Goal: Transaction & Acquisition: Book appointment/travel/reservation

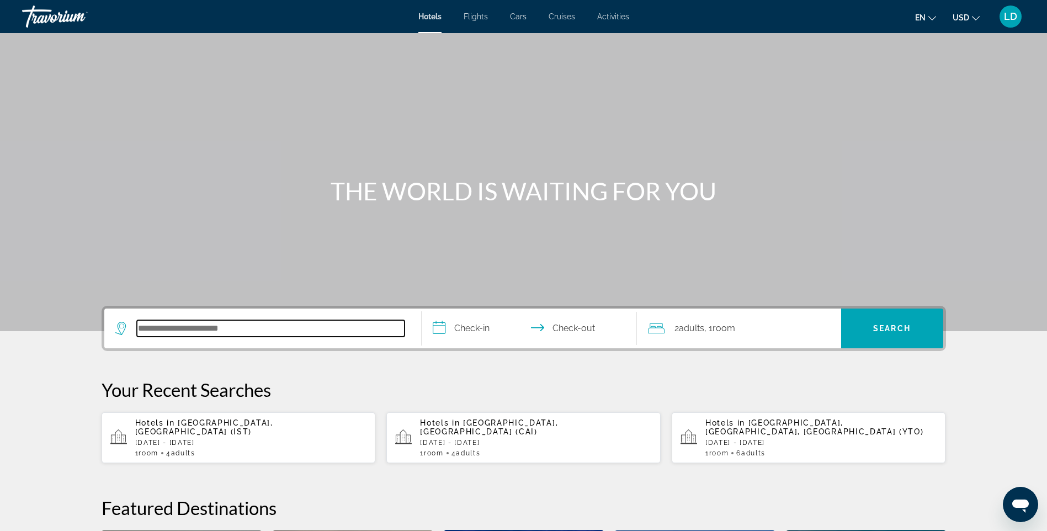
click at [254, 327] on input "Search hotel destination" at bounding box center [271, 328] width 268 height 17
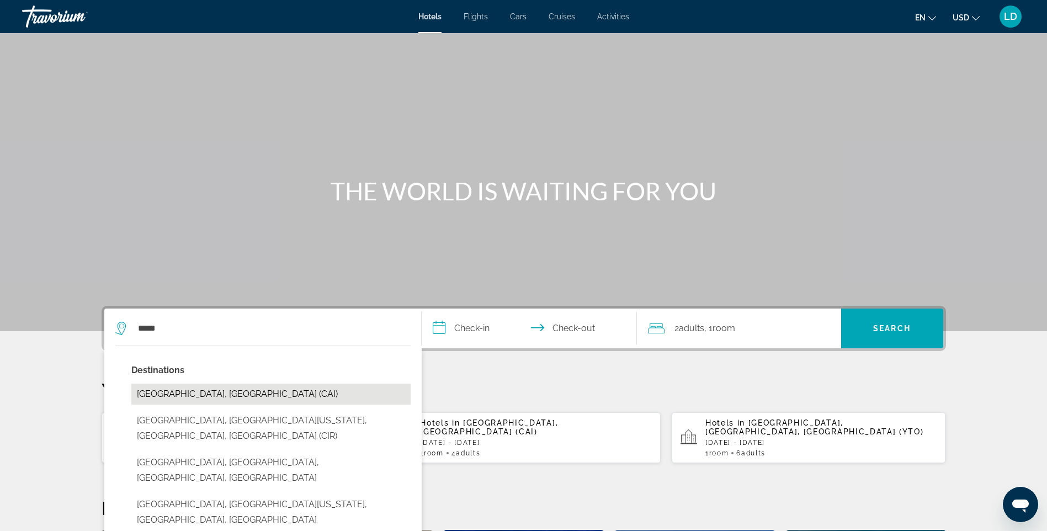
click at [184, 393] on button "[GEOGRAPHIC_DATA], [GEOGRAPHIC_DATA] (CAI)" at bounding box center [270, 394] width 279 height 21
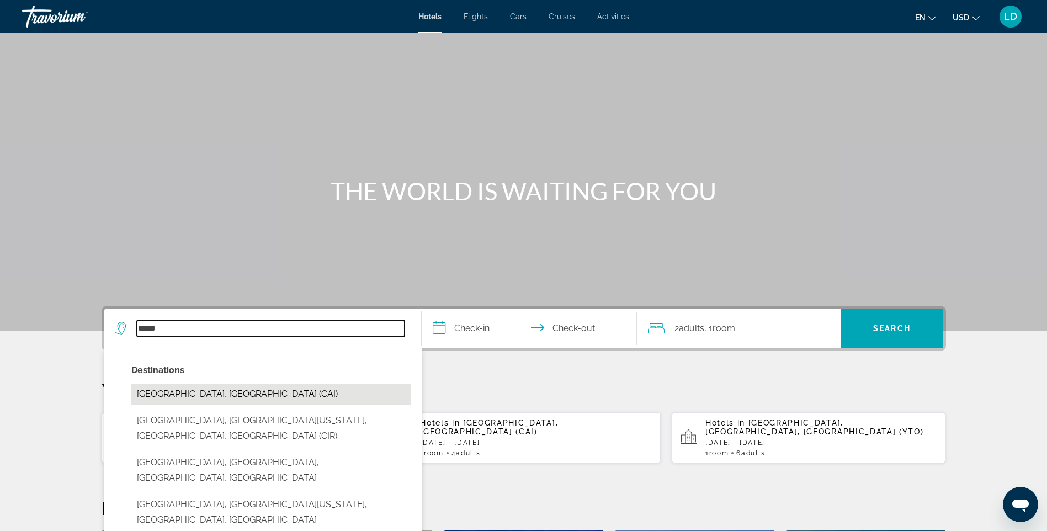
type input "**********"
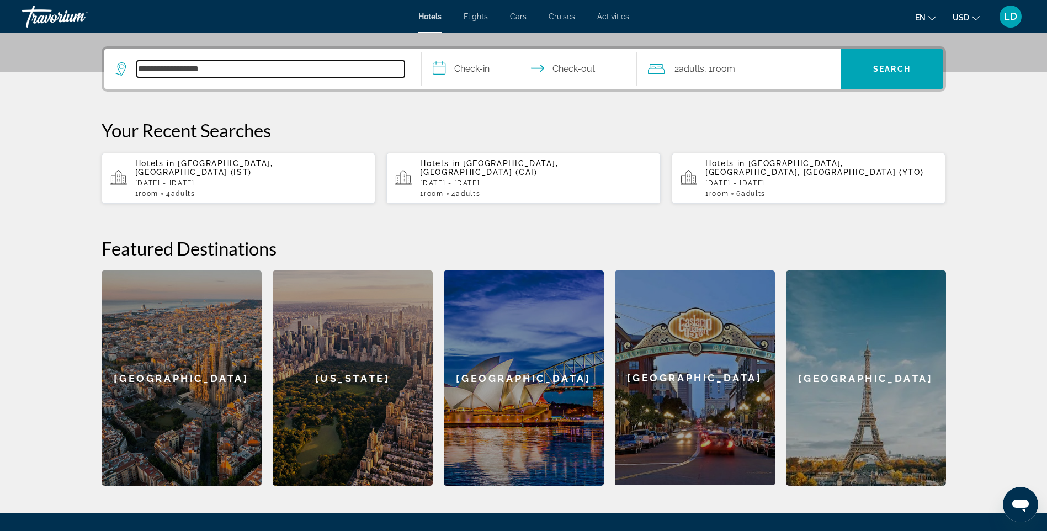
scroll to position [270, 0]
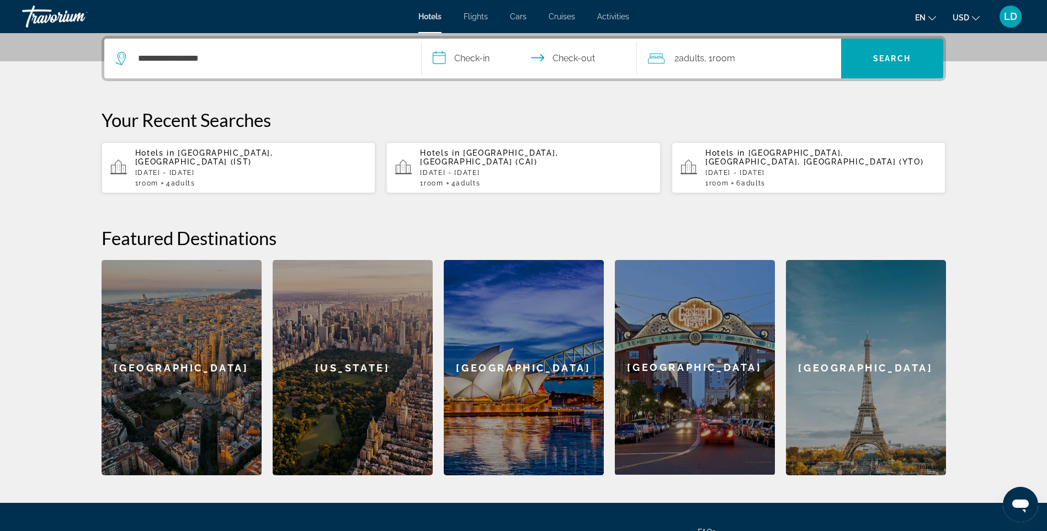
click at [466, 57] on input "**********" at bounding box center [532, 60] width 220 height 43
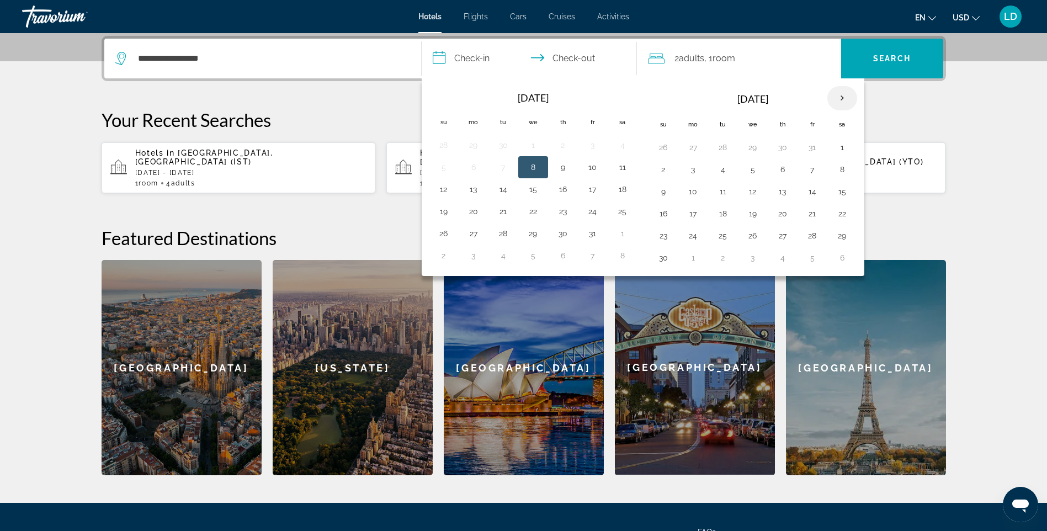
click at [849, 100] on th "Next month" at bounding box center [843, 98] width 30 height 24
click at [725, 193] on button "16" at bounding box center [724, 191] width 18 height 15
click at [663, 194] on button "14" at bounding box center [664, 191] width 18 height 15
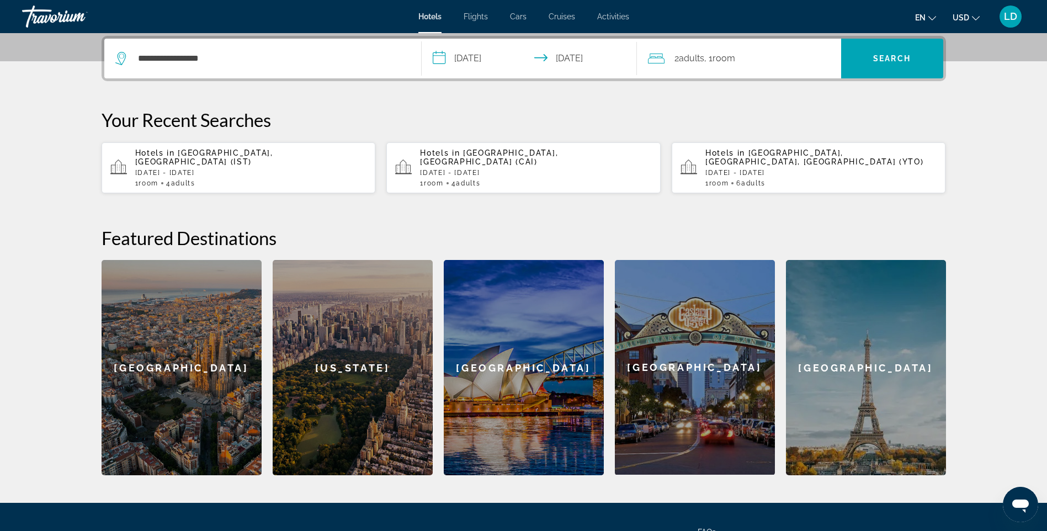
type input "**********"
click at [725, 60] on span "Room" at bounding box center [724, 58] width 23 height 10
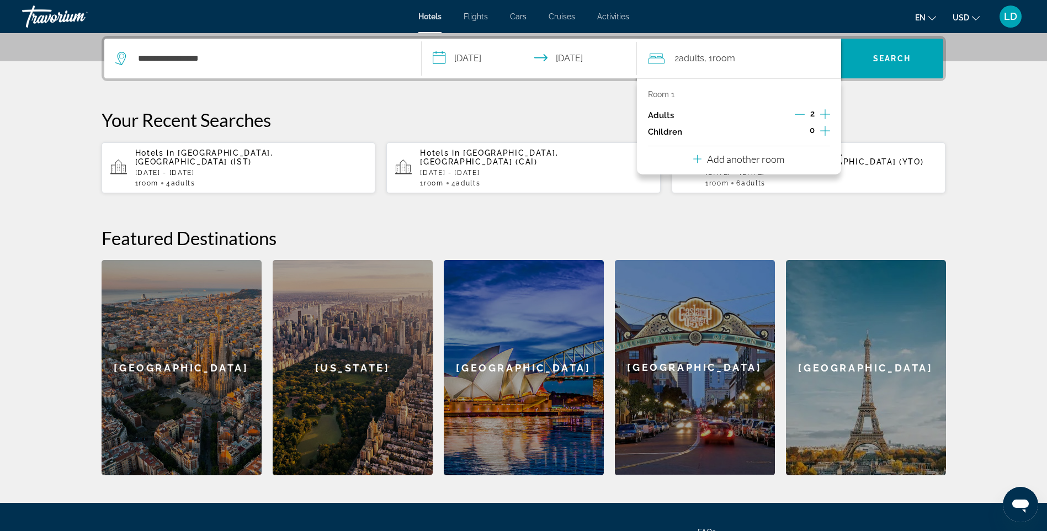
click at [824, 113] on icon "Increment adults" at bounding box center [826, 114] width 10 height 13
click at [872, 93] on div "**********" at bounding box center [524, 256] width 889 height 440
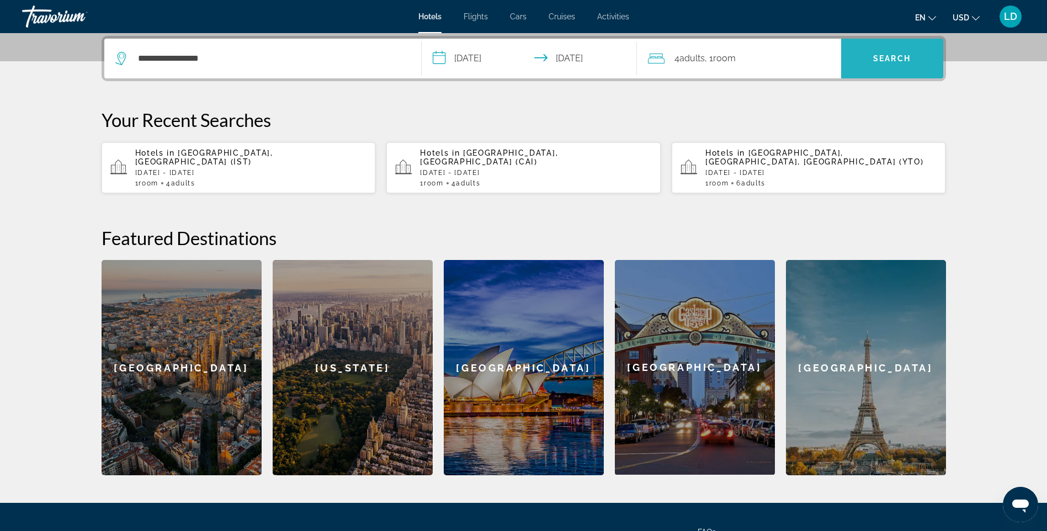
click at [871, 66] on span "Search" at bounding box center [893, 58] width 102 height 27
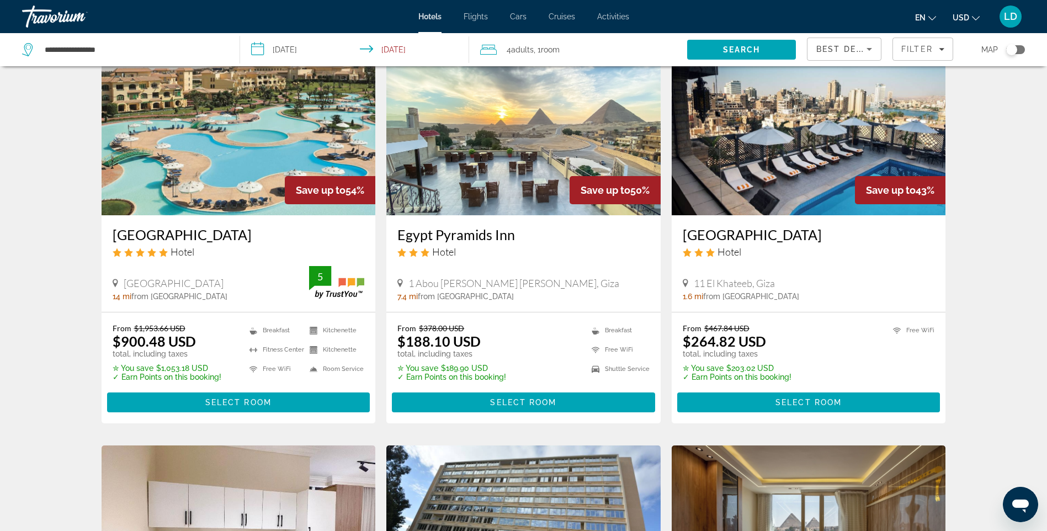
scroll to position [55, 0]
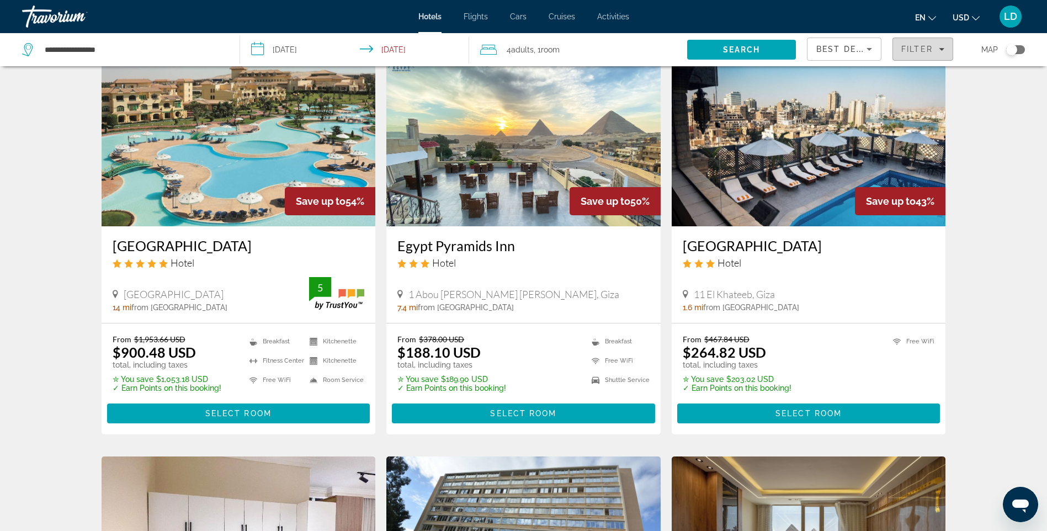
click at [924, 46] on span "Filter" at bounding box center [917, 49] width 31 height 9
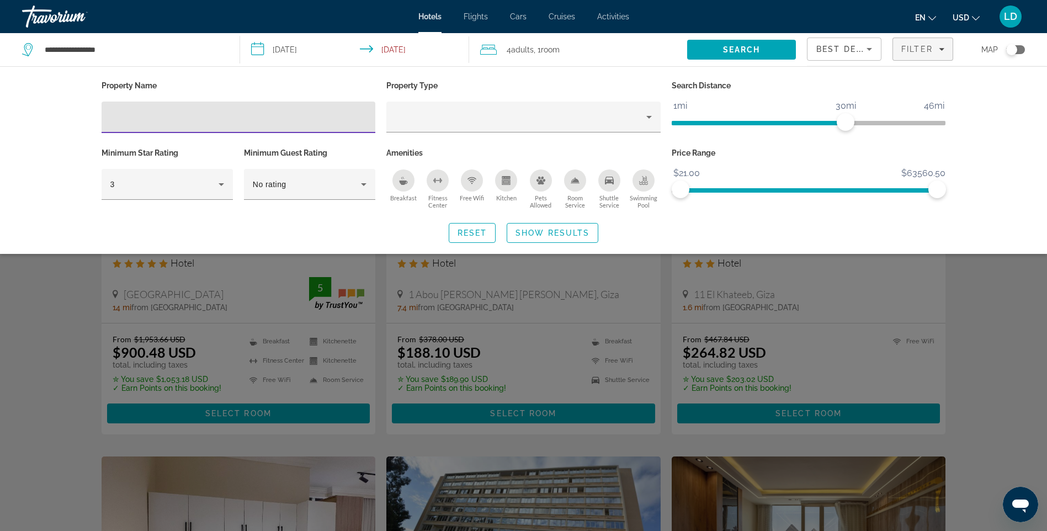
click at [404, 184] on div "Breakfast" at bounding box center [404, 181] width 22 height 22
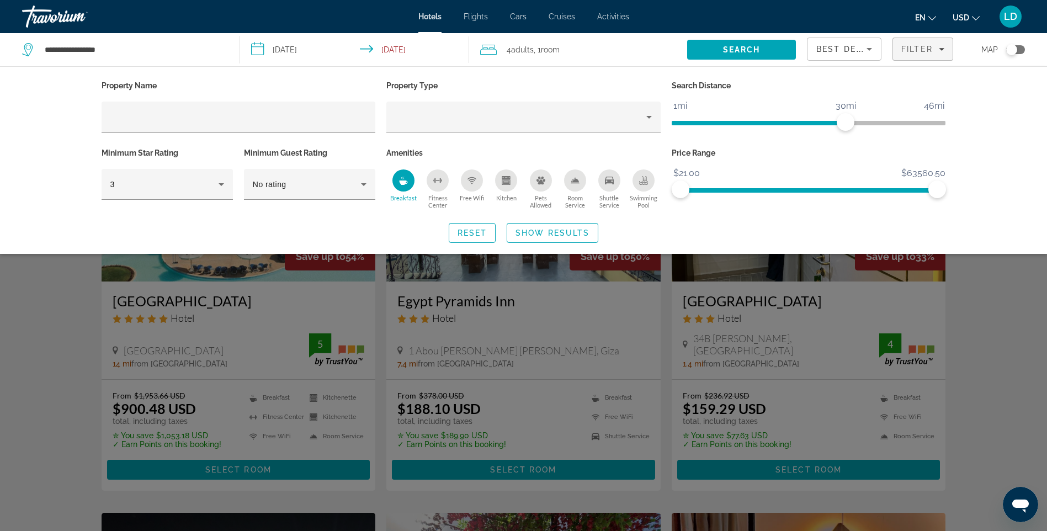
click at [614, 193] on button "Shuttle Service" at bounding box center [609, 189] width 34 height 40
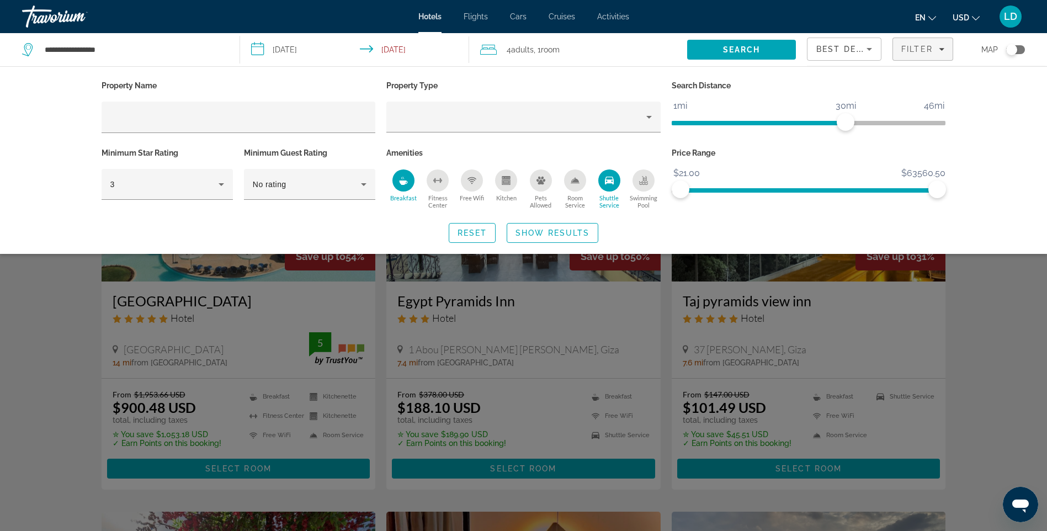
click at [478, 182] on div "Free Wifi" at bounding box center [472, 181] width 22 height 22
click at [569, 234] on span "Show Results" at bounding box center [553, 233] width 74 height 9
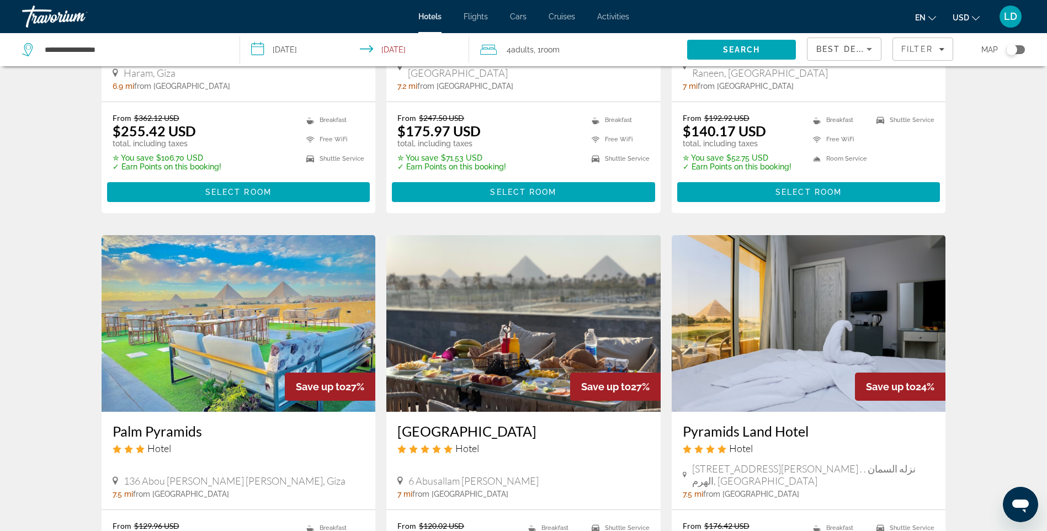
scroll to position [828, 0]
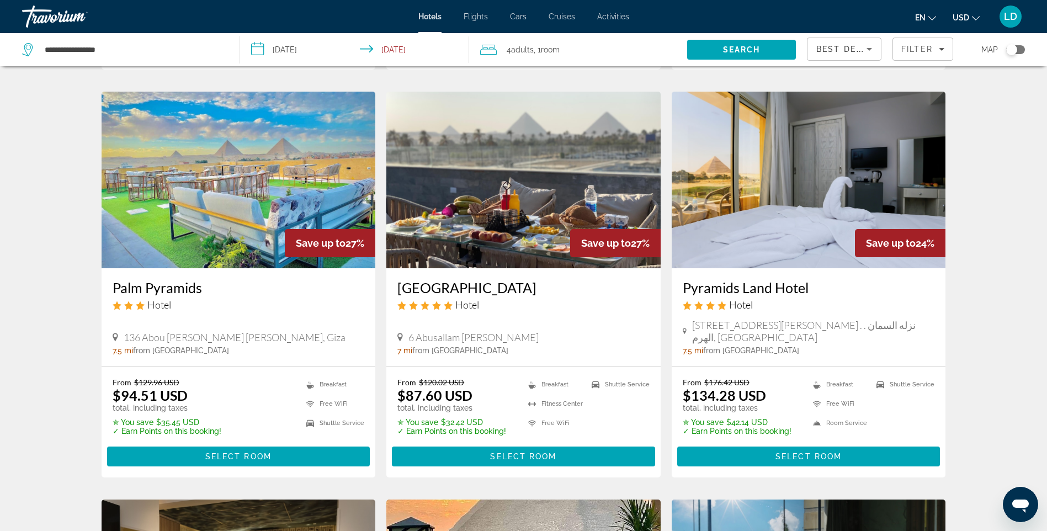
click at [547, 239] on img "Main content" at bounding box center [524, 180] width 274 height 177
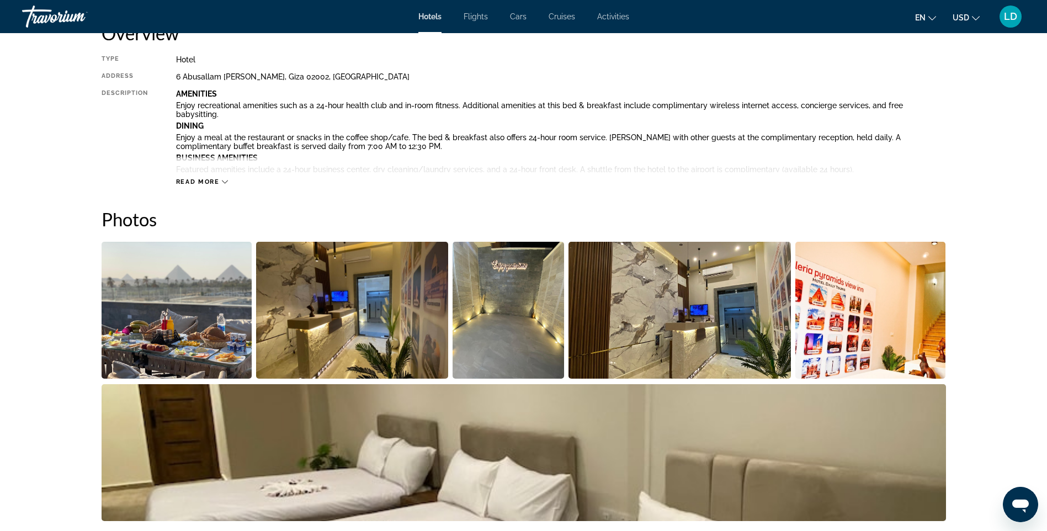
scroll to position [387, 0]
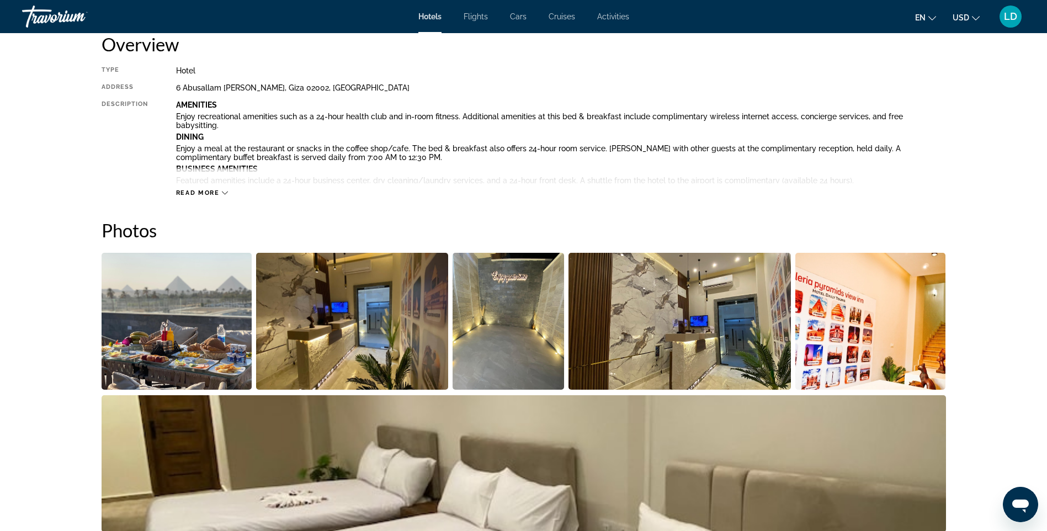
click at [198, 331] on img "Open full-screen image slider" at bounding box center [177, 321] width 151 height 137
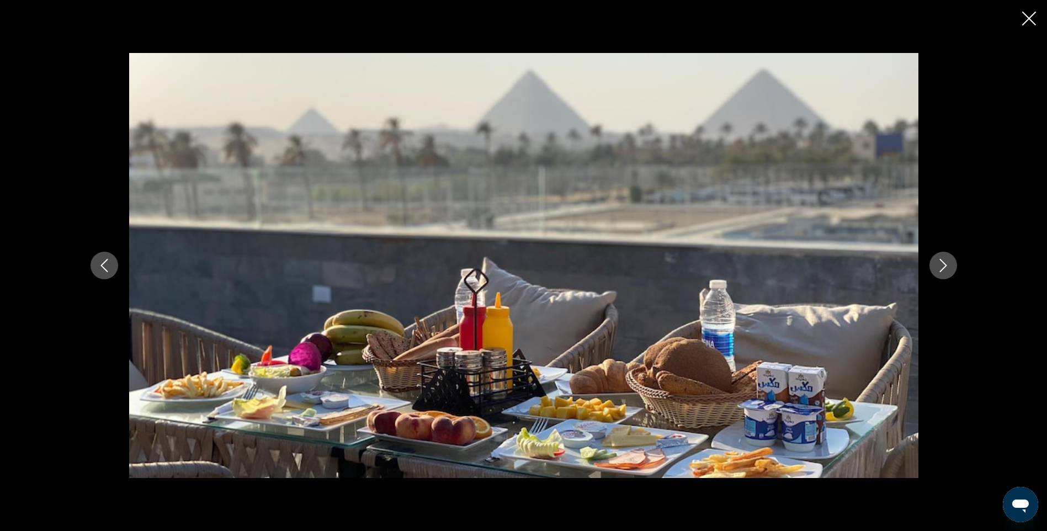
click at [944, 266] on icon "Next image" at bounding box center [943, 265] width 13 height 13
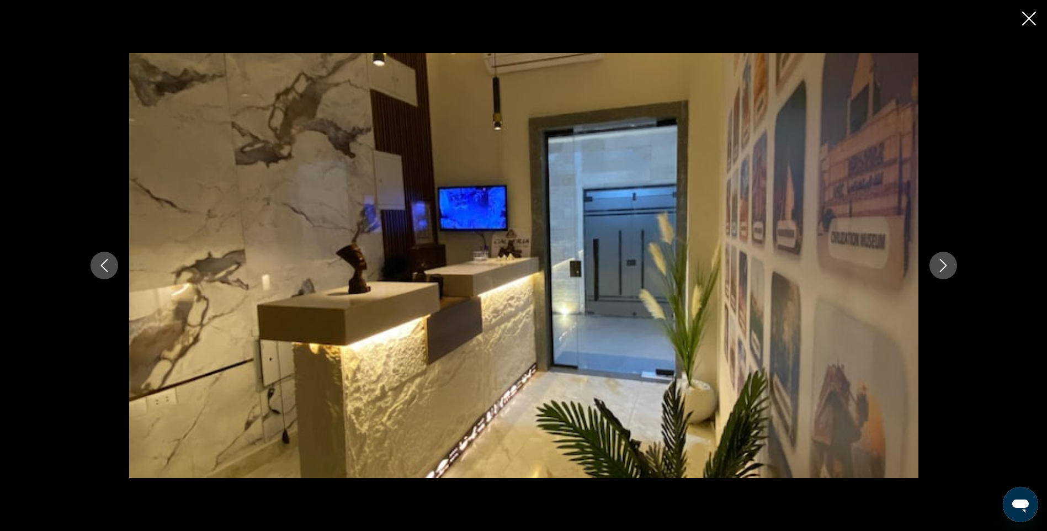
click at [944, 266] on icon "Next image" at bounding box center [943, 265] width 13 height 13
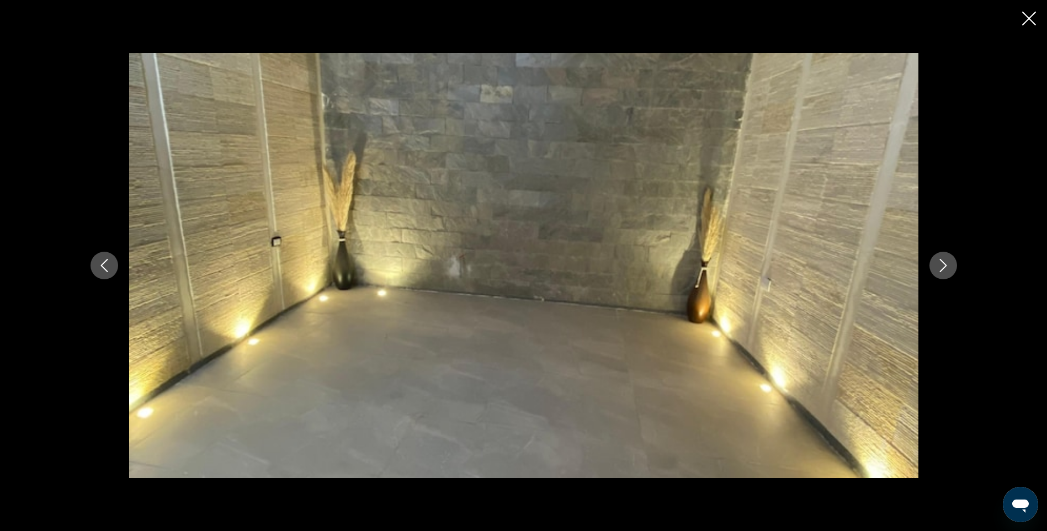
click at [944, 266] on icon "Next image" at bounding box center [943, 265] width 13 height 13
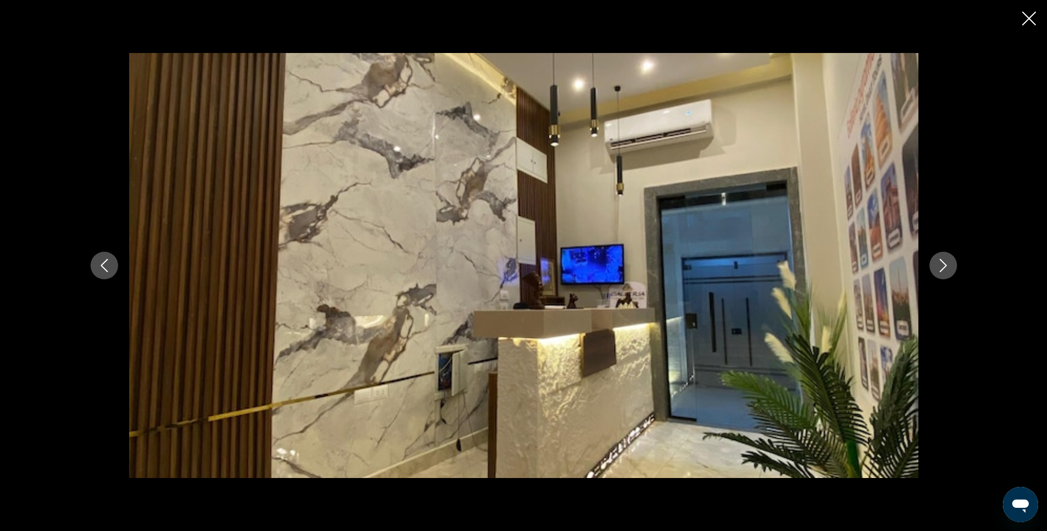
click at [944, 266] on icon "Next image" at bounding box center [943, 265] width 13 height 13
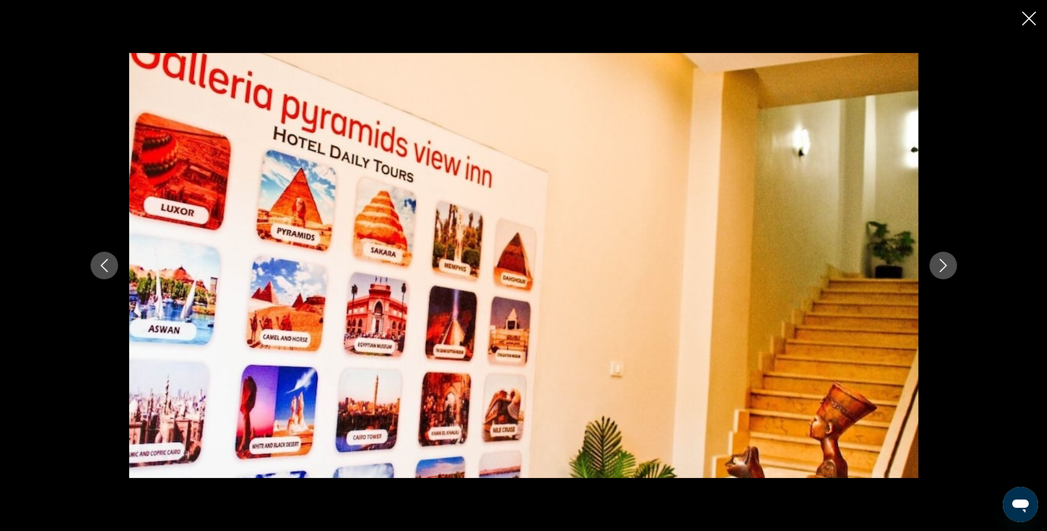
click at [944, 266] on icon "Next image" at bounding box center [943, 265] width 13 height 13
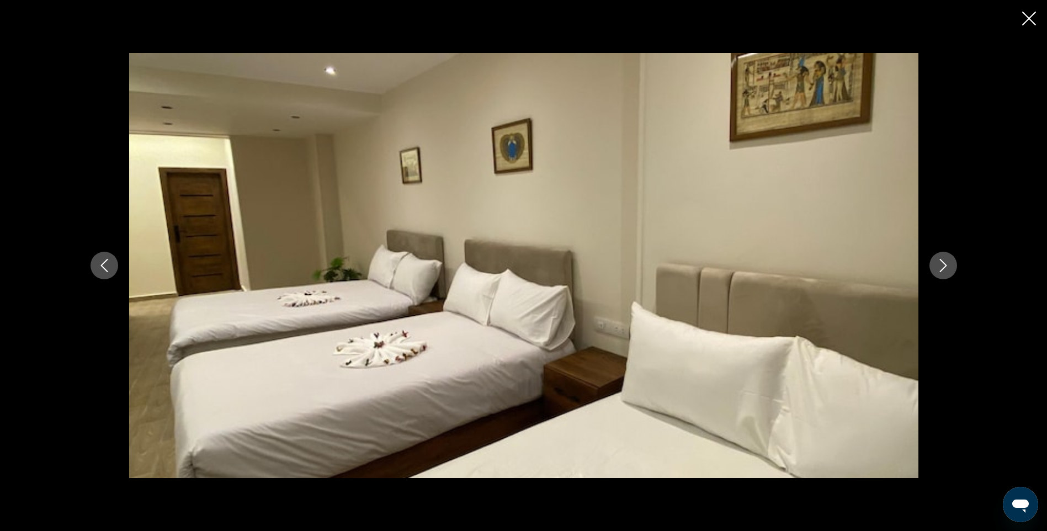
click at [944, 266] on icon "Next image" at bounding box center [943, 265] width 13 height 13
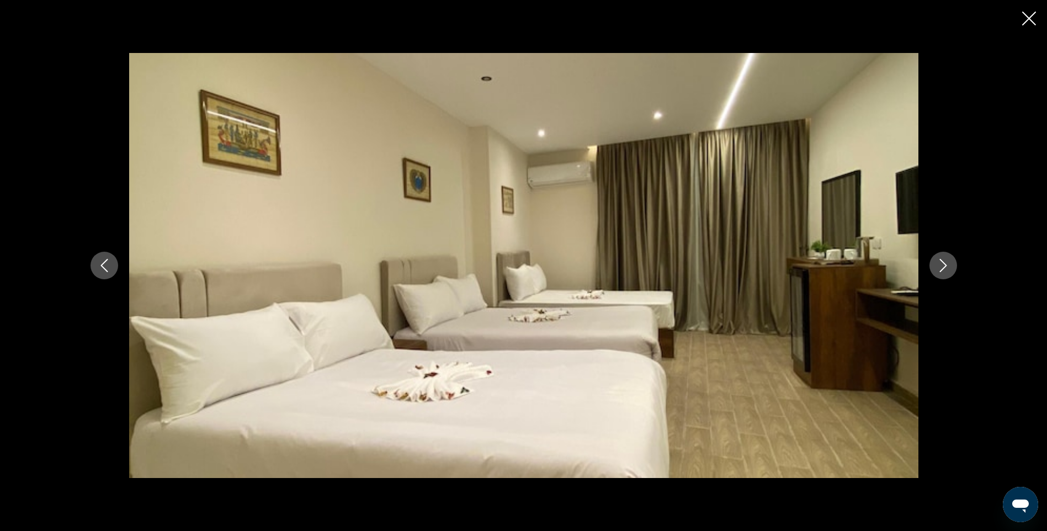
click at [944, 266] on icon "Next image" at bounding box center [943, 265] width 13 height 13
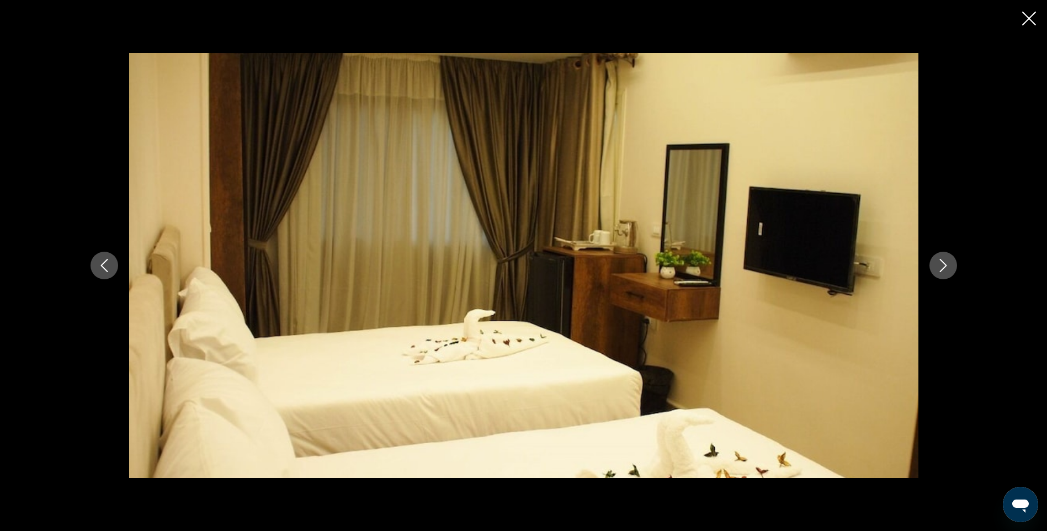
click at [944, 266] on icon "Next image" at bounding box center [943, 265] width 13 height 13
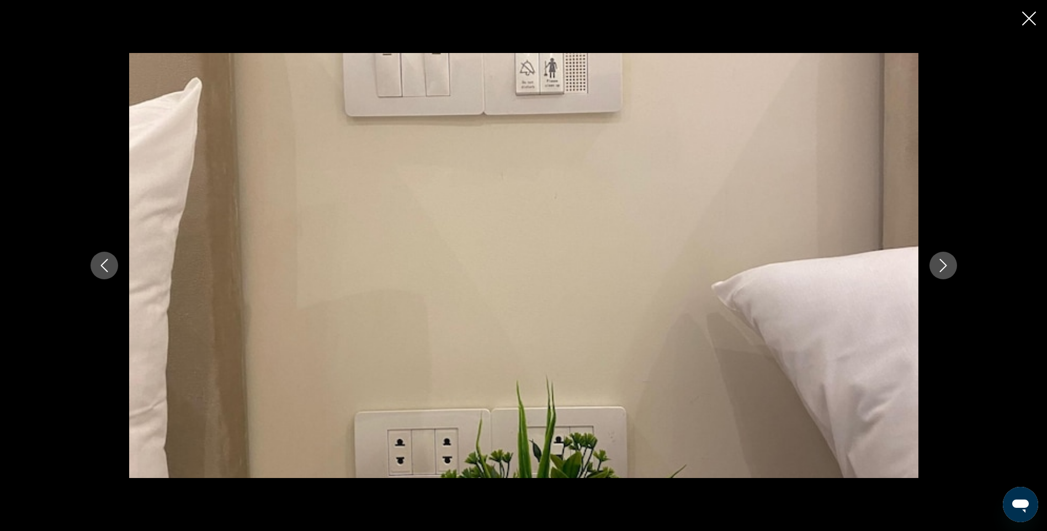
click at [944, 266] on icon "Next image" at bounding box center [943, 265] width 13 height 13
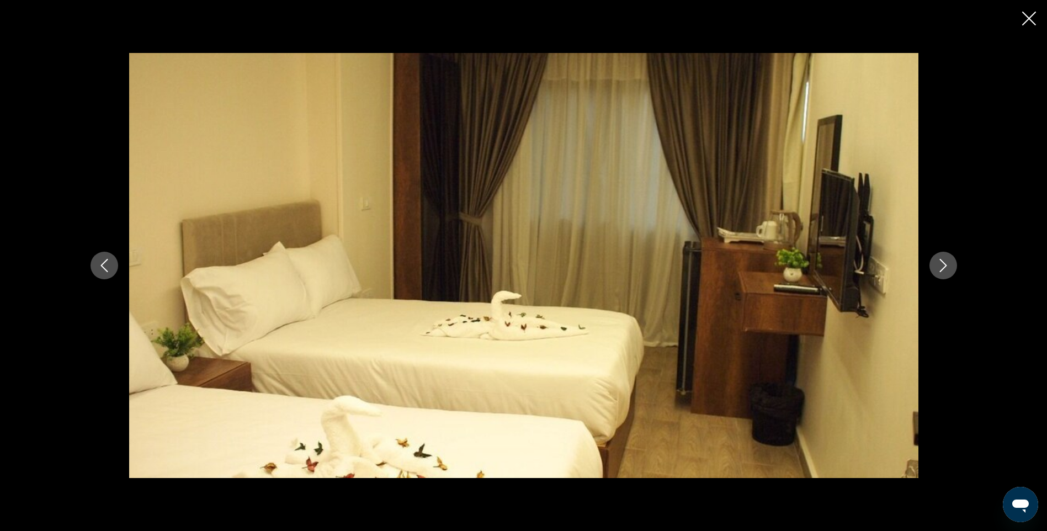
click at [944, 266] on icon "Next image" at bounding box center [943, 265] width 13 height 13
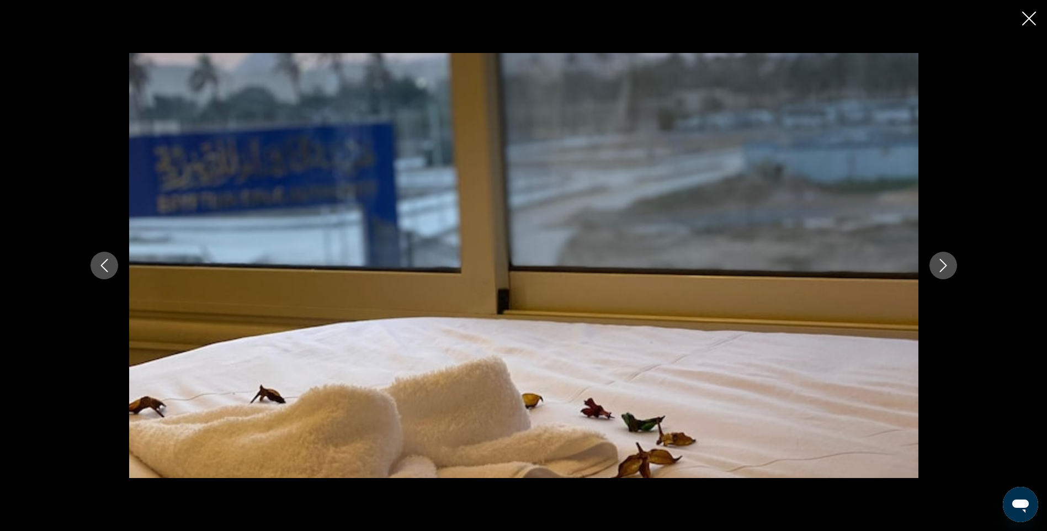
click at [944, 266] on icon "Next image" at bounding box center [943, 265] width 13 height 13
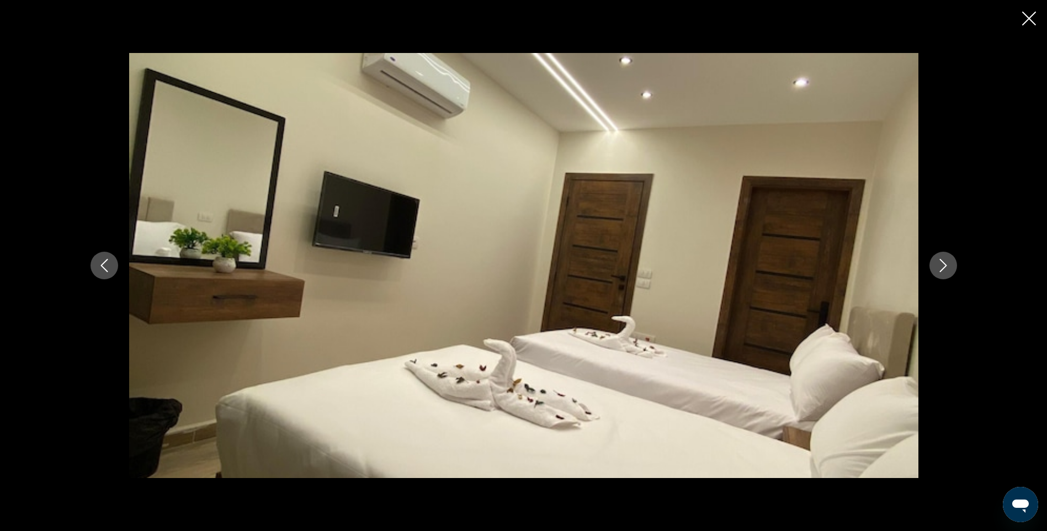
click at [944, 266] on icon "Next image" at bounding box center [943, 265] width 13 height 13
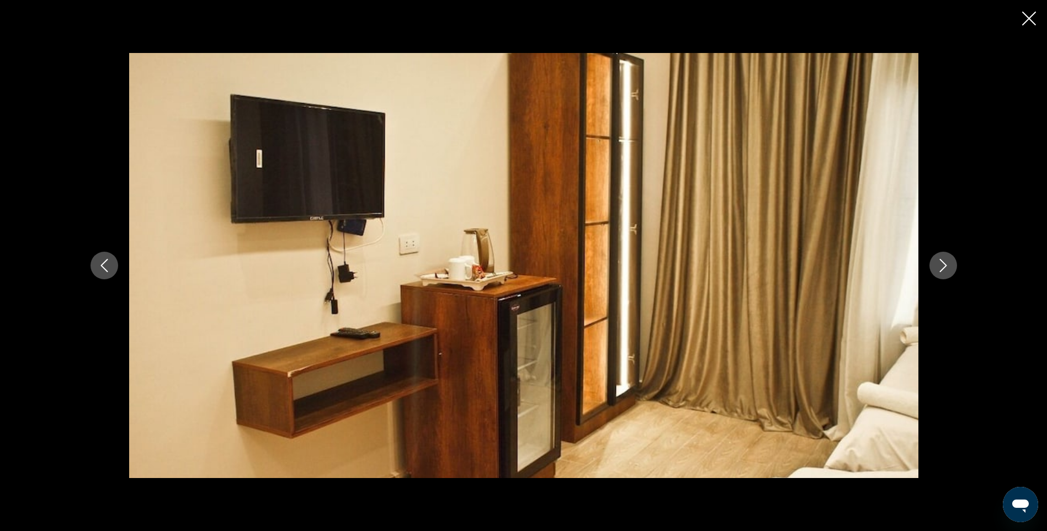
click at [944, 265] on icon "Next image" at bounding box center [943, 265] width 13 height 13
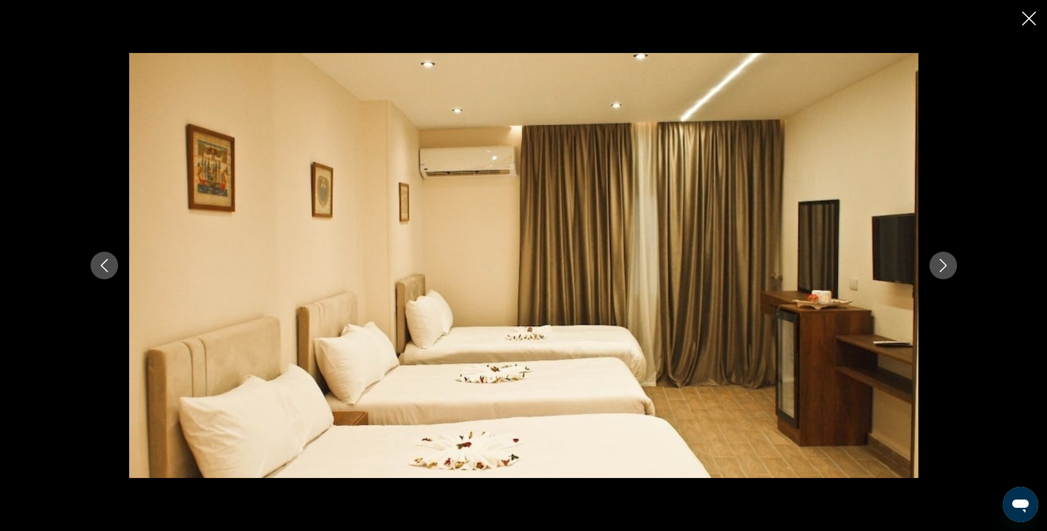
click at [944, 265] on icon "Next image" at bounding box center [943, 265] width 13 height 13
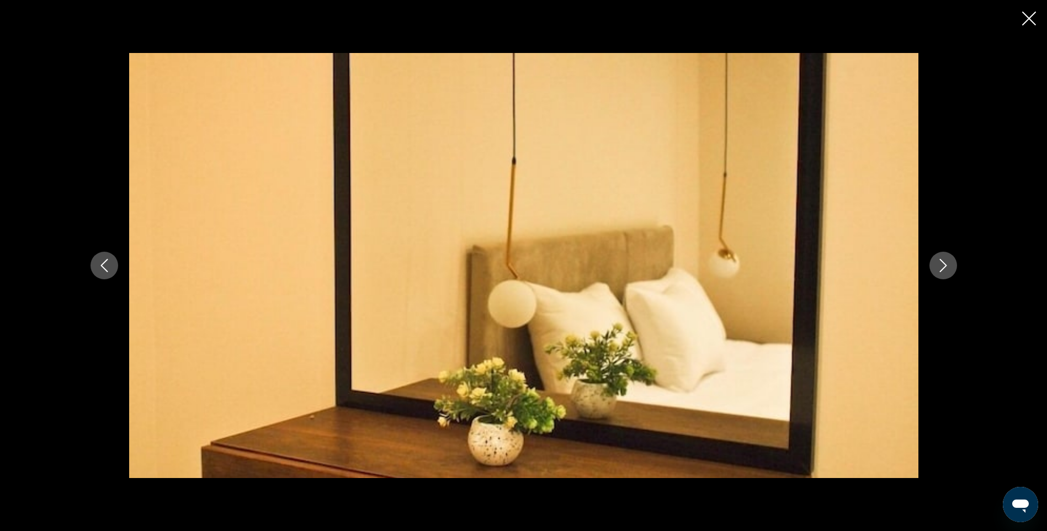
click at [944, 265] on icon "Next image" at bounding box center [943, 265] width 13 height 13
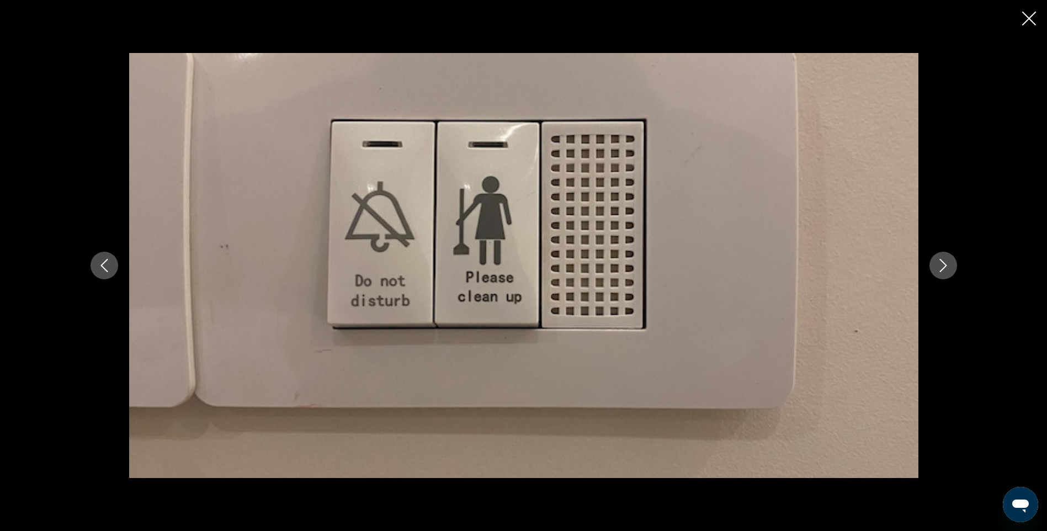
click at [944, 265] on icon "Next image" at bounding box center [943, 265] width 13 height 13
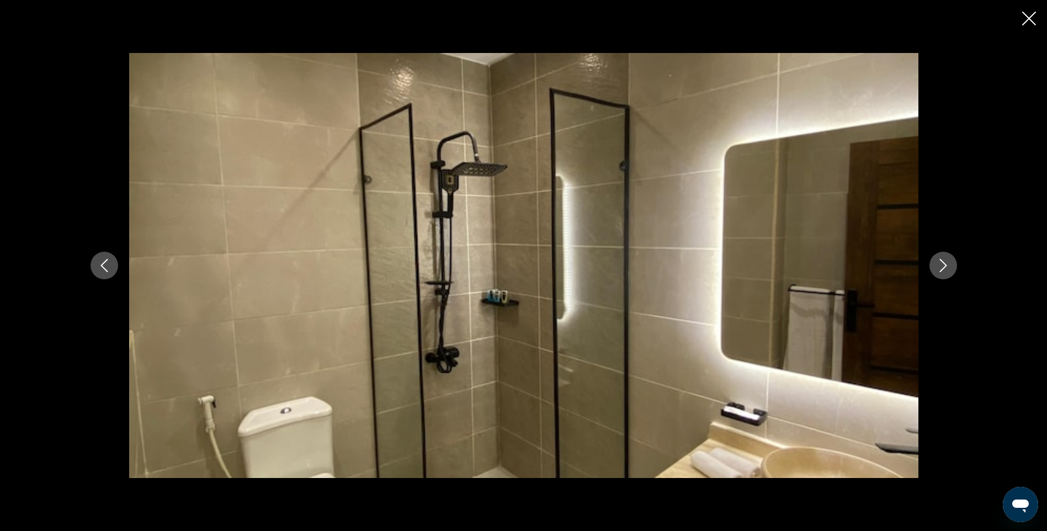
click at [944, 268] on icon "Next image" at bounding box center [943, 265] width 7 height 13
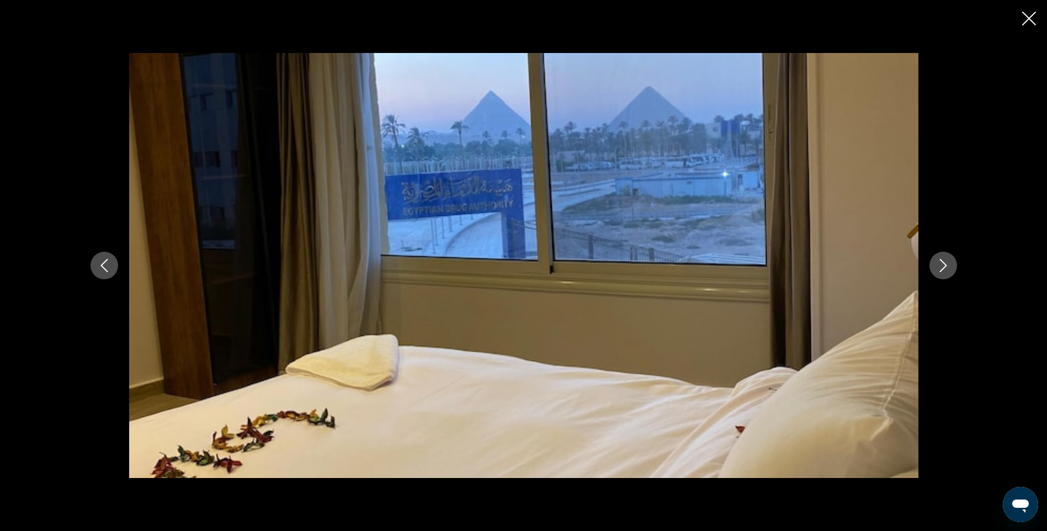
click at [944, 268] on icon "Next image" at bounding box center [943, 265] width 7 height 13
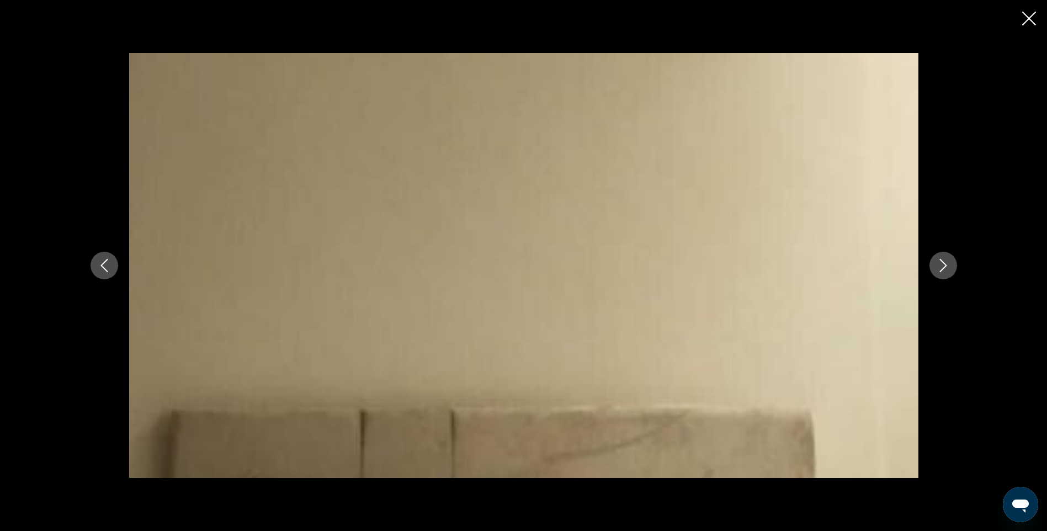
click at [944, 268] on icon "Next image" at bounding box center [943, 265] width 7 height 13
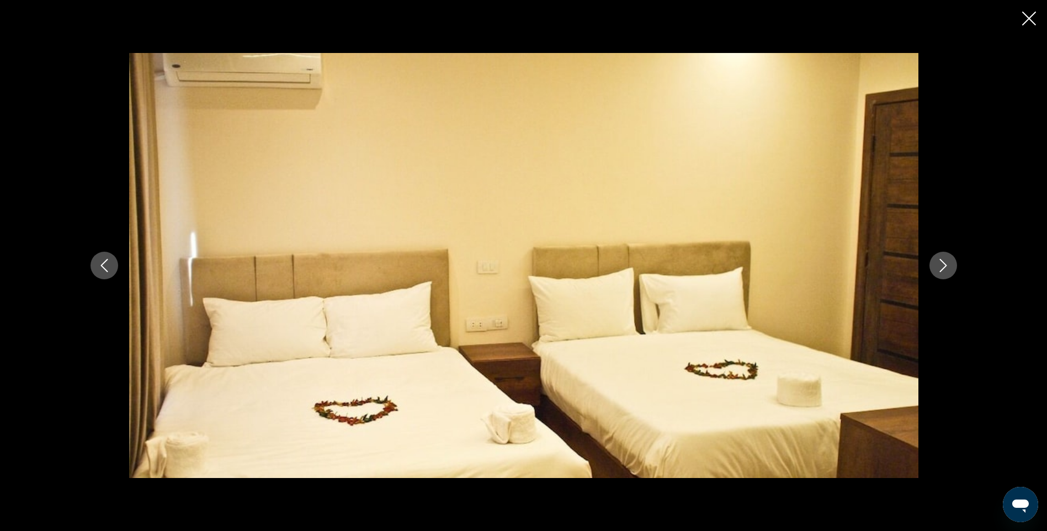
click at [944, 268] on icon "Next image" at bounding box center [943, 265] width 7 height 13
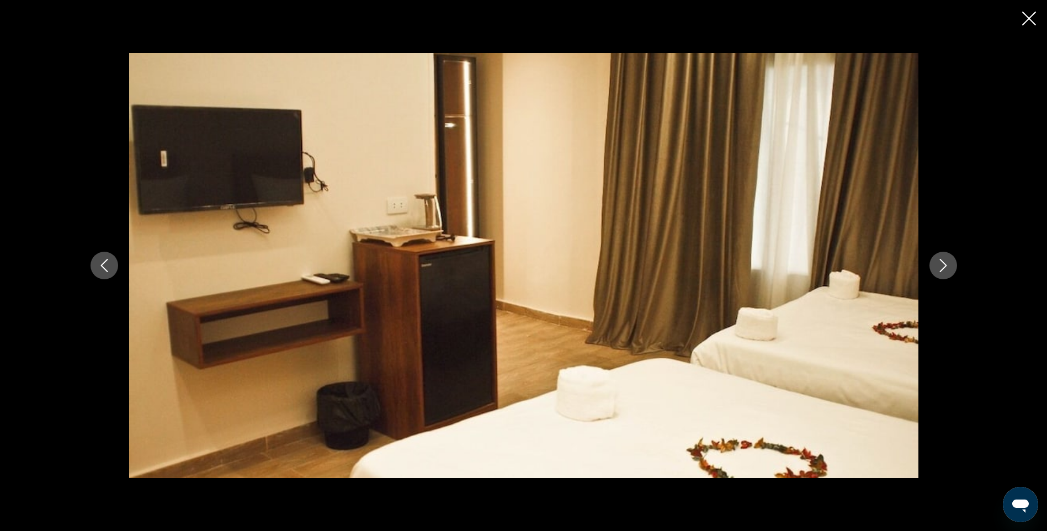
click at [944, 268] on icon "Next image" at bounding box center [943, 265] width 7 height 13
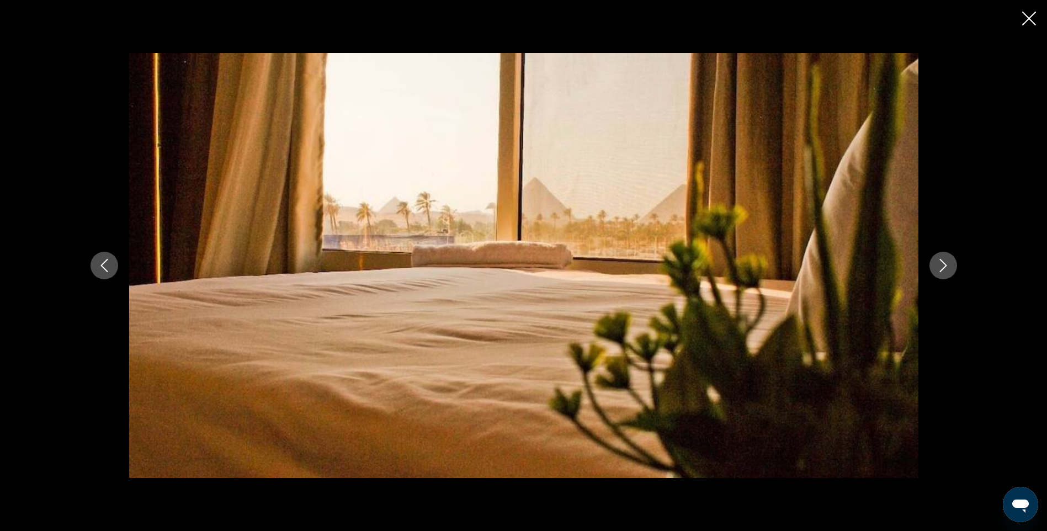
click at [944, 268] on icon "Next image" at bounding box center [943, 265] width 7 height 13
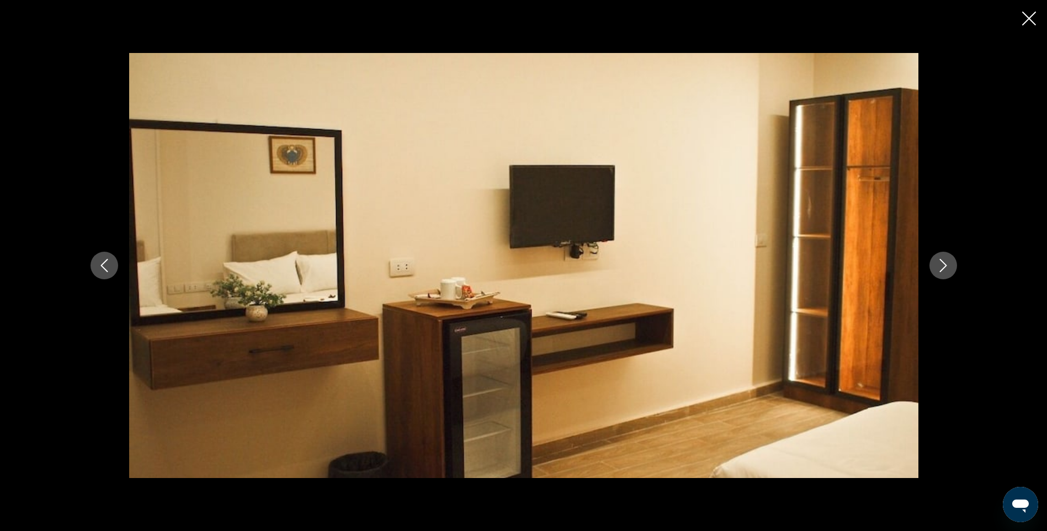
click at [944, 268] on icon "Next image" at bounding box center [943, 265] width 7 height 13
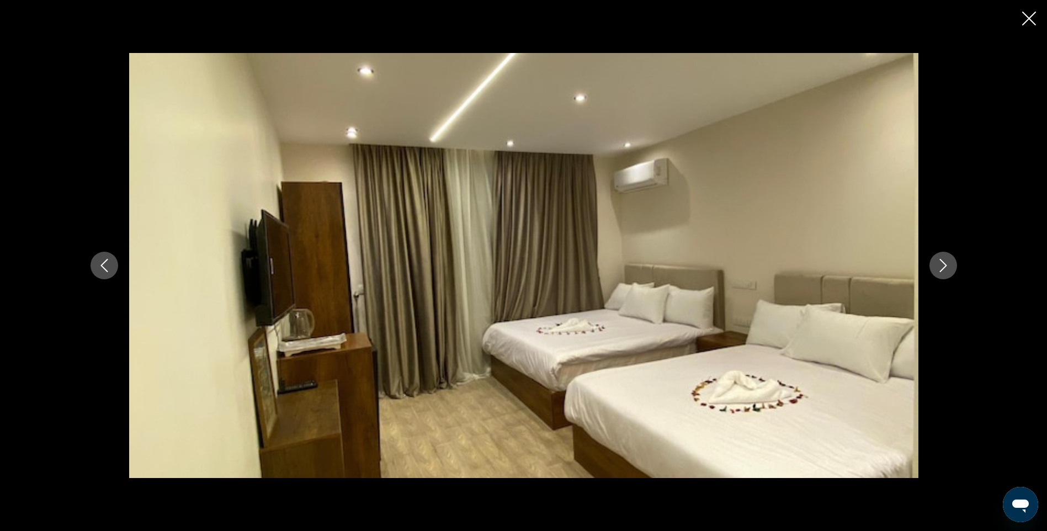
click at [944, 268] on icon "Next image" at bounding box center [943, 265] width 7 height 13
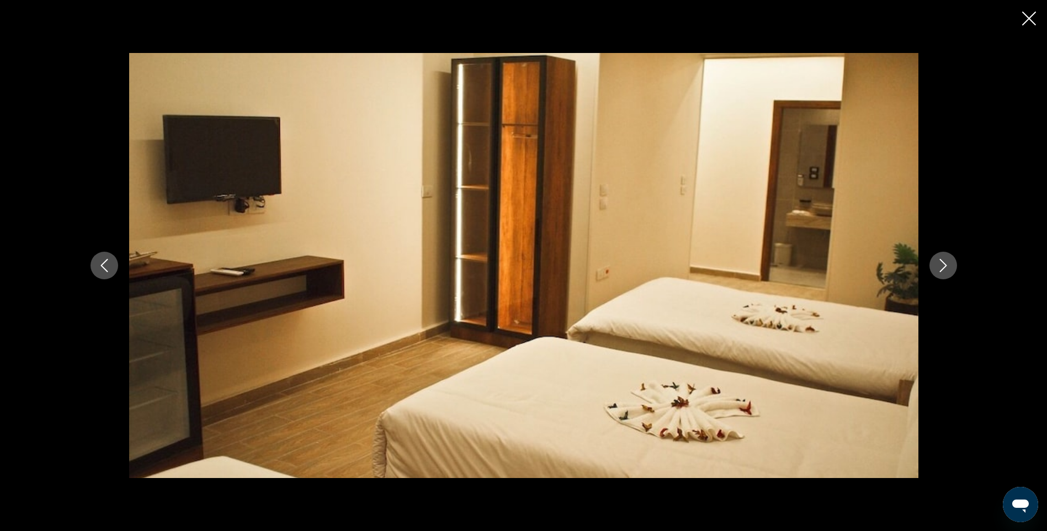
click at [944, 268] on icon "Next image" at bounding box center [943, 265] width 7 height 13
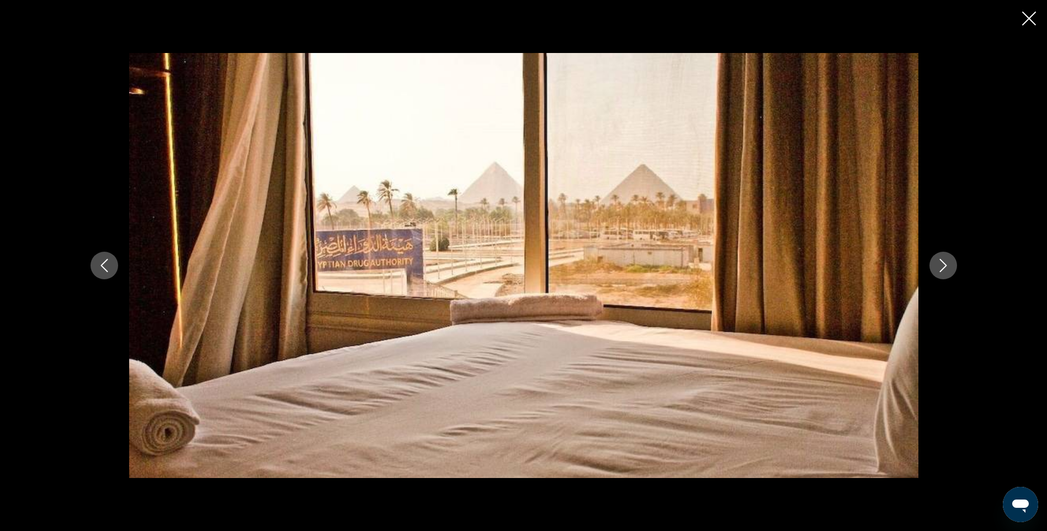
click at [944, 268] on icon "Next image" at bounding box center [943, 265] width 7 height 13
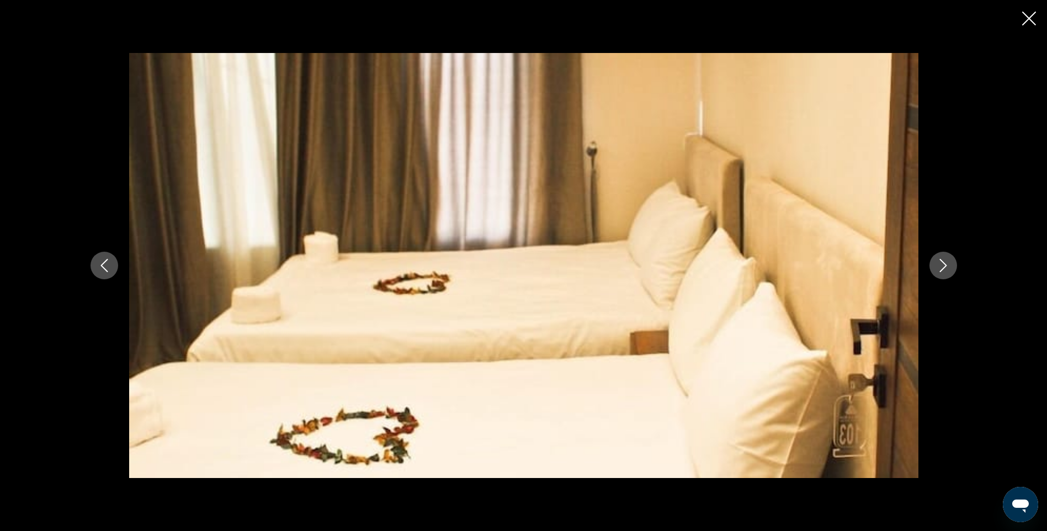
click at [944, 268] on icon "Next image" at bounding box center [943, 265] width 7 height 13
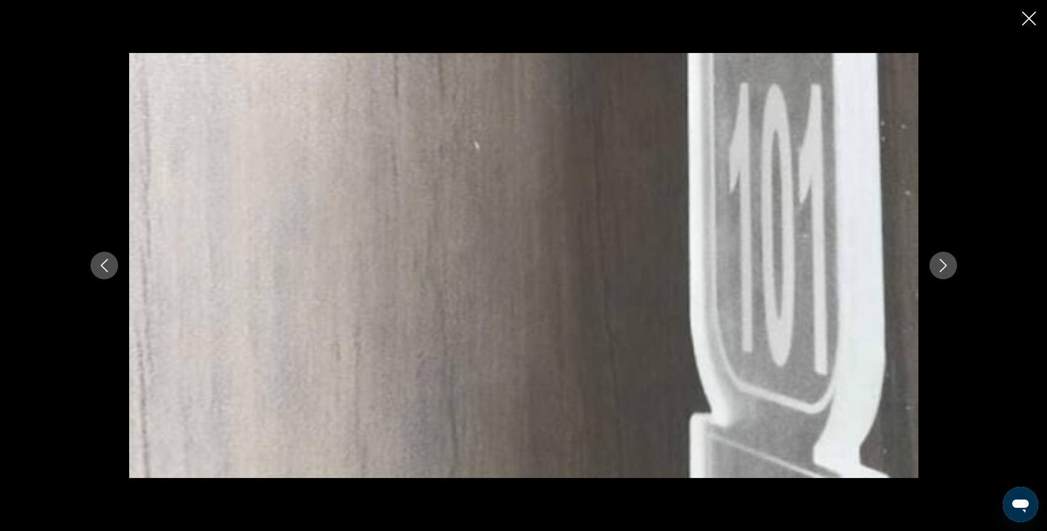
click at [944, 268] on icon "Next image" at bounding box center [943, 265] width 7 height 13
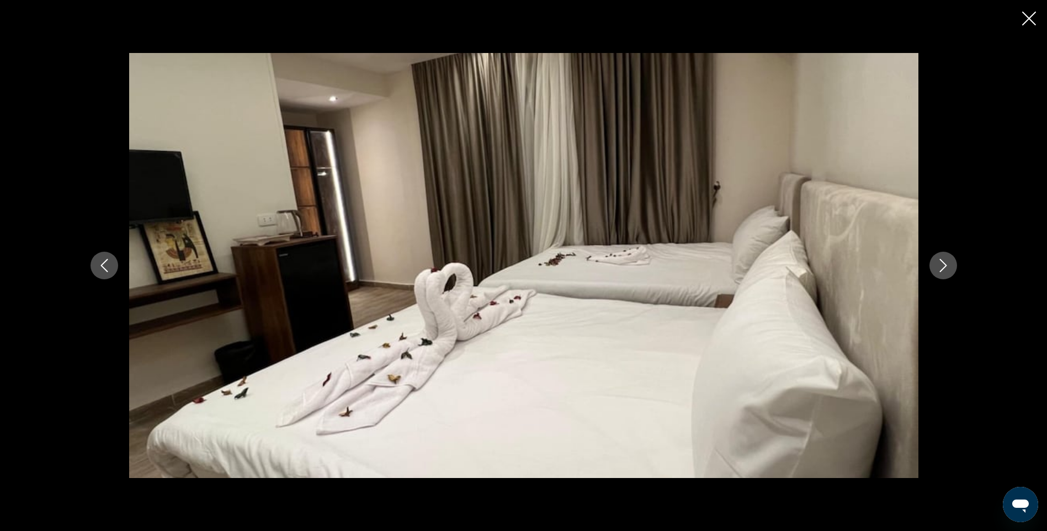
click at [944, 268] on icon "Next image" at bounding box center [943, 265] width 7 height 13
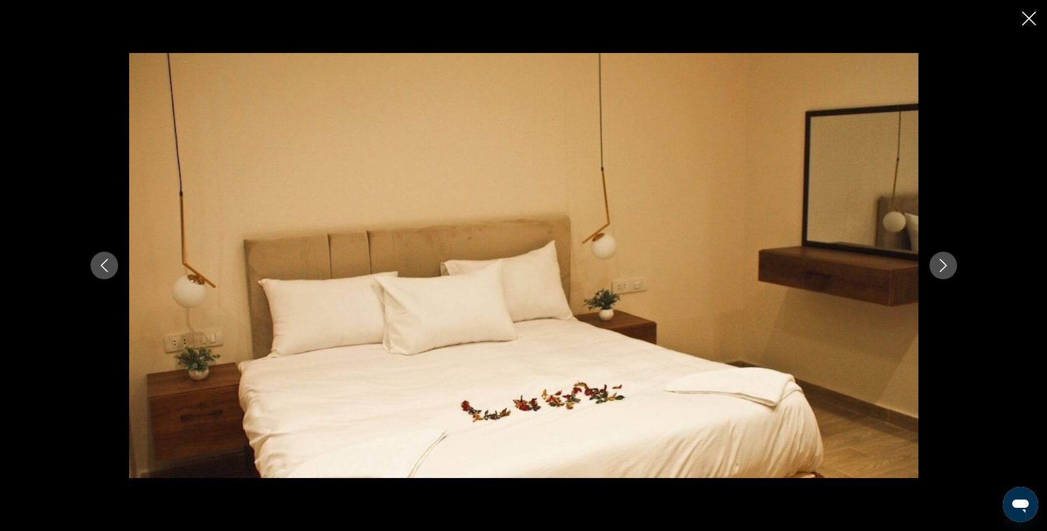
click at [944, 268] on icon "Next image" at bounding box center [943, 265] width 7 height 13
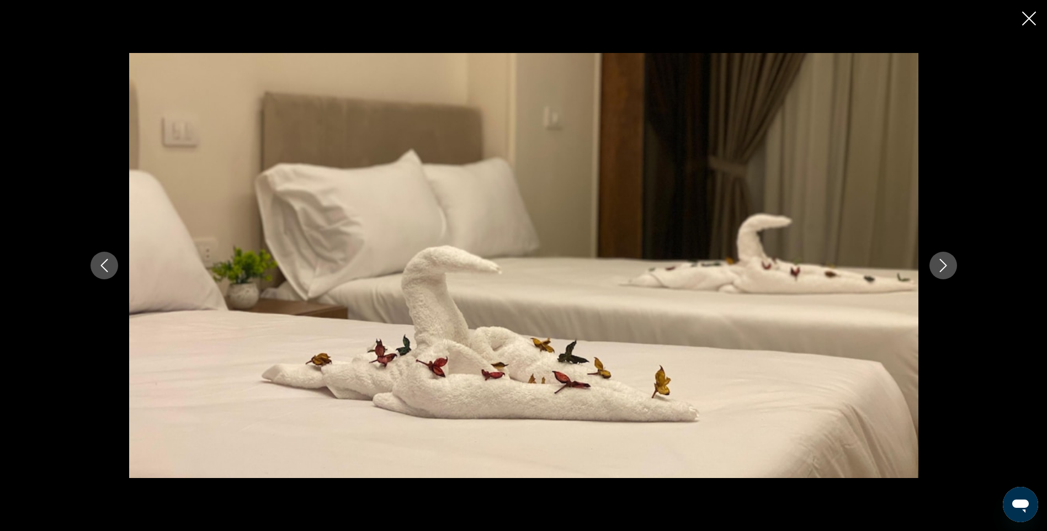
click at [944, 268] on icon "Next image" at bounding box center [943, 265] width 7 height 13
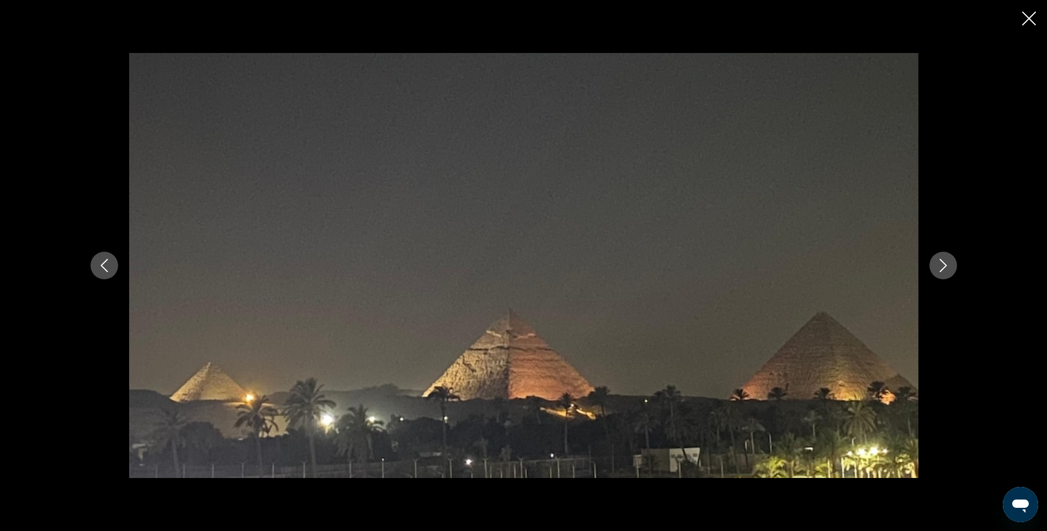
click at [944, 268] on icon "Next image" at bounding box center [943, 265] width 7 height 13
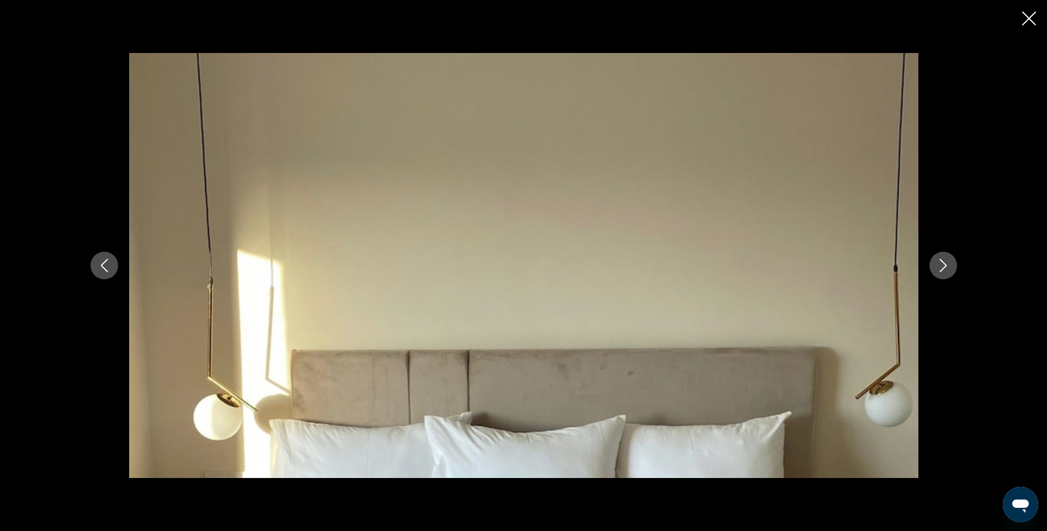
click at [944, 268] on icon "Next image" at bounding box center [943, 265] width 7 height 13
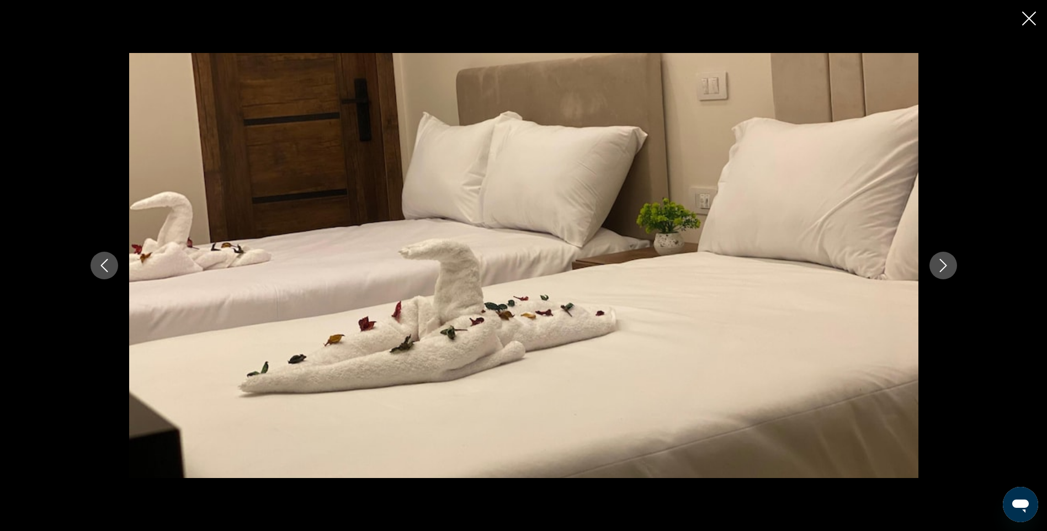
click at [944, 268] on icon "Next image" at bounding box center [943, 265] width 7 height 13
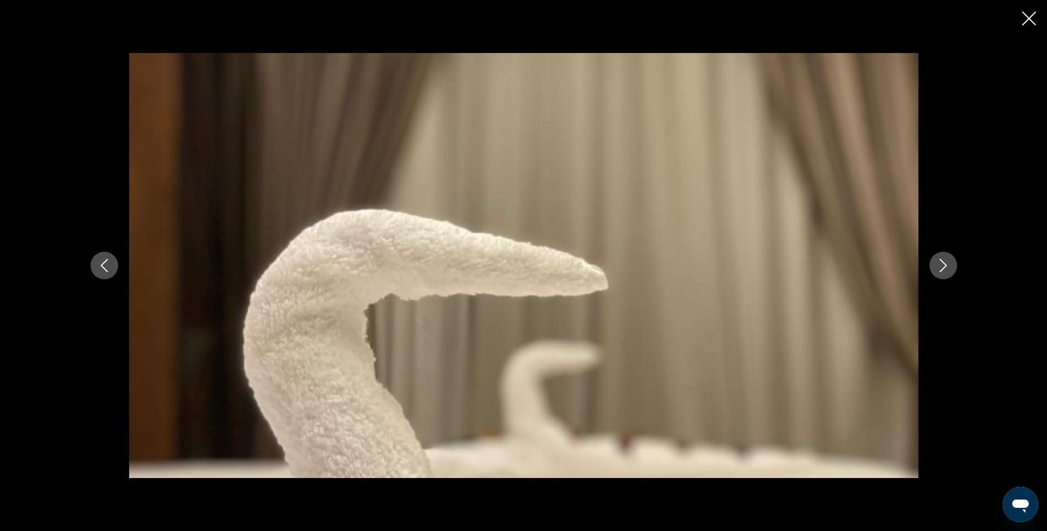
click at [944, 268] on icon "Next image" at bounding box center [943, 265] width 7 height 13
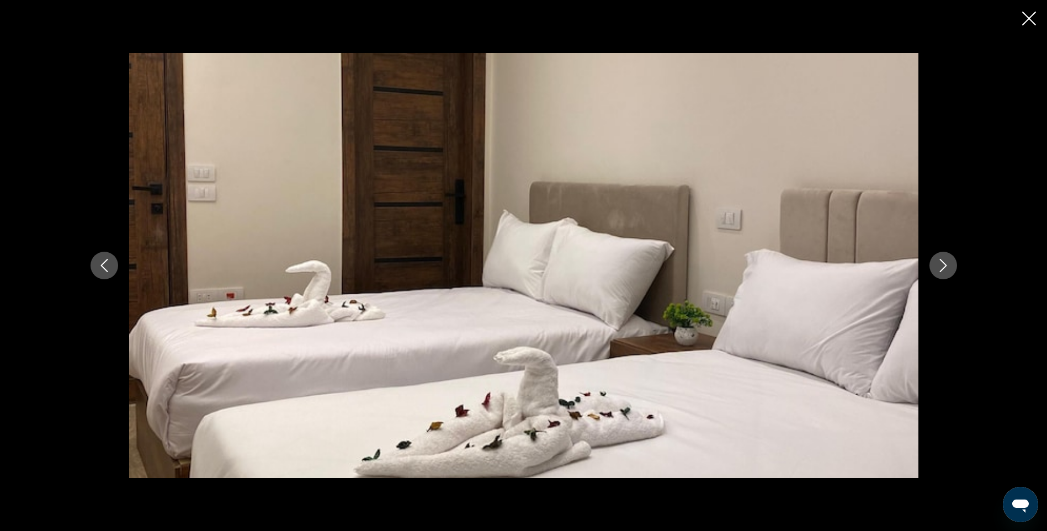
click at [944, 268] on icon "Next image" at bounding box center [943, 265] width 7 height 13
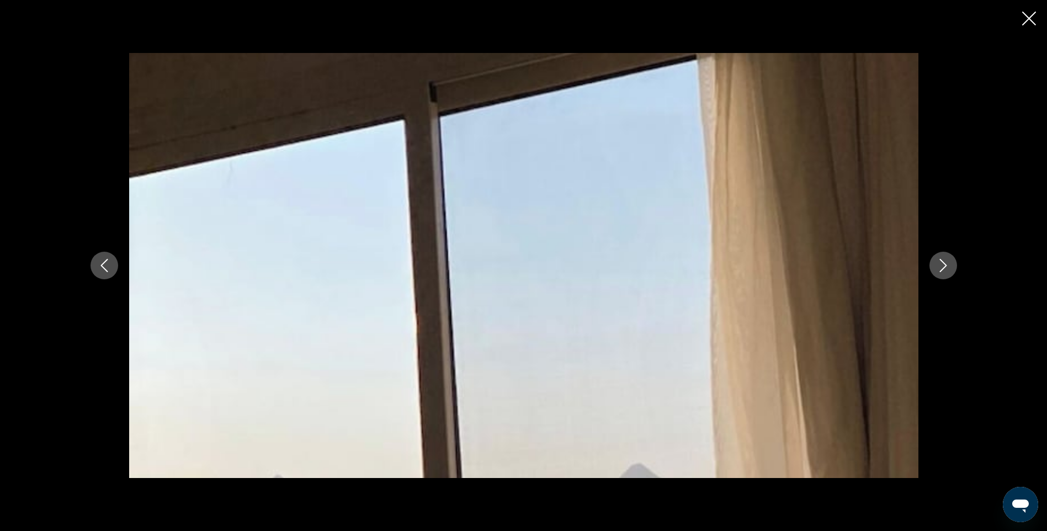
click at [944, 269] on icon "Next image" at bounding box center [943, 265] width 7 height 13
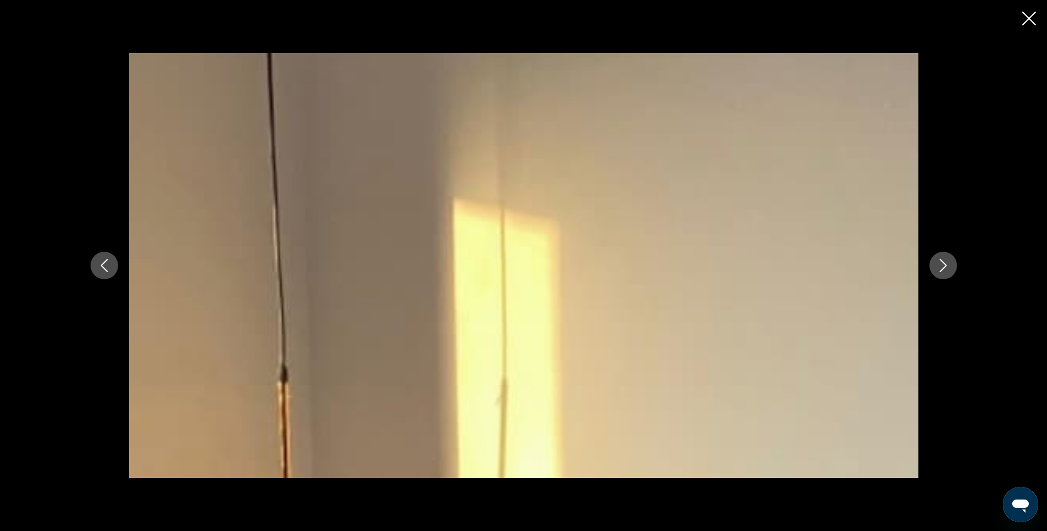
click at [1029, 19] on icon "Close slideshow" at bounding box center [1030, 19] width 14 height 14
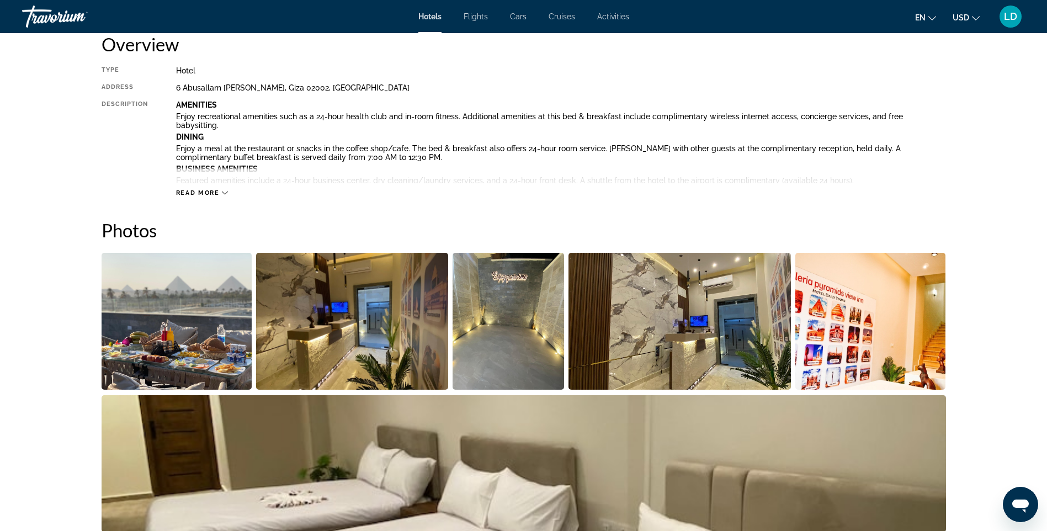
click at [213, 193] on span "Read more" at bounding box center [198, 192] width 44 height 7
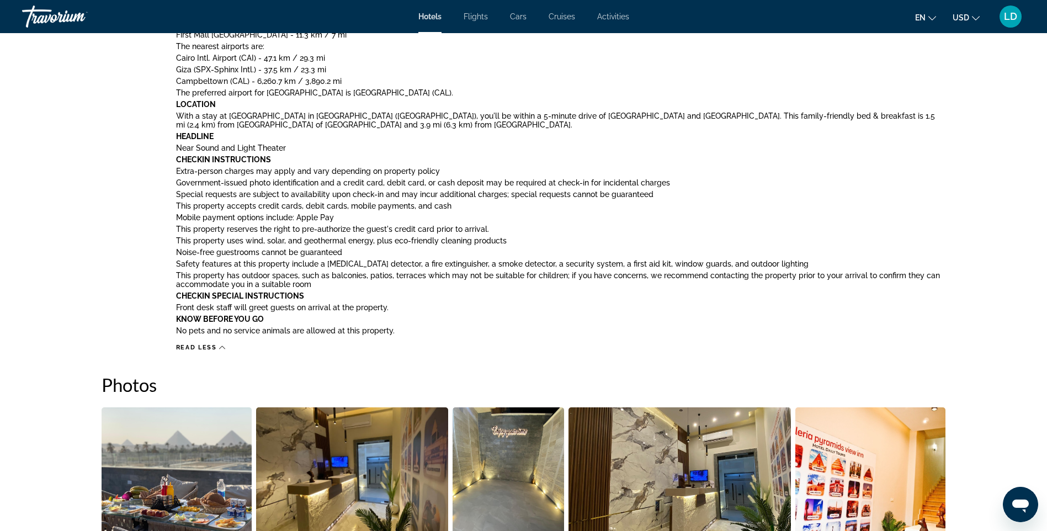
scroll to position [583, 0]
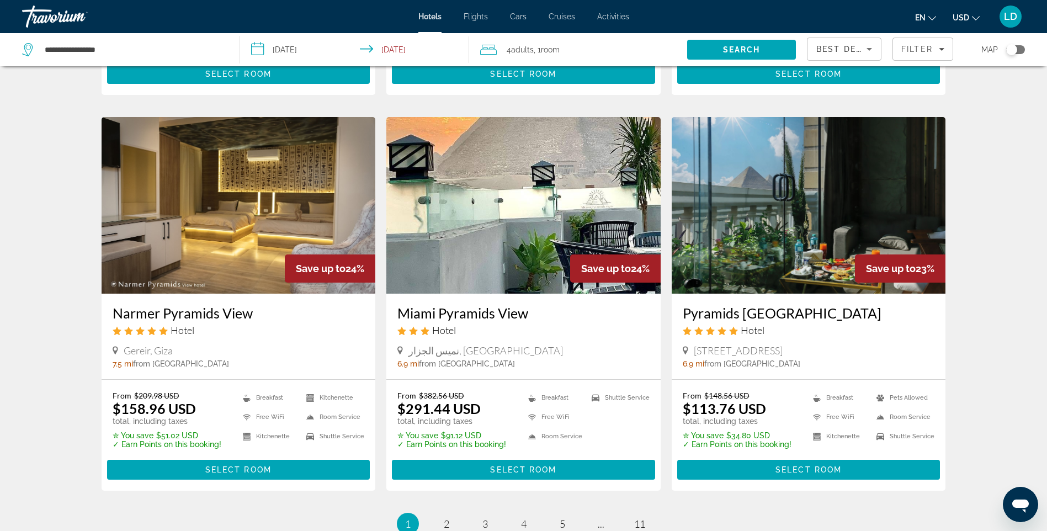
scroll to position [1215, 0]
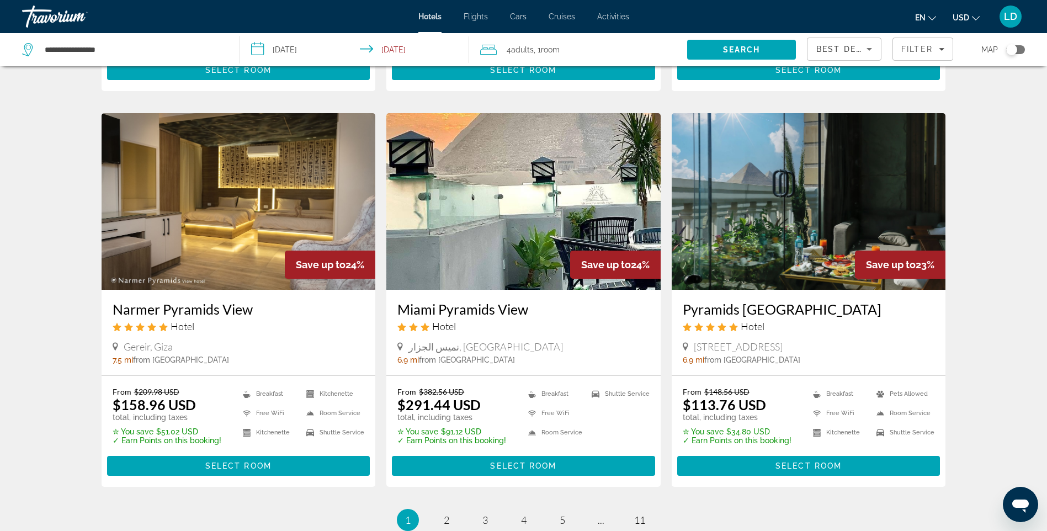
click at [776, 211] on img "Main content" at bounding box center [809, 201] width 274 height 177
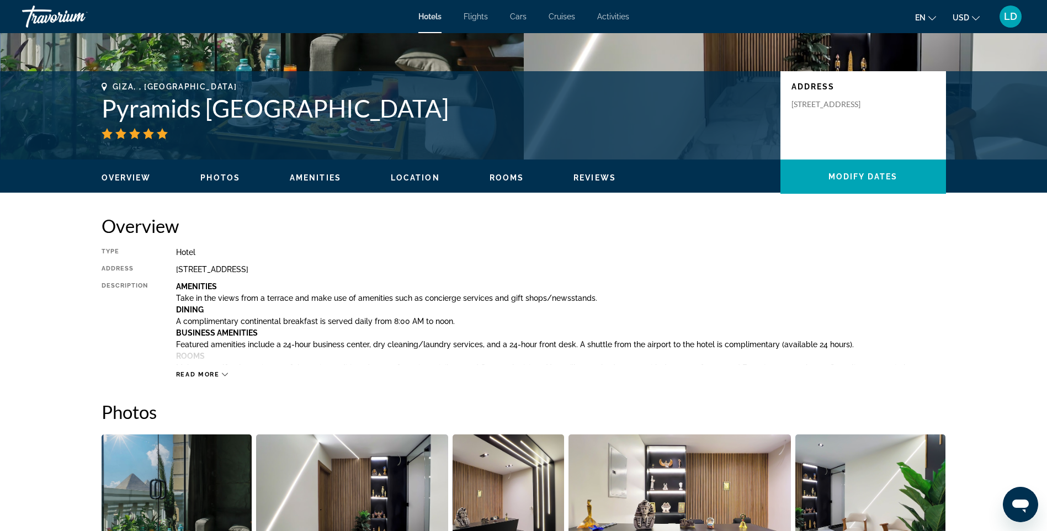
scroll to position [221, 0]
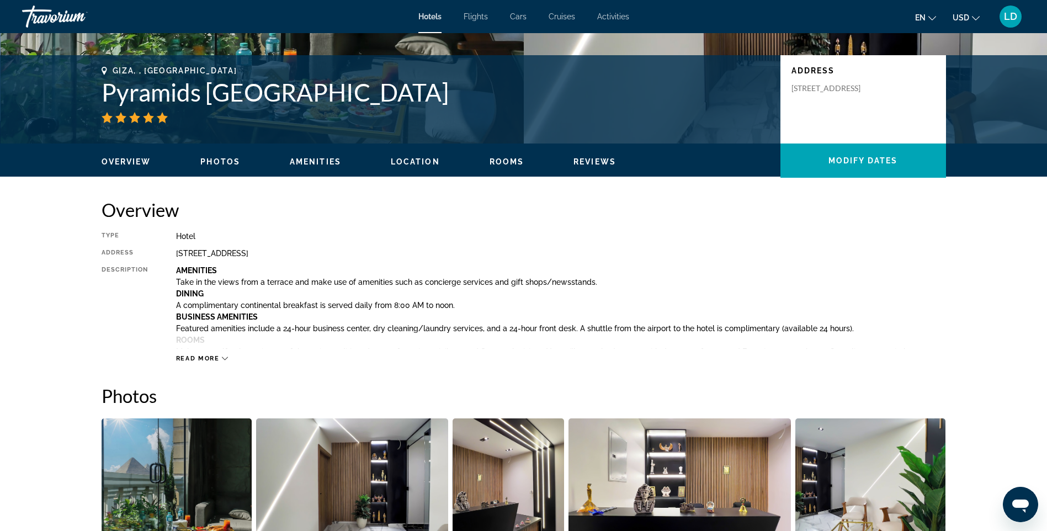
click at [210, 359] on span "Read more" at bounding box center [198, 358] width 44 height 7
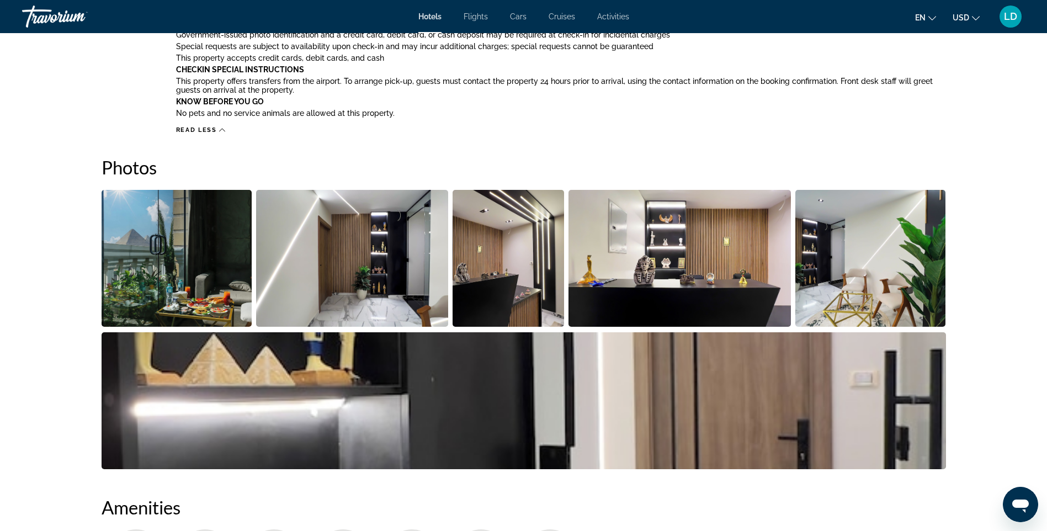
scroll to position [883, 0]
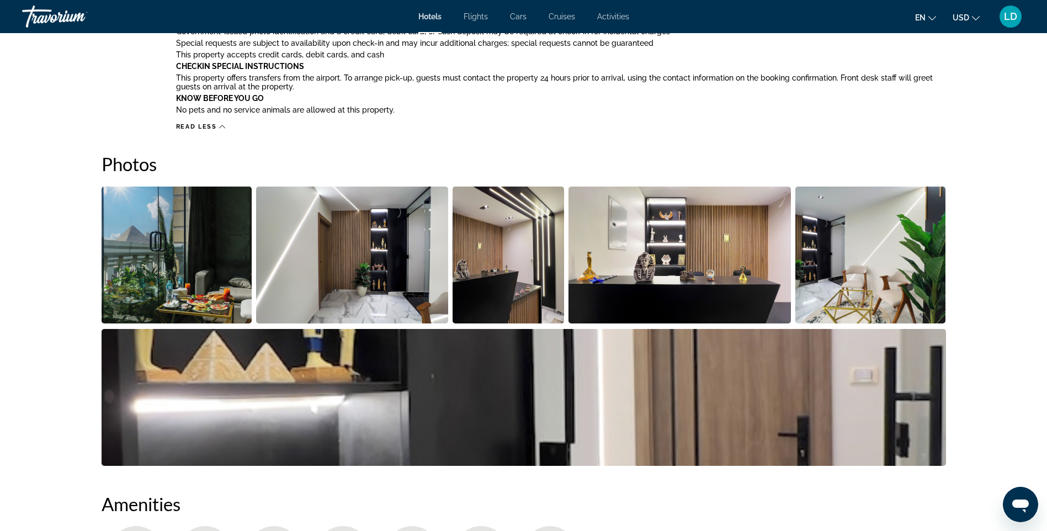
click at [199, 263] on img "Open full-screen image slider" at bounding box center [177, 255] width 151 height 137
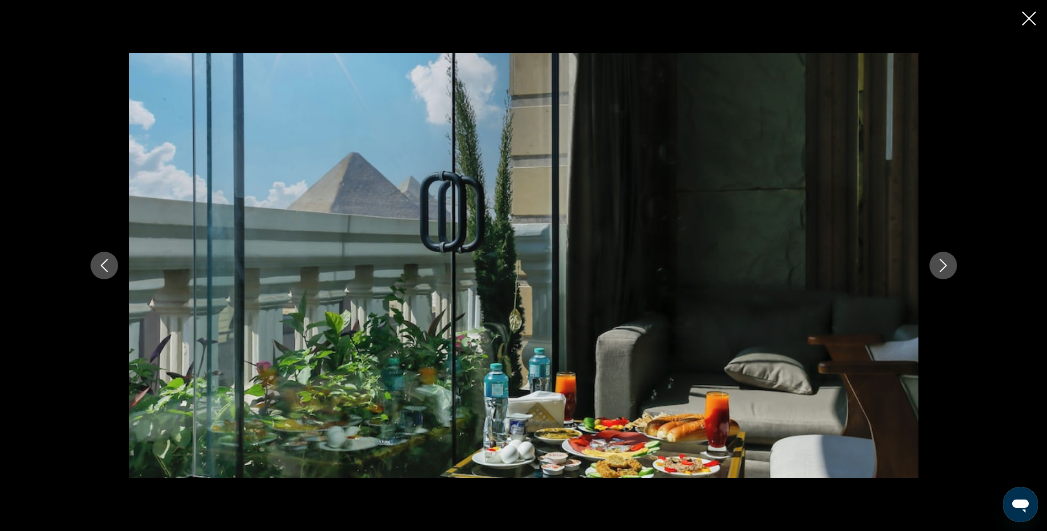
scroll to position [939, 0]
click at [944, 266] on icon "Next image" at bounding box center [943, 265] width 13 height 13
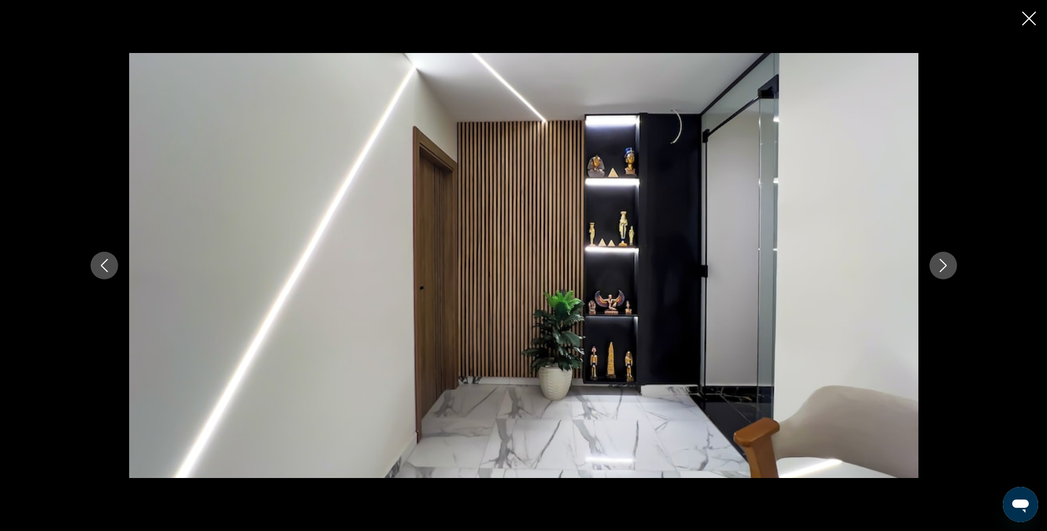
click at [944, 266] on icon "Next image" at bounding box center [943, 265] width 13 height 13
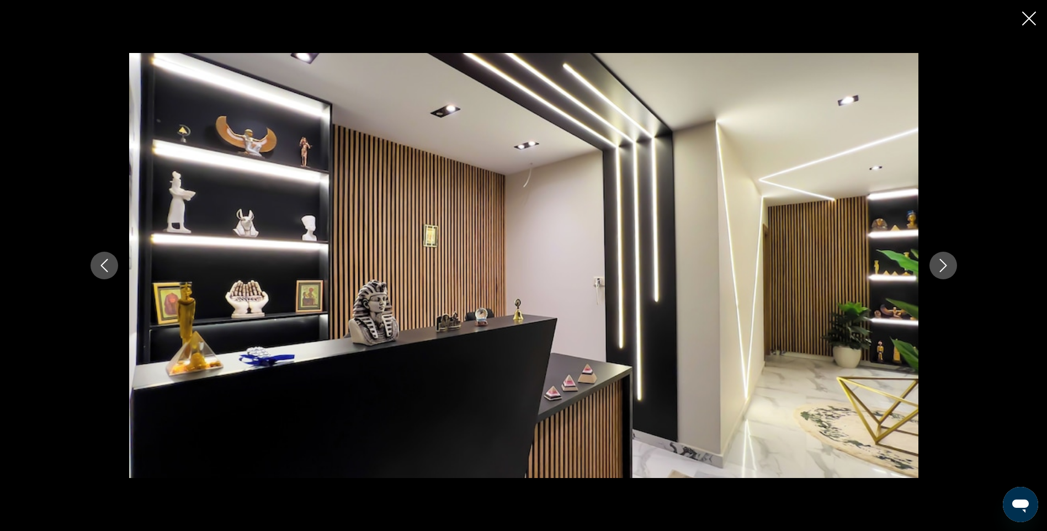
click at [944, 266] on icon "Next image" at bounding box center [943, 265] width 13 height 13
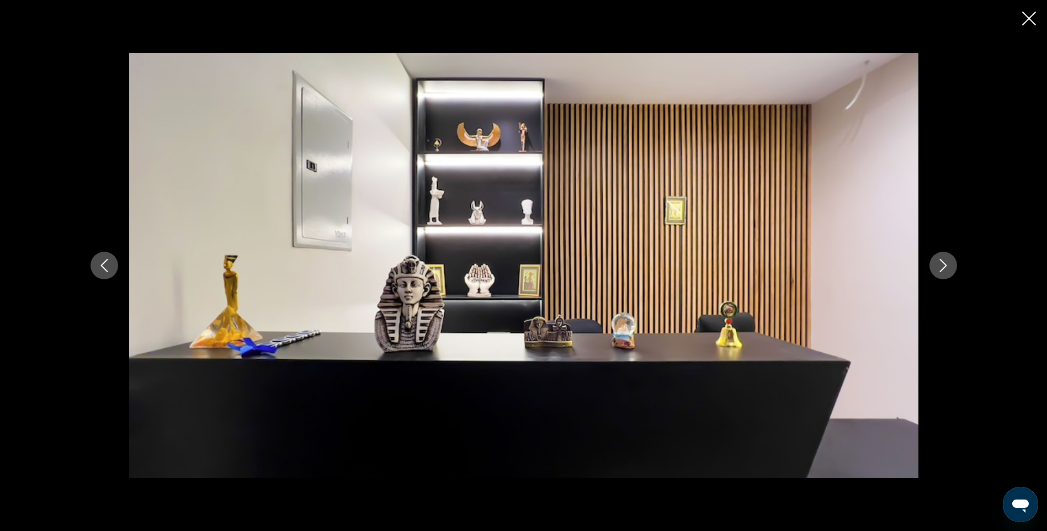
click at [944, 266] on icon "Next image" at bounding box center [943, 265] width 13 height 13
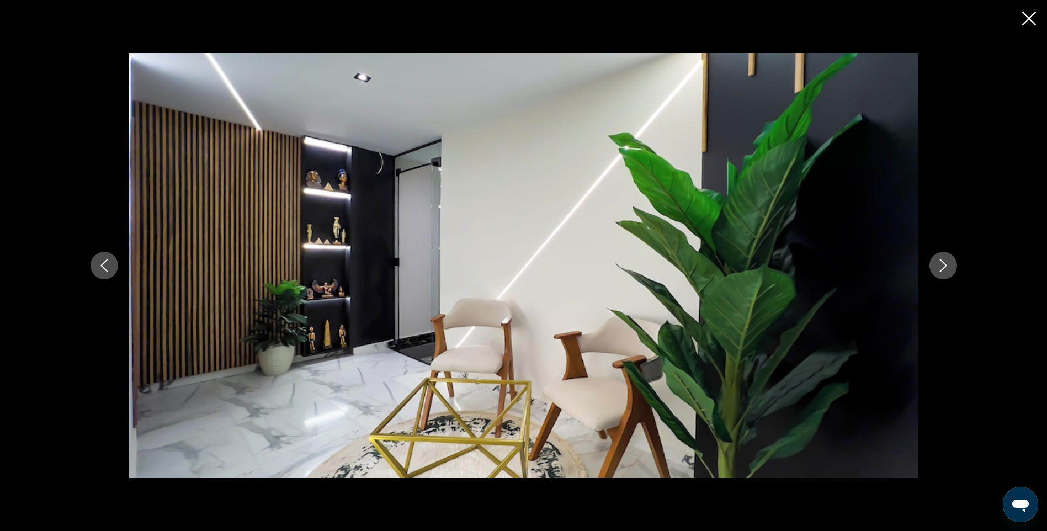
click at [944, 266] on icon "Next image" at bounding box center [943, 265] width 13 height 13
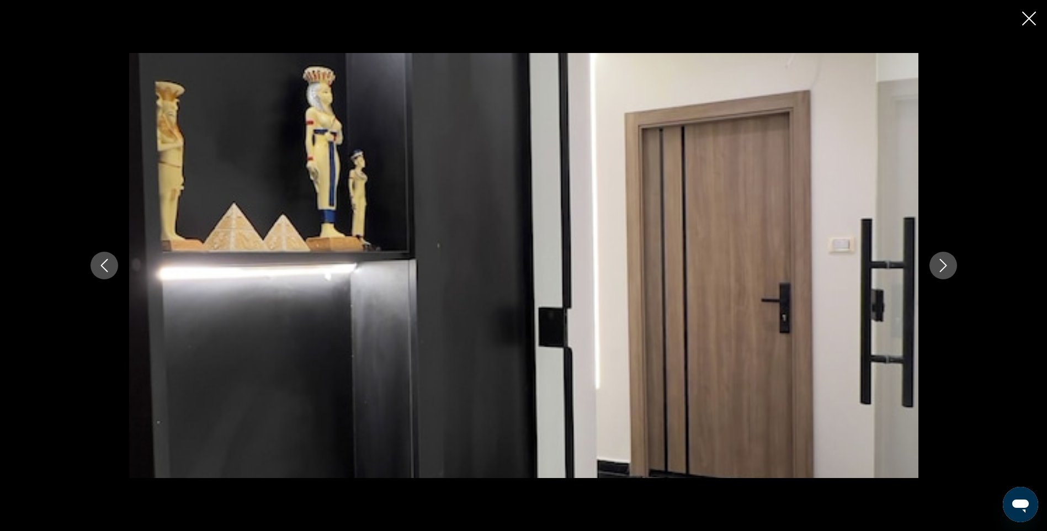
click at [944, 266] on icon "Next image" at bounding box center [943, 265] width 13 height 13
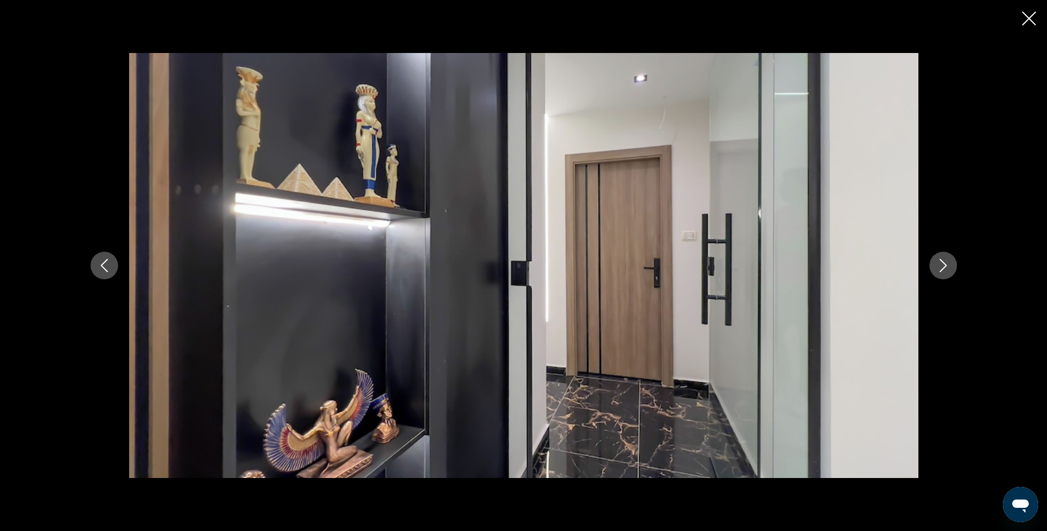
click at [944, 266] on icon "Next image" at bounding box center [943, 265] width 13 height 13
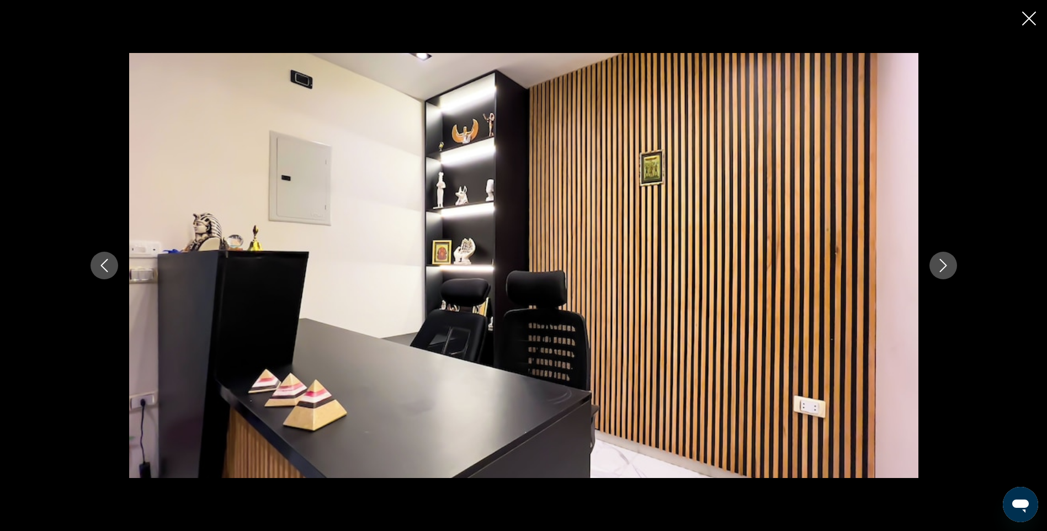
click at [944, 266] on icon "Next image" at bounding box center [943, 265] width 13 height 13
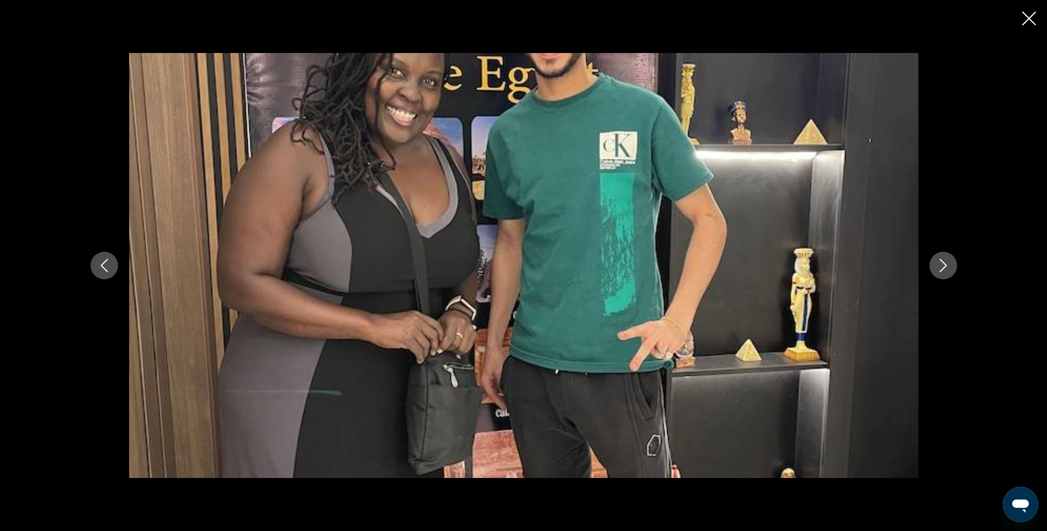
click at [944, 266] on icon "Next image" at bounding box center [943, 265] width 13 height 13
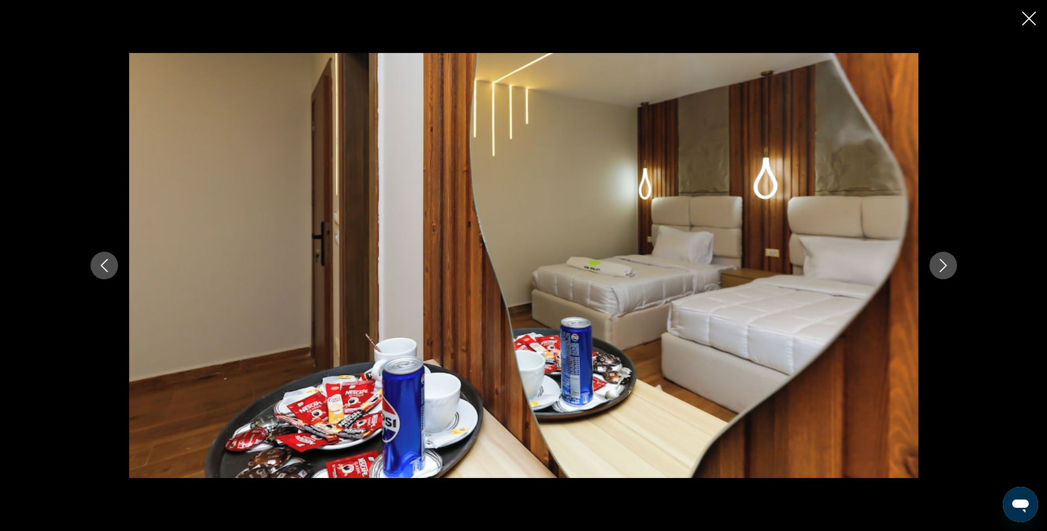
click at [944, 266] on icon "Next image" at bounding box center [943, 265] width 13 height 13
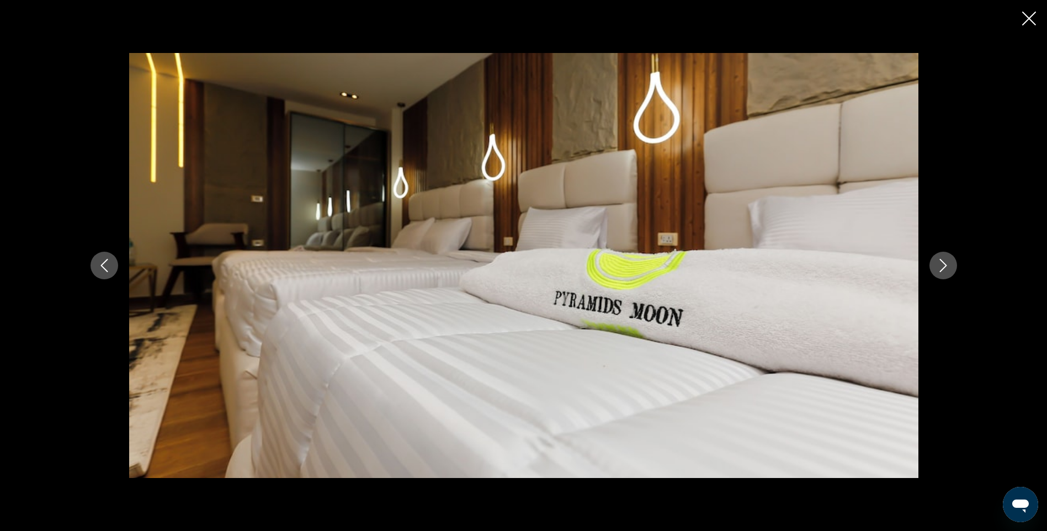
click at [944, 266] on icon "Next image" at bounding box center [943, 265] width 13 height 13
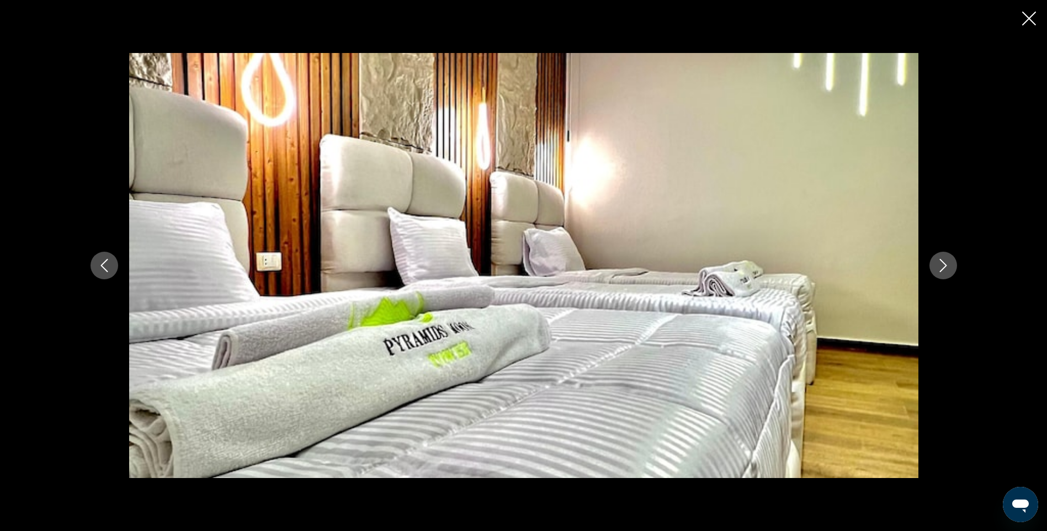
click at [944, 266] on icon "Next image" at bounding box center [943, 265] width 13 height 13
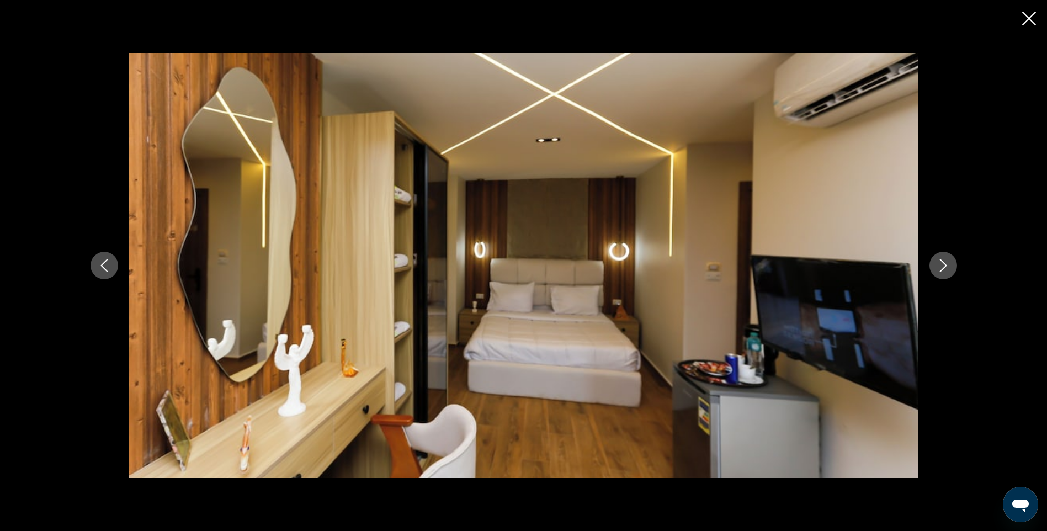
click at [944, 266] on icon "Next image" at bounding box center [943, 265] width 13 height 13
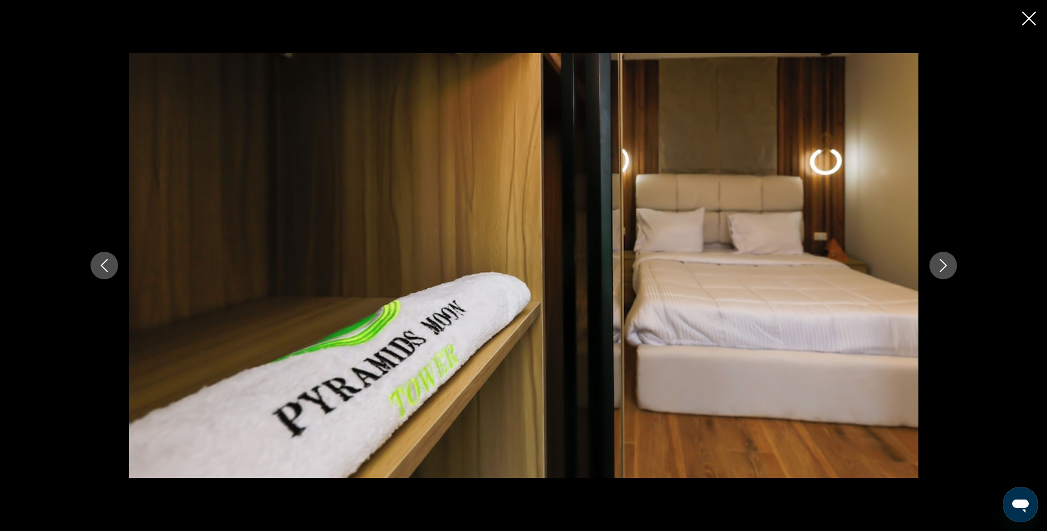
click at [944, 266] on icon "Next image" at bounding box center [943, 265] width 13 height 13
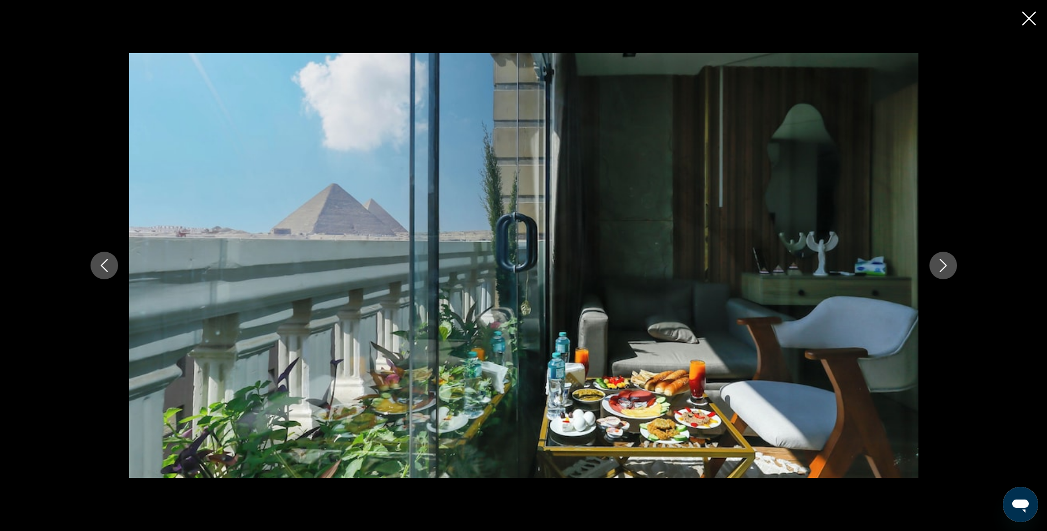
click at [944, 266] on icon "Next image" at bounding box center [943, 265] width 13 height 13
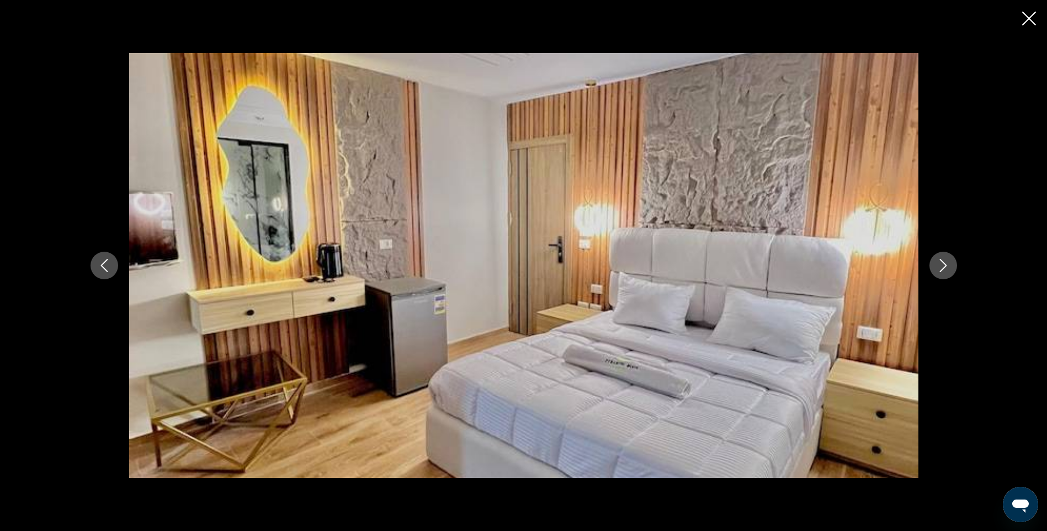
click at [944, 266] on icon "Next image" at bounding box center [943, 265] width 13 height 13
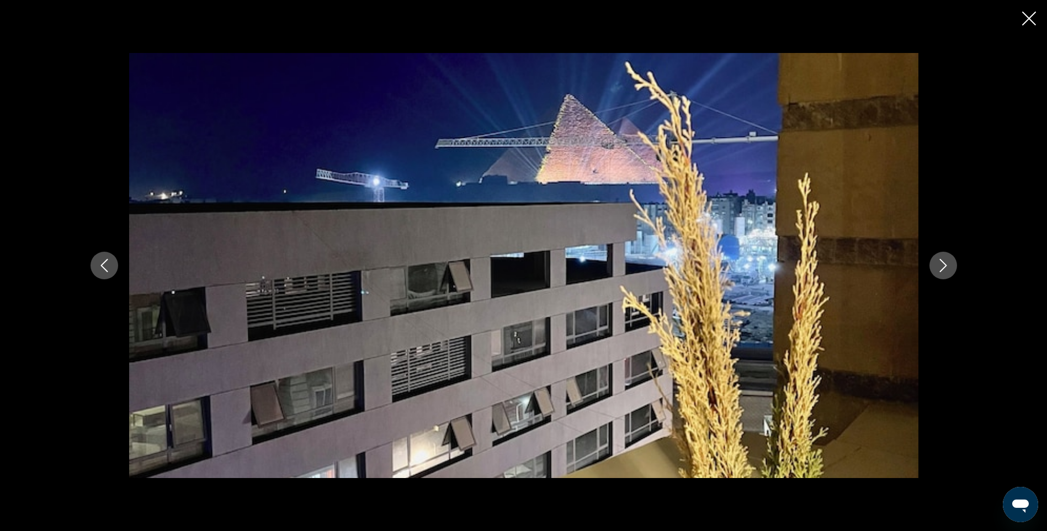
click at [944, 266] on icon "Next image" at bounding box center [943, 265] width 13 height 13
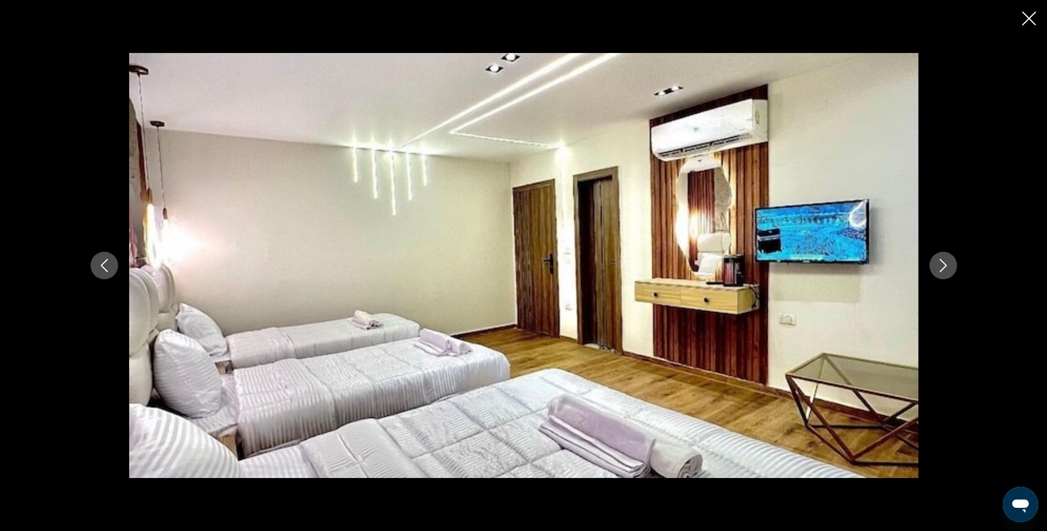
click at [944, 266] on icon "Next image" at bounding box center [943, 265] width 13 height 13
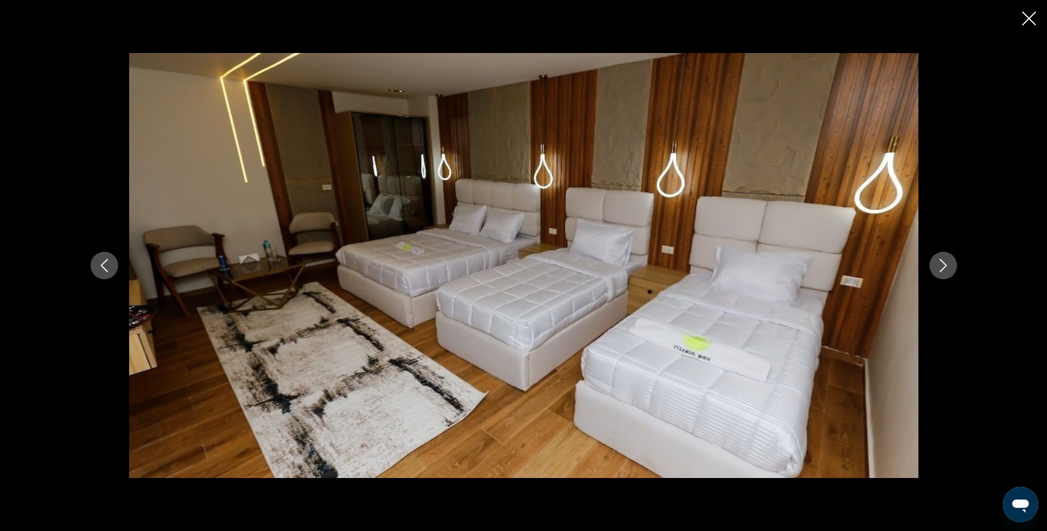
click at [944, 266] on icon "Next image" at bounding box center [943, 265] width 13 height 13
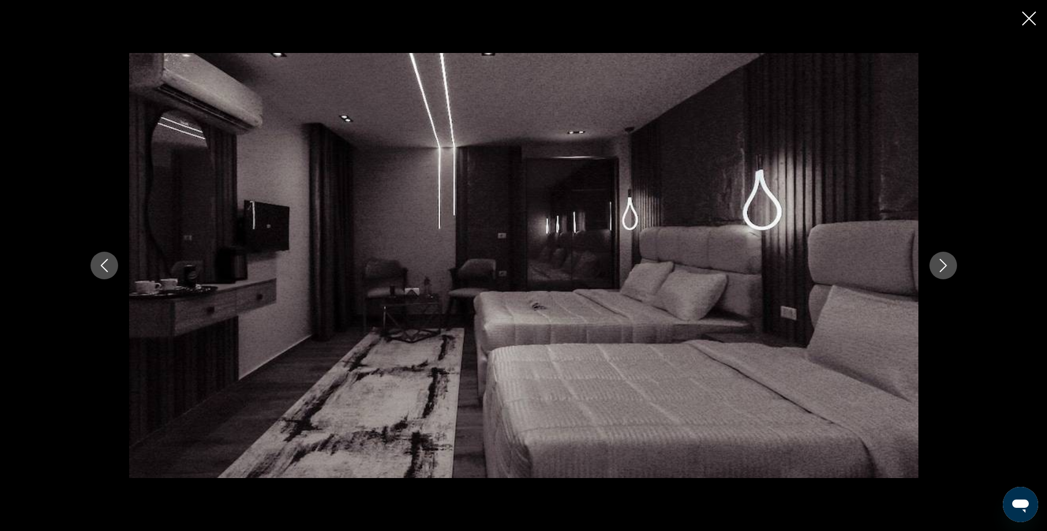
click at [944, 266] on icon "Next image" at bounding box center [943, 265] width 13 height 13
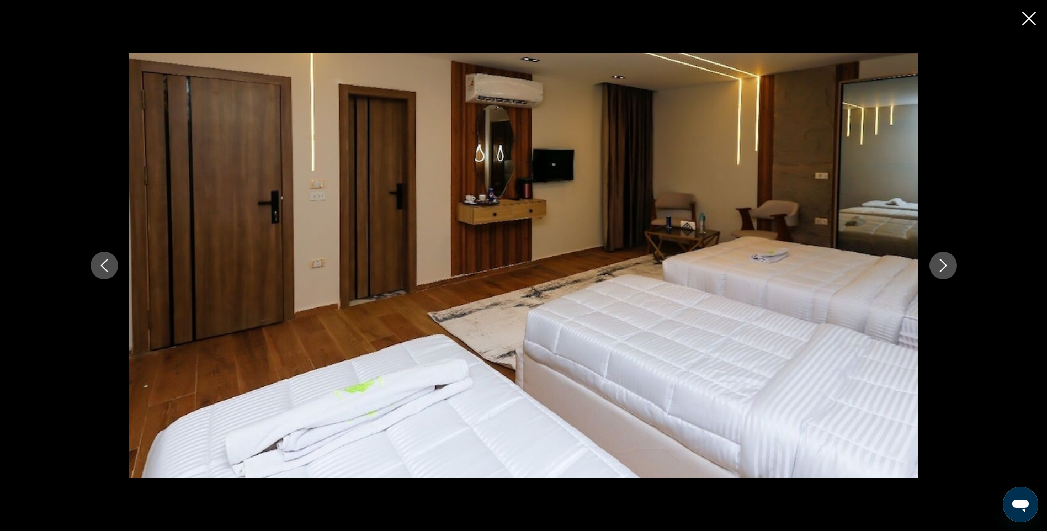
click at [944, 266] on icon "Next image" at bounding box center [943, 265] width 13 height 13
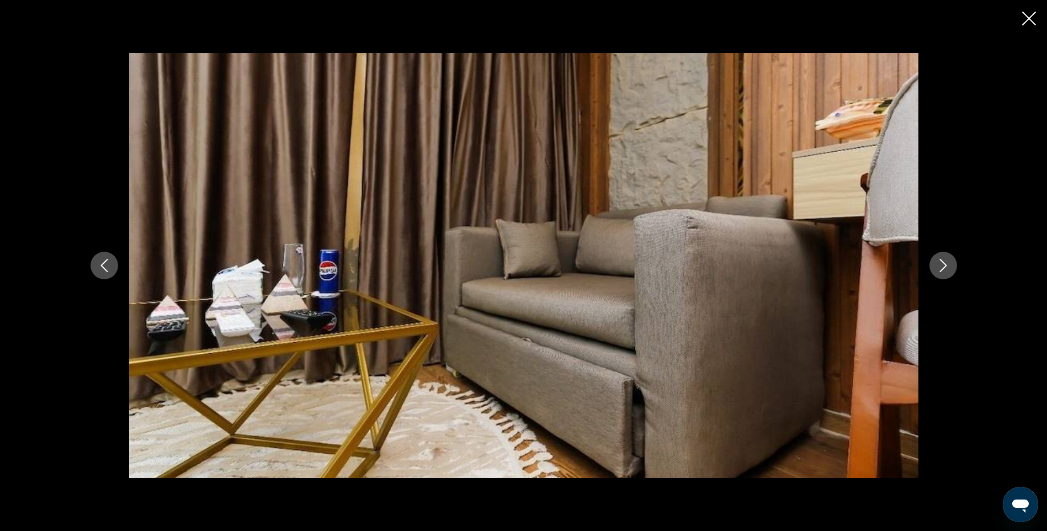
click at [944, 266] on icon "Next image" at bounding box center [943, 265] width 13 height 13
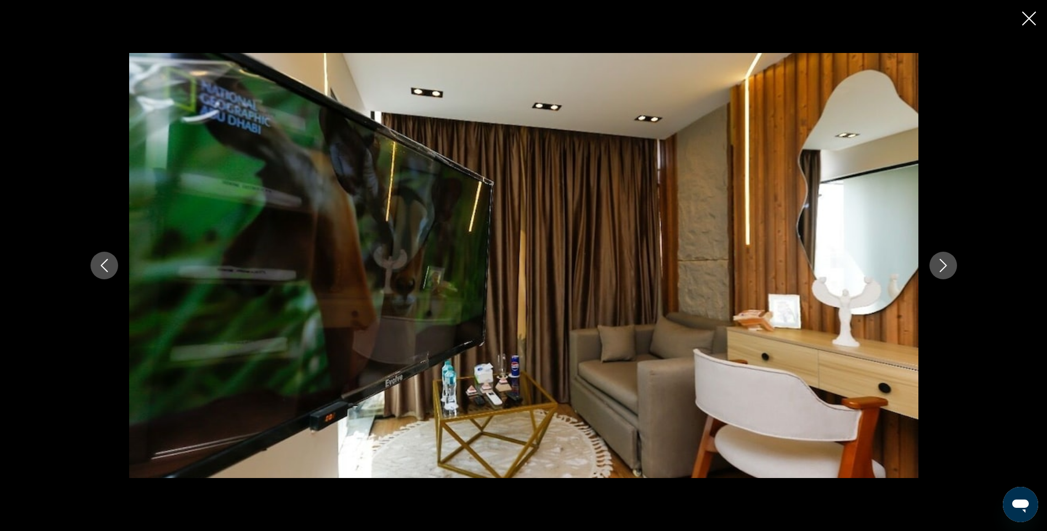
click at [944, 266] on icon "Next image" at bounding box center [943, 265] width 13 height 13
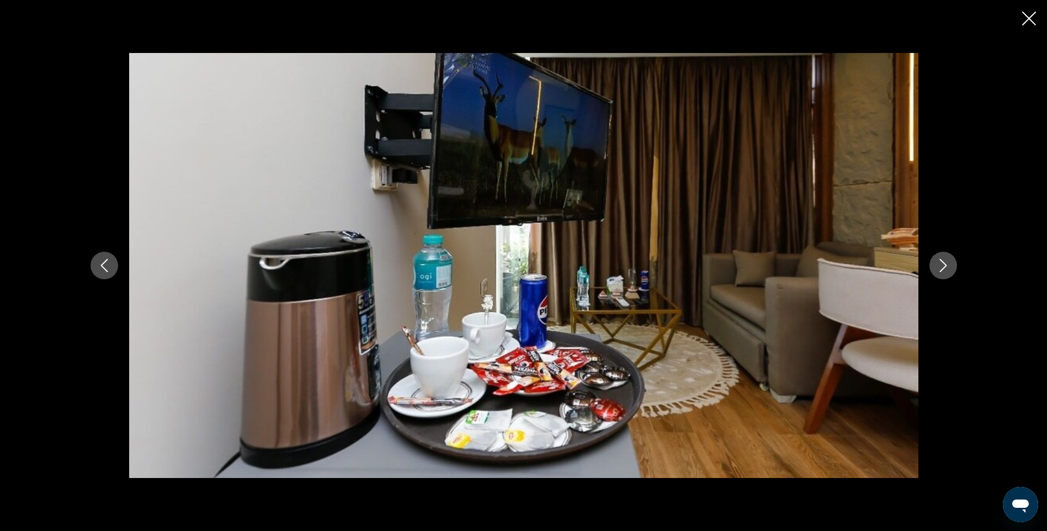
click at [944, 266] on icon "Next image" at bounding box center [943, 265] width 13 height 13
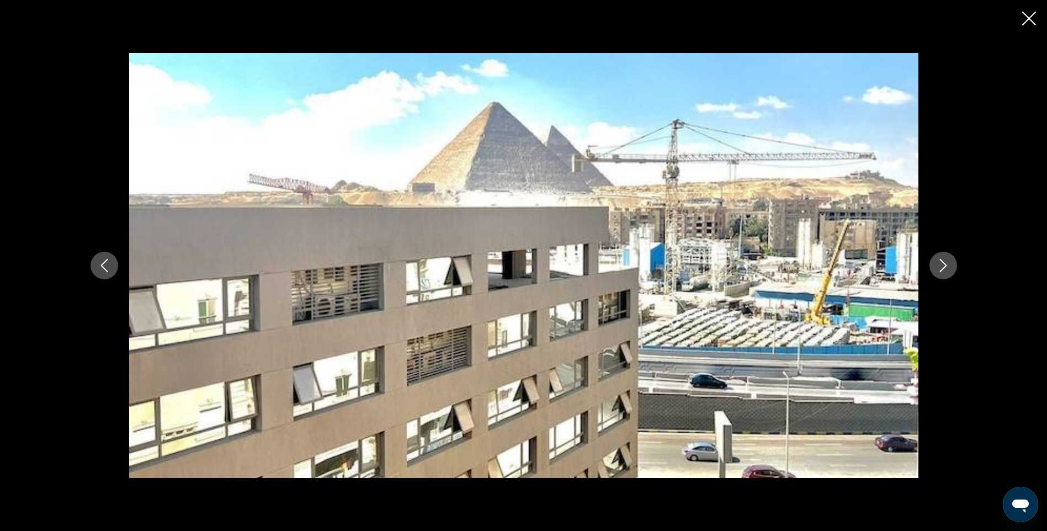
click at [944, 266] on icon "Next image" at bounding box center [943, 265] width 13 height 13
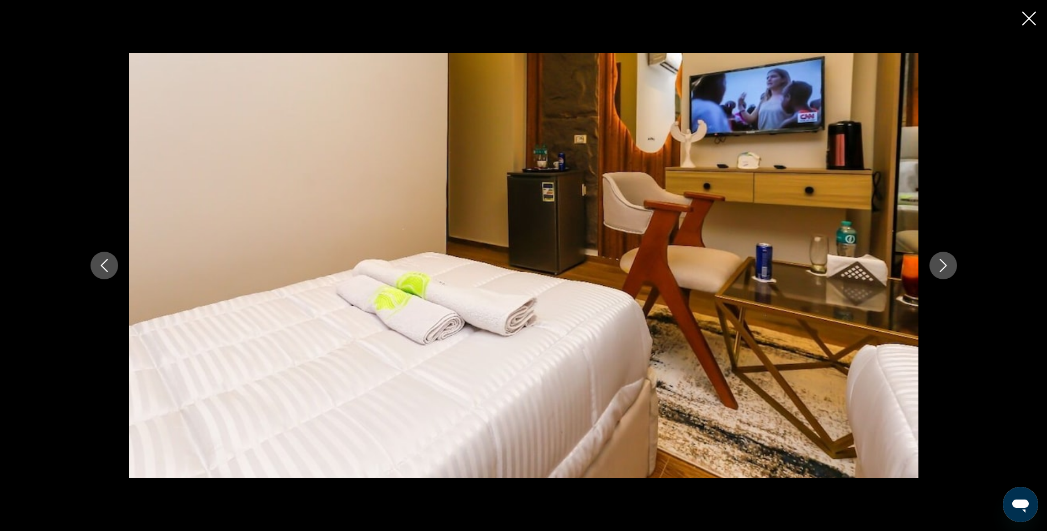
click at [944, 266] on icon "Next image" at bounding box center [943, 265] width 13 height 13
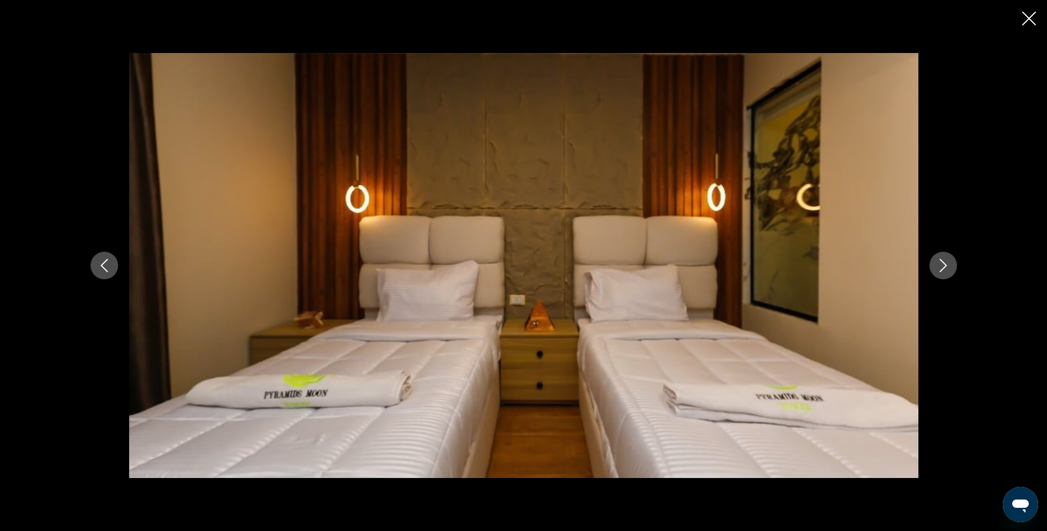
click at [944, 266] on icon "Next image" at bounding box center [943, 265] width 13 height 13
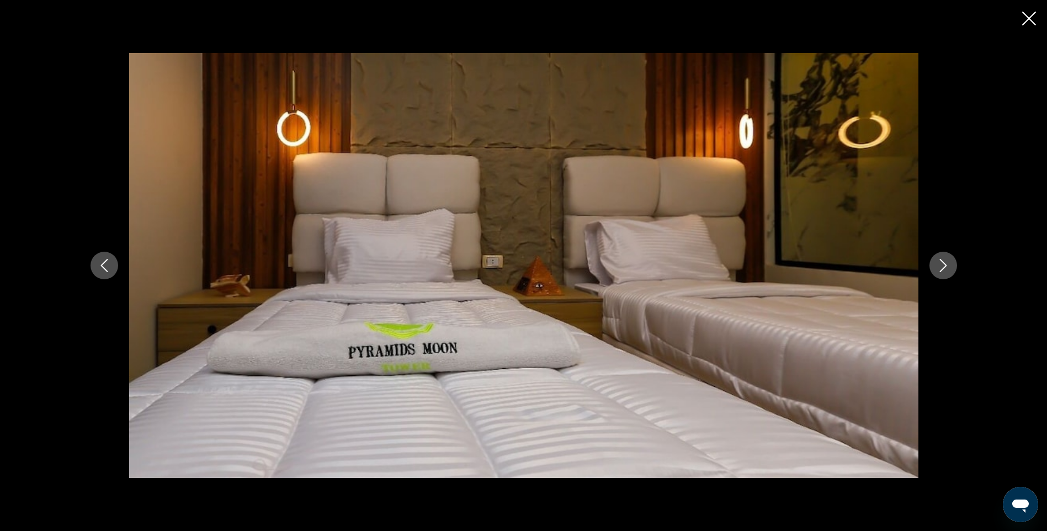
click at [944, 266] on icon "Next image" at bounding box center [943, 265] width 13 height 13
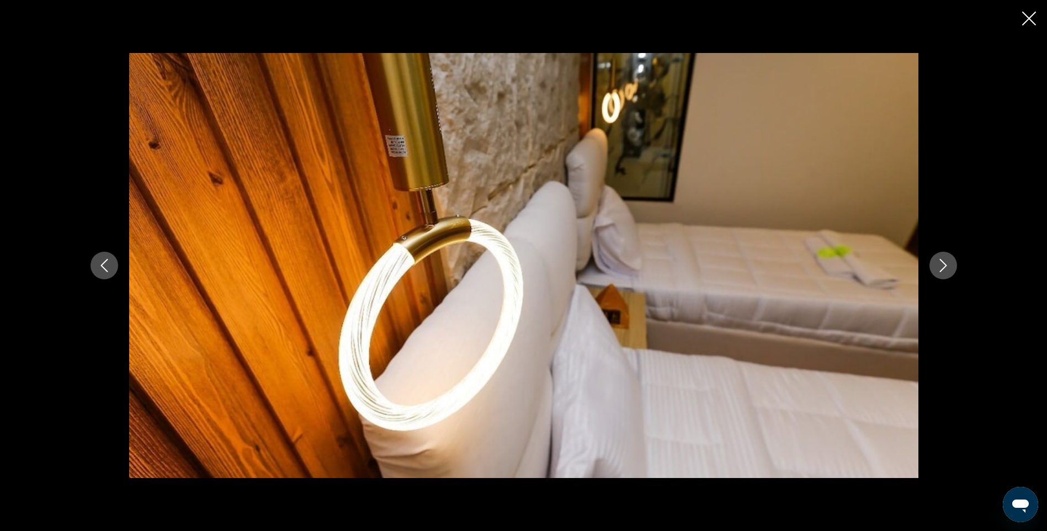
click at [944, 266] on icon "Next image" at bounding box center [943, 265] width 13 height 13
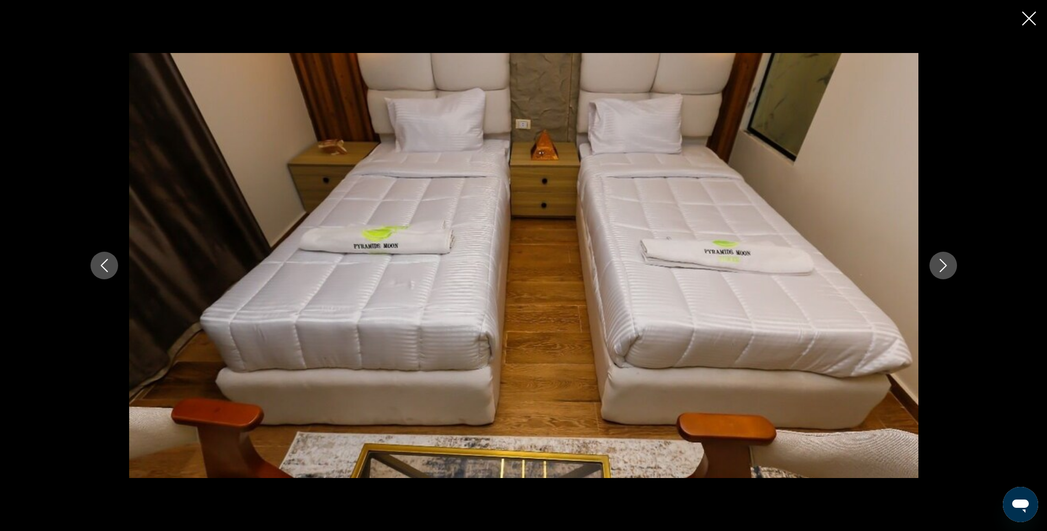
click at [944, 266] on icon "Next image" at bounding box center [943, 265] width 13 height 13
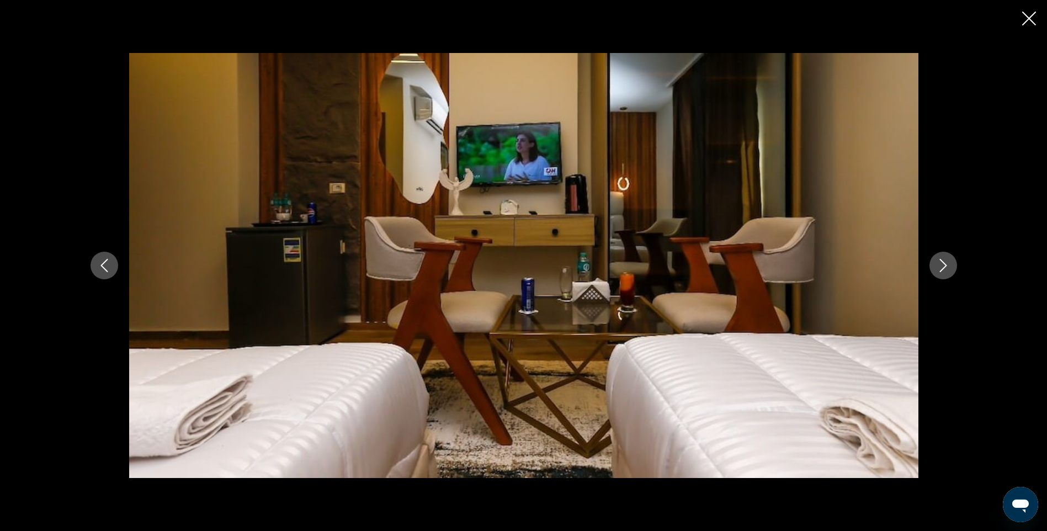
click at [944, 266] on icon "Next image" at bounding box center [943, 265] width 13 height 13
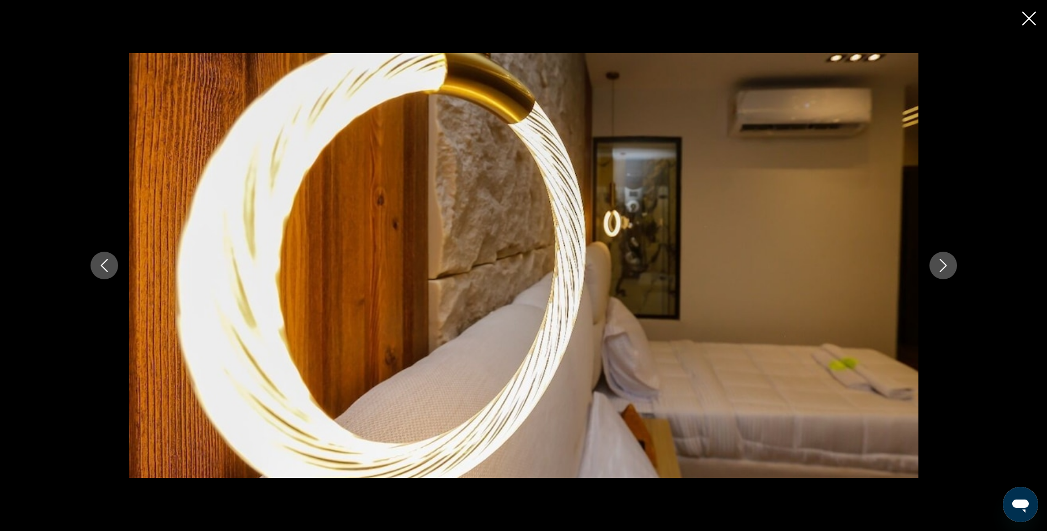
click at [944, 266] on icon "Next image" at bounding box center [943, 265] width 13 height 13
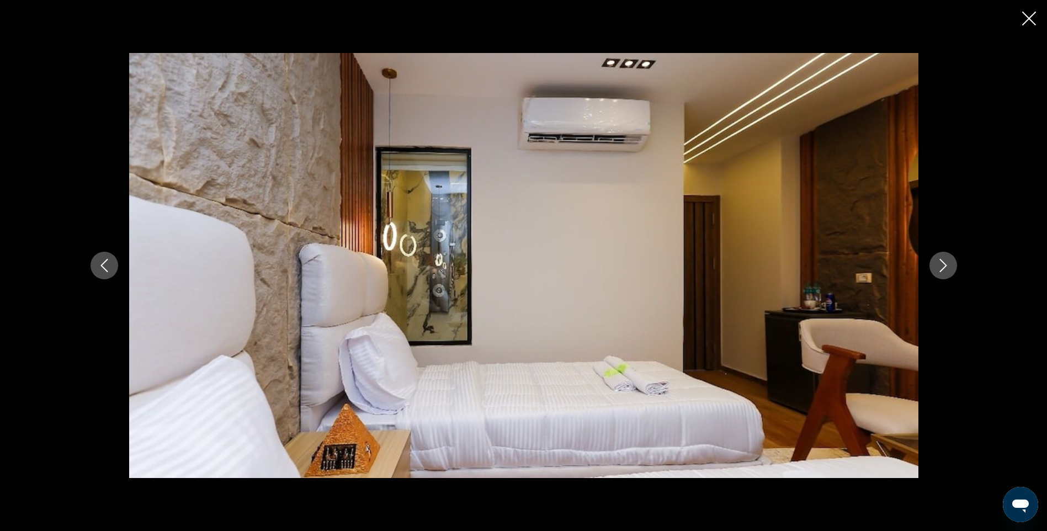
click at [944, 266] on icon "Next image" at bounding box center [943, 265] width 13 height 13
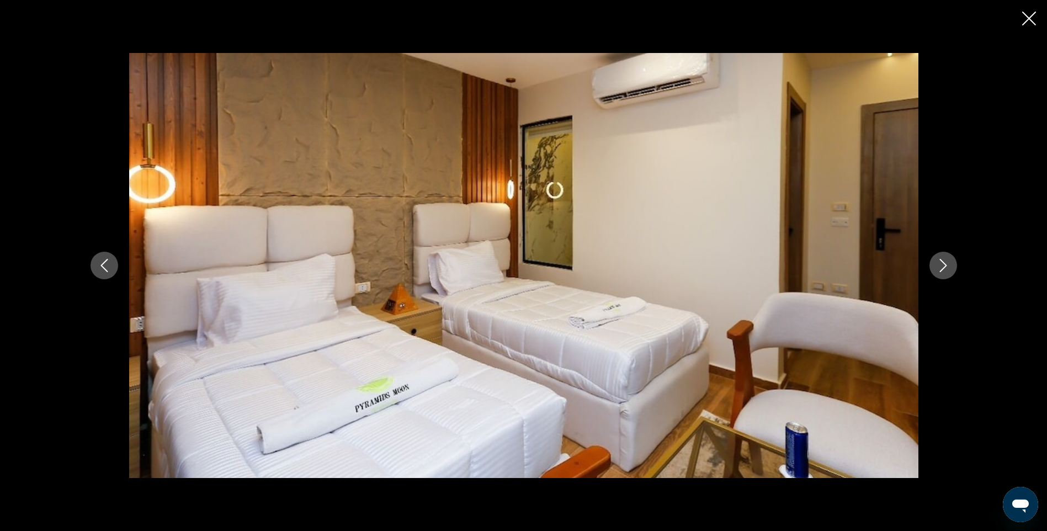
click at [944, 266] on icon "Next image" at bounding box center [943, 265] width 13 height 13
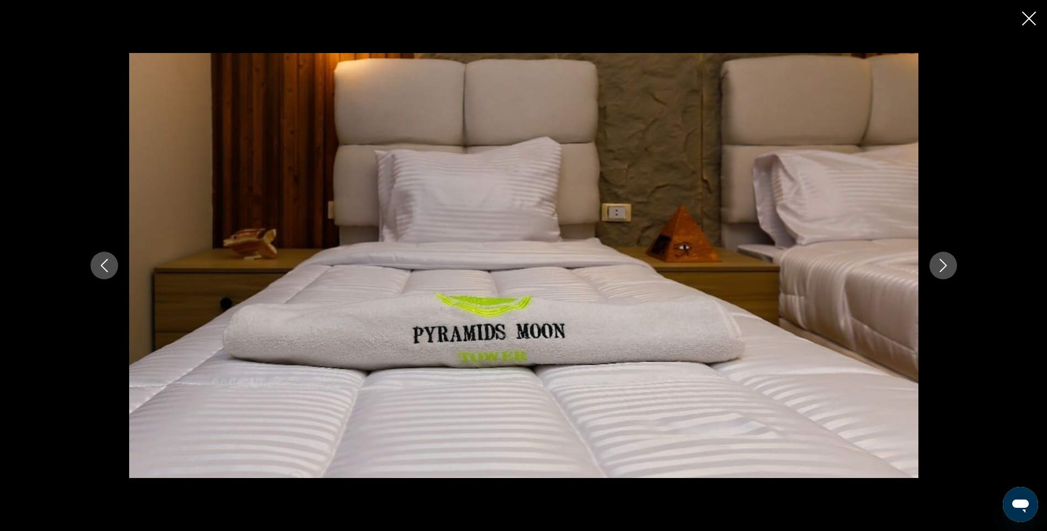
click at [944, 266] on icon "Next image" at bounding box center [943, 265] width 13 height 13
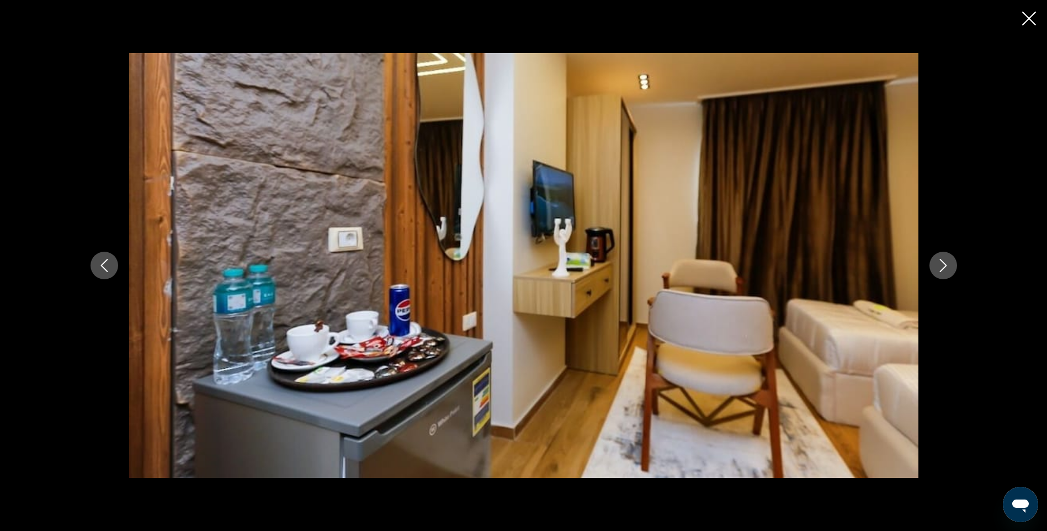
click at [944, 266] on icon "Next image" at bounding box center [943, 265] width 13 height 13
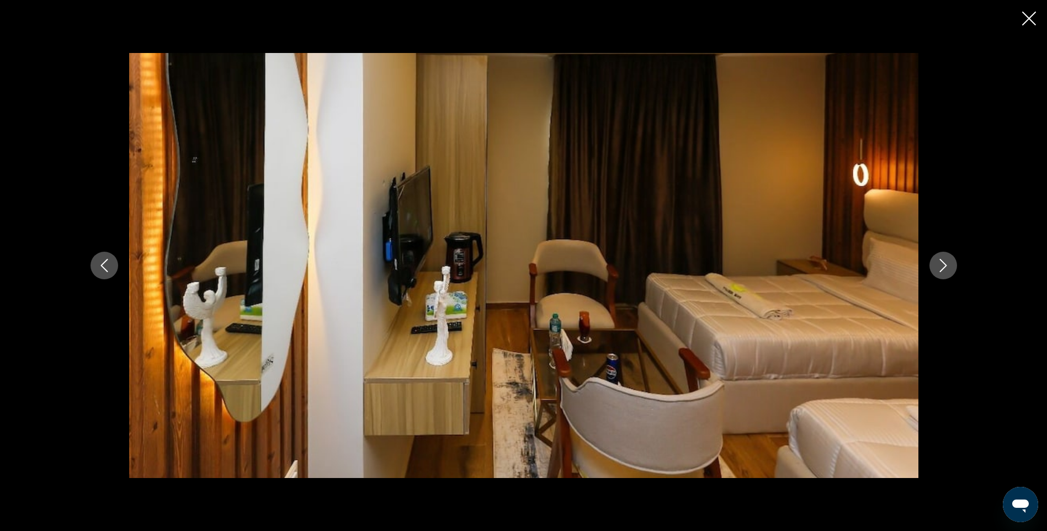
click at [944, 266] on icon "Next image" at bounding box center [943, 265] width 13 height 13
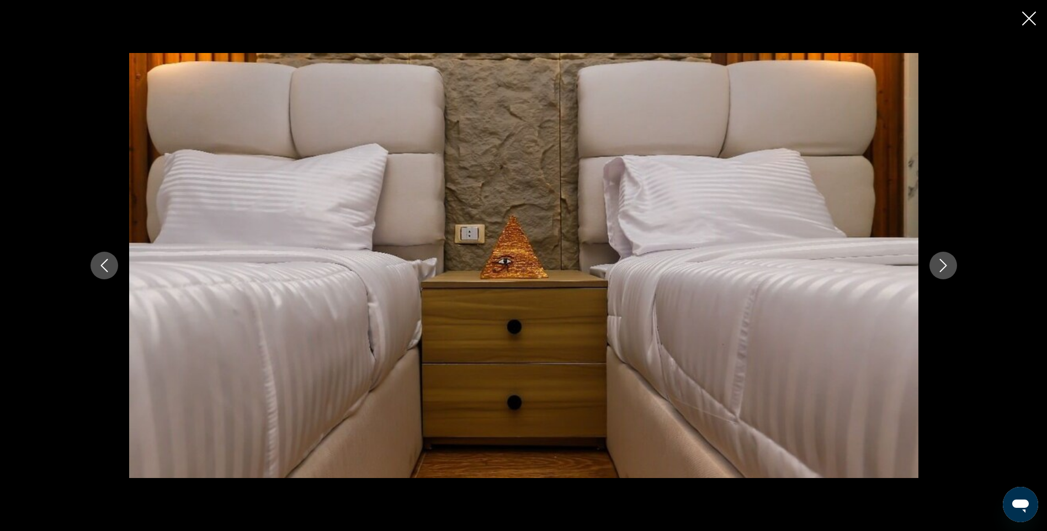
click at [944, 266] on icon "Next image" at bounding box center [943, 265] width 13 height 13
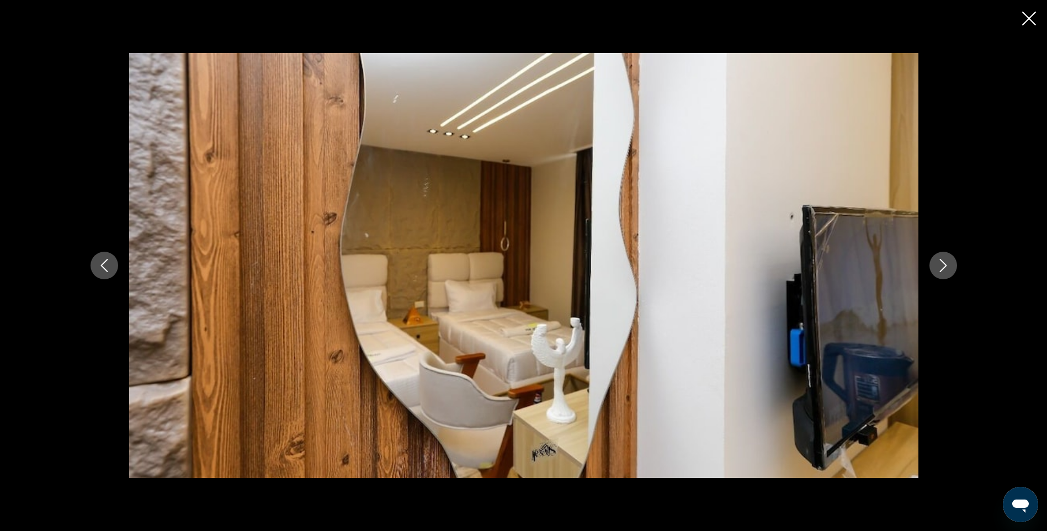
click at [944, 266] on icon "Next image" at bounding box center [943, 265] width 13 height 13
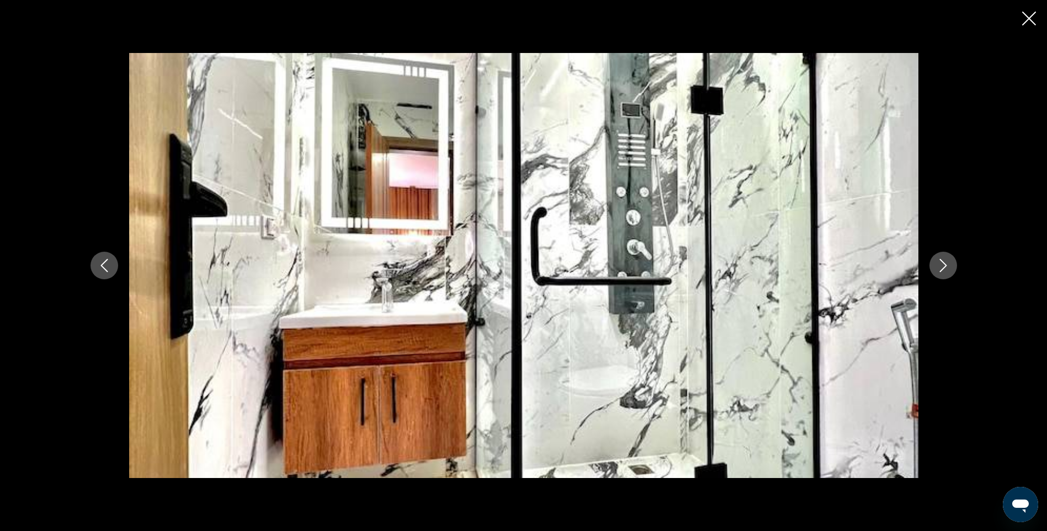
click at [944, 266] on icon "Next image" at bounding box center [943, 265] width 13 height 13
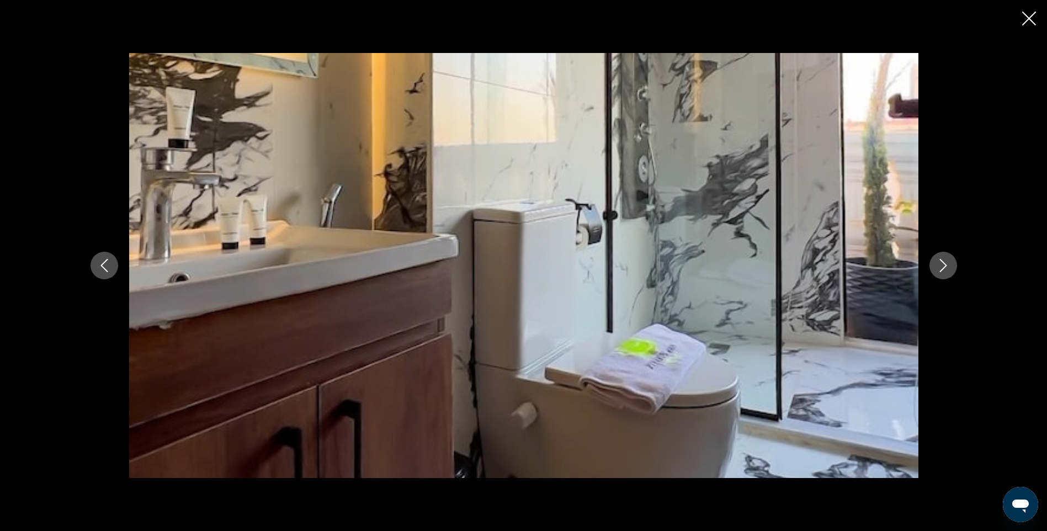
click at [944, 266] on icon "Next image" at bounding box center [943, 265] width 13 height 13
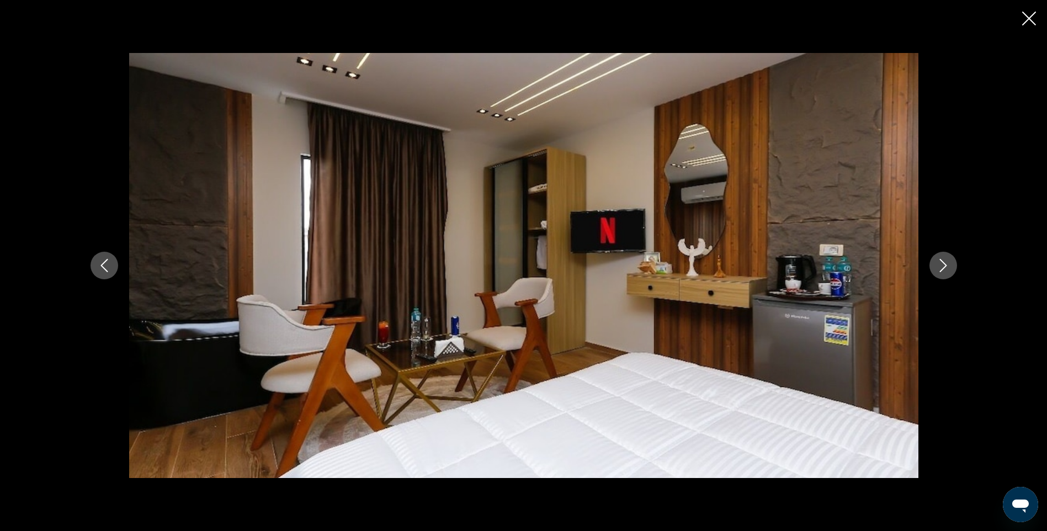
click at [944, 266] on icon "Next image" at bounding box center [943, 265] width 13 height 13
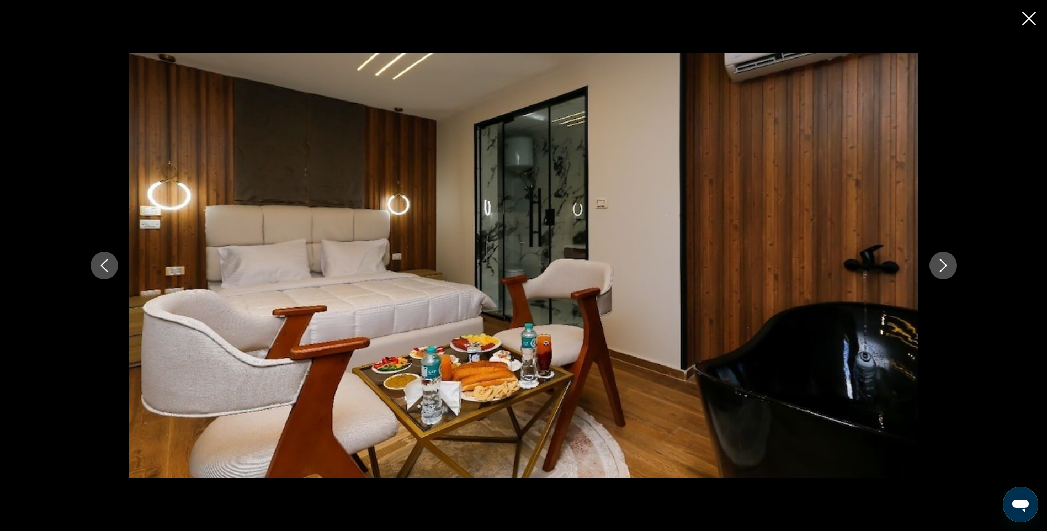
click at [944, 266] on icon "Next image" at bounding box center [943, 265] width 13 height 13
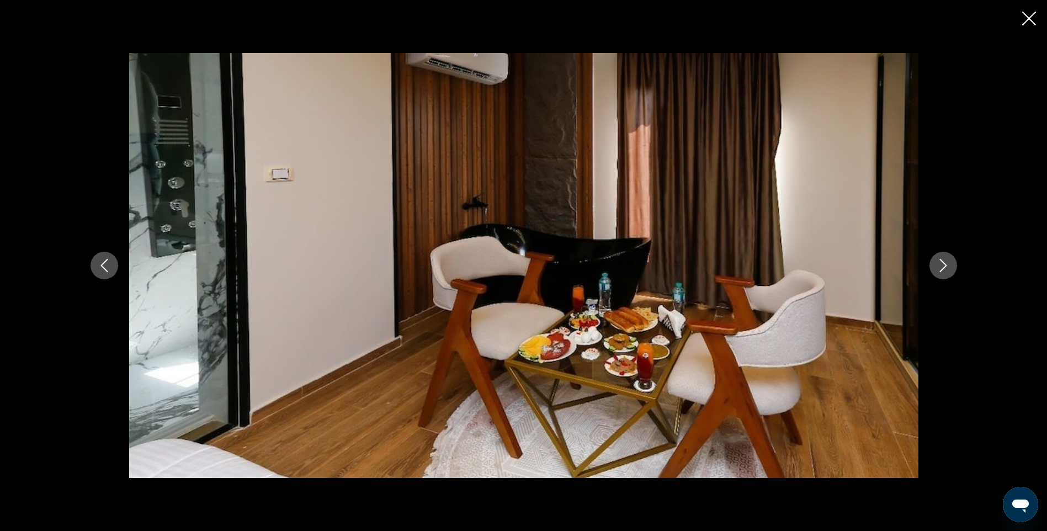
click at [944, 266] on icon "Next image" at bounding box center [943, 265] width 13 height 13
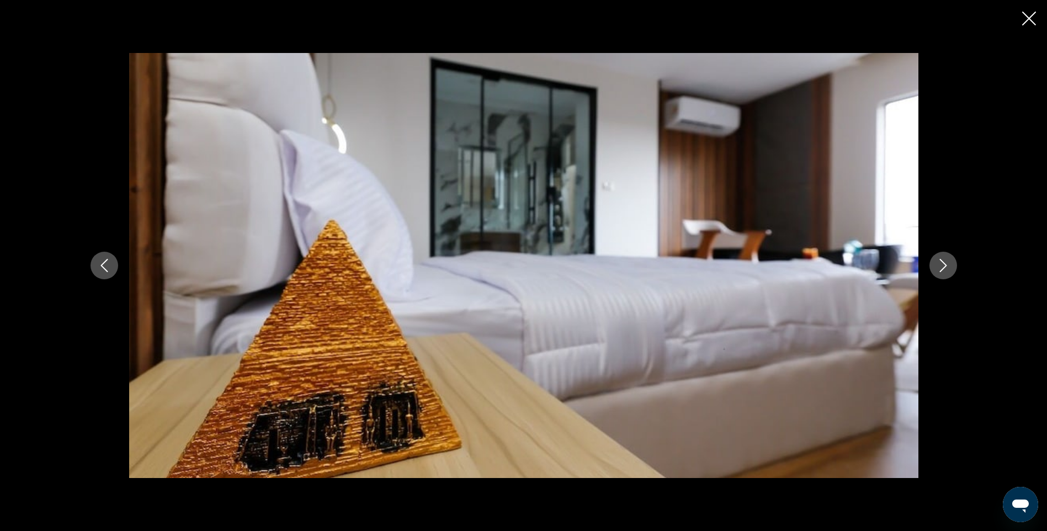
click at [944, 266] on icon "Next image" at bounding box center [943, 265] width 13 height 13
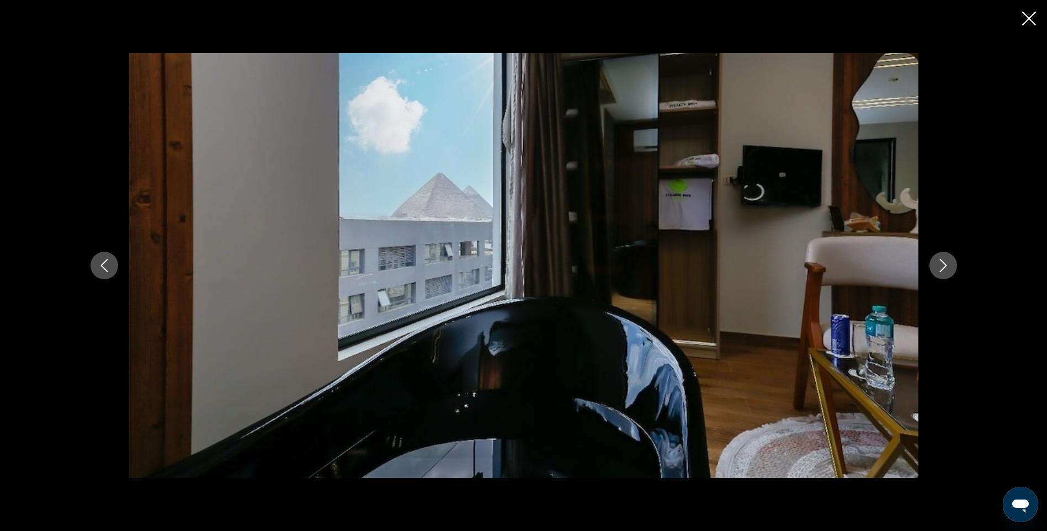
click at [944, 266] on icon "Next image" at bounding box center [943, 265] width 13 height 13
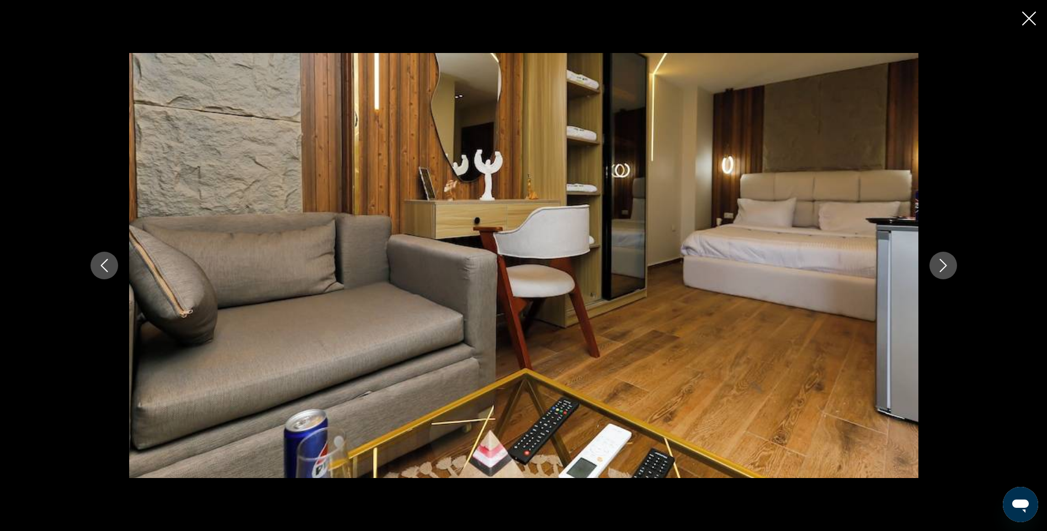
click at [944, 266] on icon "Next image" at bounding box center [943, 265] width 13 height 13
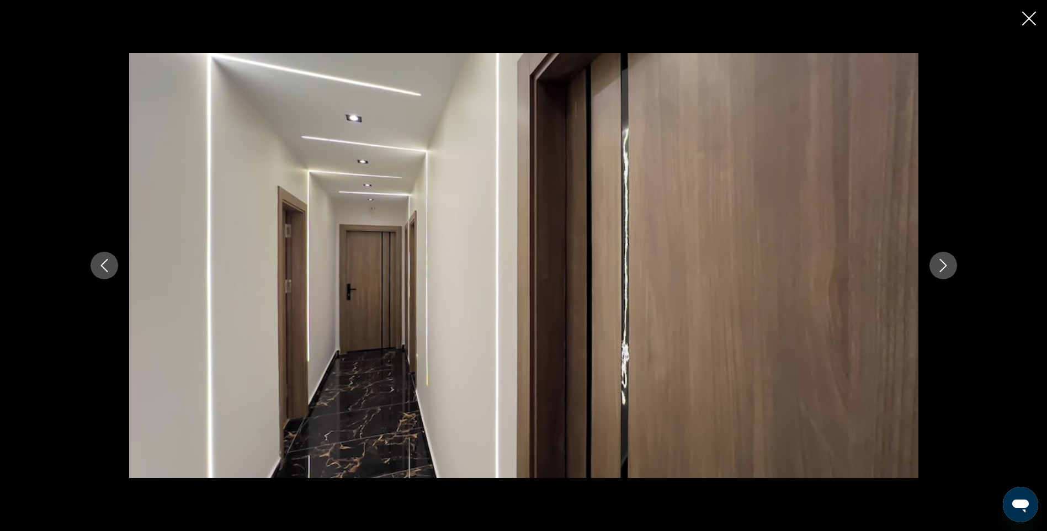
click at [944, 266] on icon "Next image" at bounding box center [943, 265] width 13 height 13
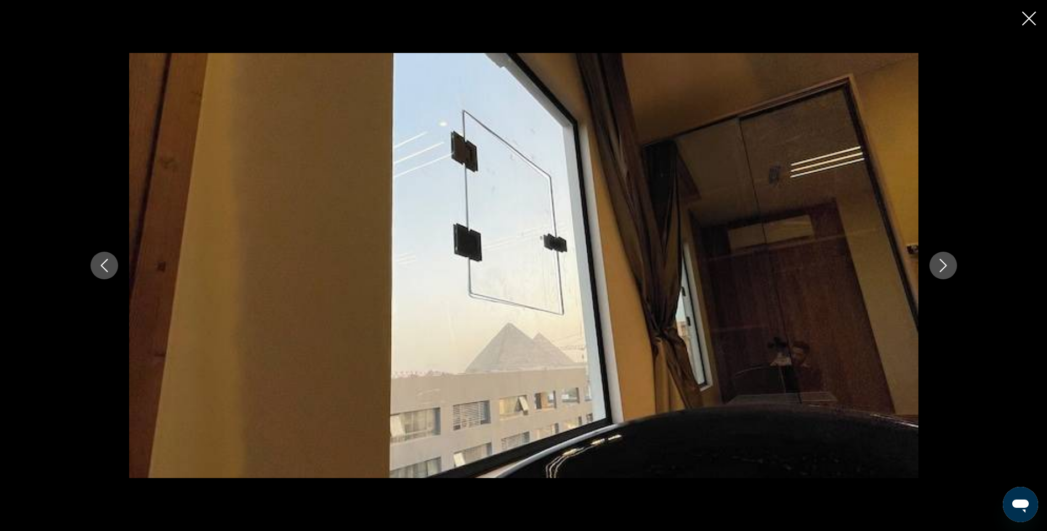
click at [944, 266] on icon "Next image" at bounding box center [943, 265] width 13 height 13
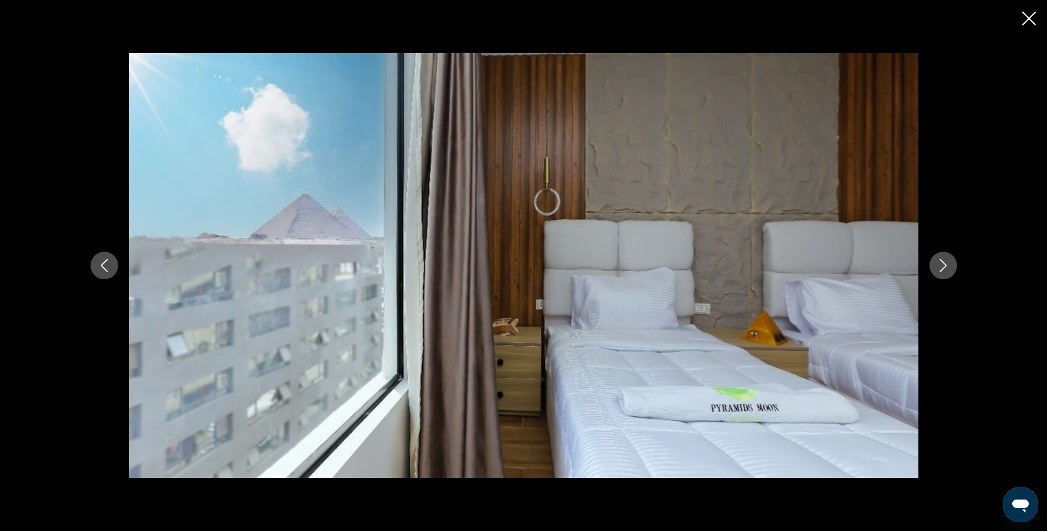
click at [944, 266] on icon "Next image" at bounding box center [943, 265] width 13 height 13
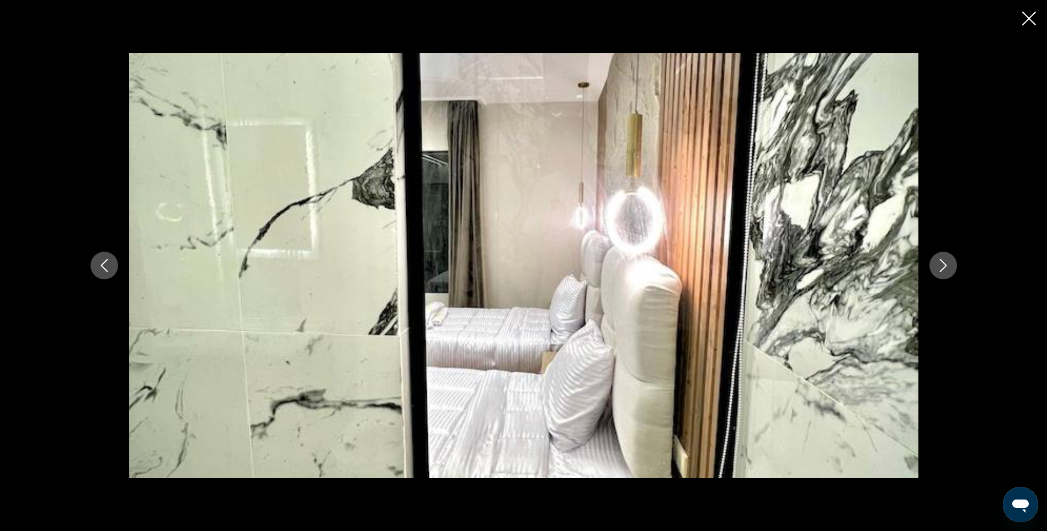
click at [944, 266] on icon "Next image" at bounding box center [943, 265] width 13 height 13
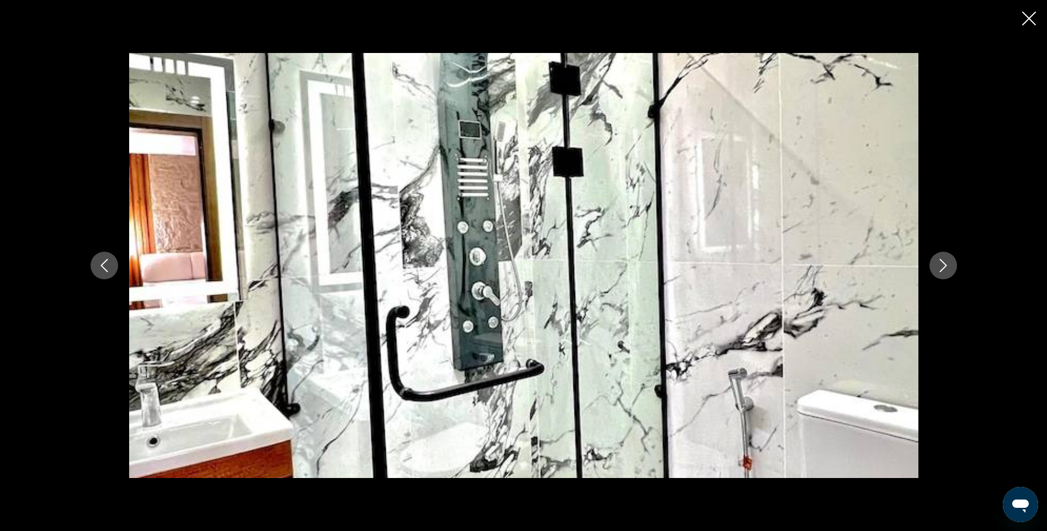
click at [944, 266] on icon "Next image" at bounding box center [943, 265] width 13 height 13
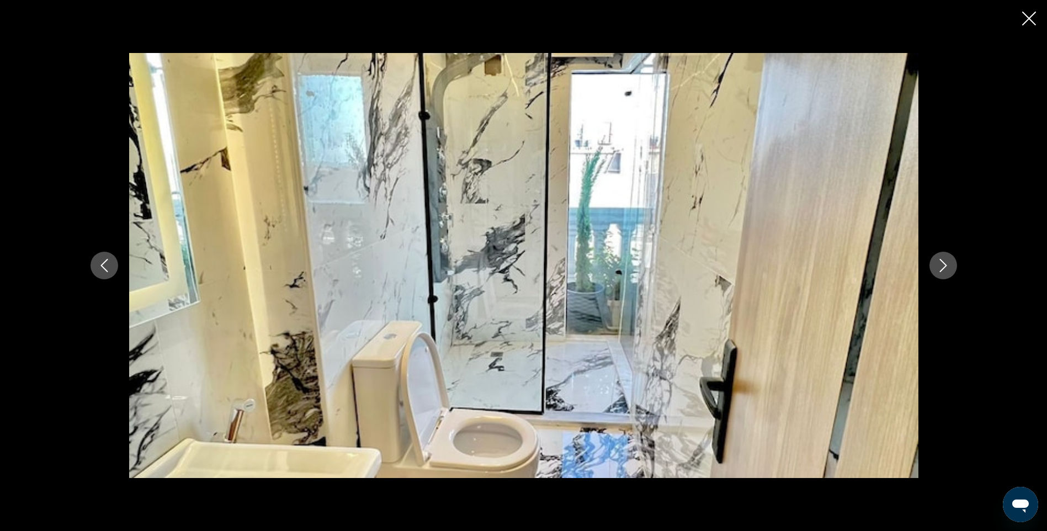
click at [944, 266] on icon "Next image" at bounding box center [943, 265] width 13 height 13
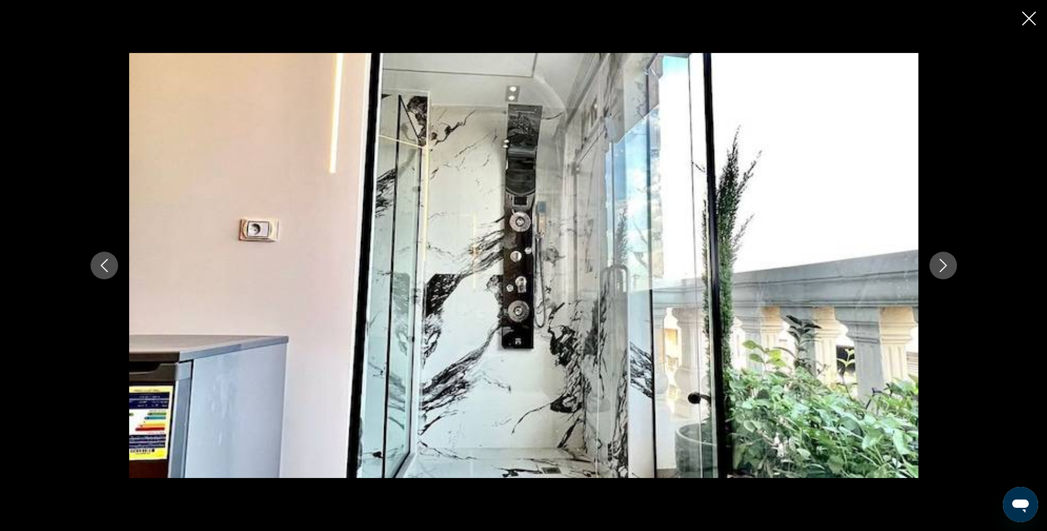
click at [944, 266] on icon "Next image" at bounding box center [943, 265] width 13 height 13
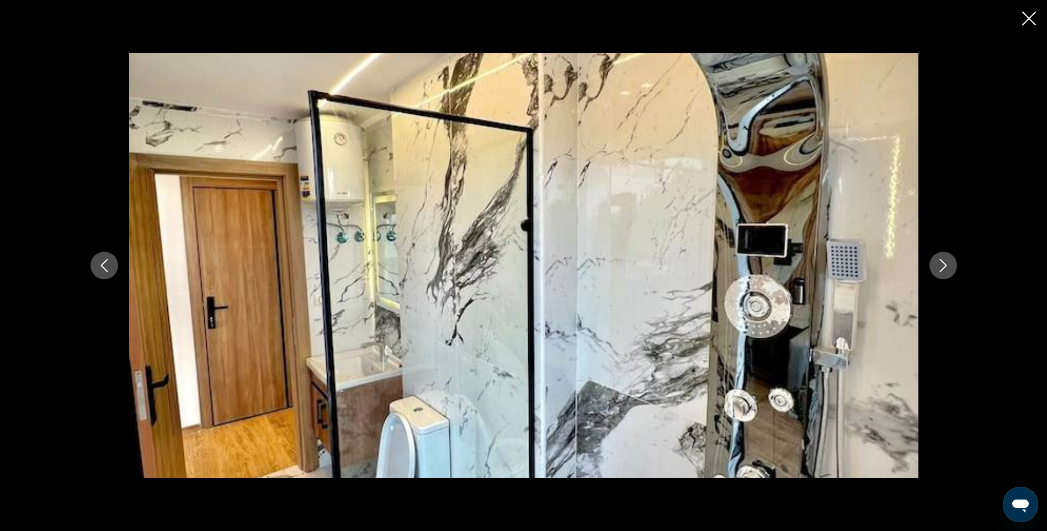
click at [944, 266] on icon "Next image" at bounding box center [943, 265] width 13 height 13
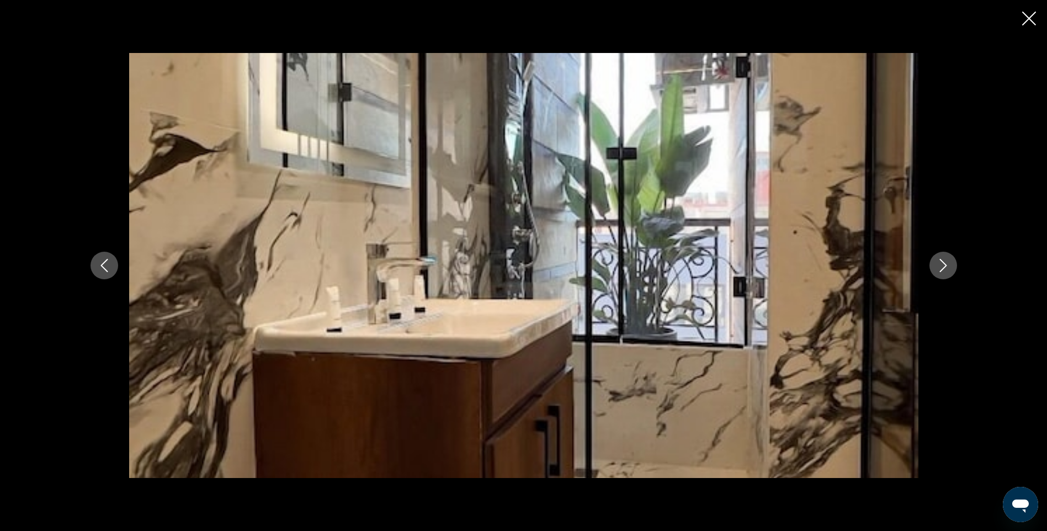
click at [944, 266] on icon "Next image" at bounding box center [943, 265] width 13 height 13
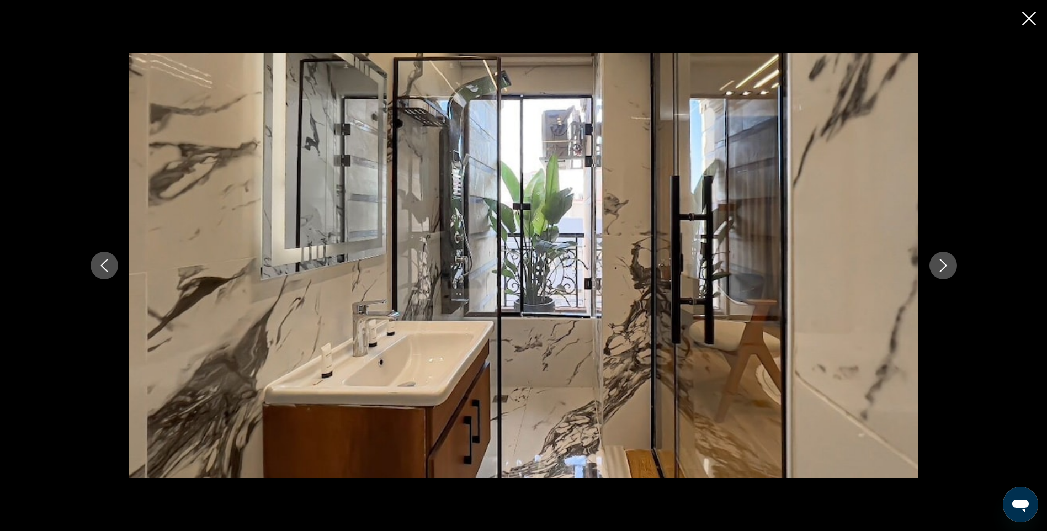
click at [944, 266] on icon "Next image" at bounding box center [943, 265] width 13 height 13
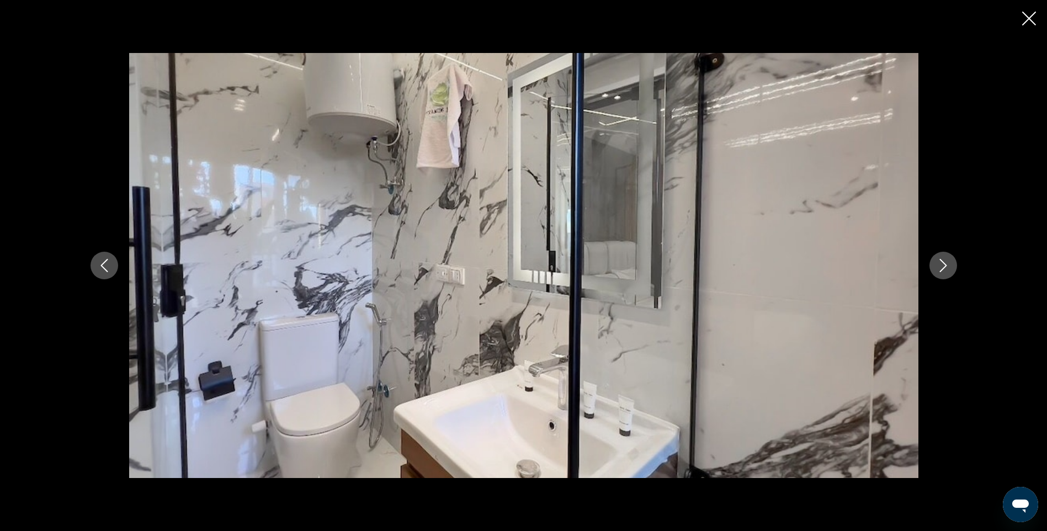
click at [944, 266] on icon "Next image" at bounding box center [943, 265] width 13 height 13
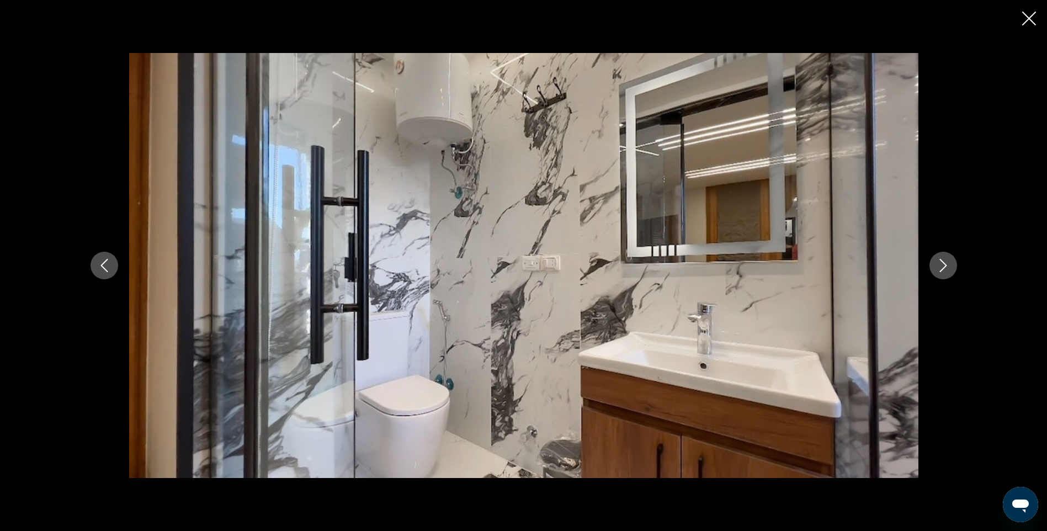
click at [944, 266] on icon "Next image" at bounding box center [943, 265] width 13 height 13
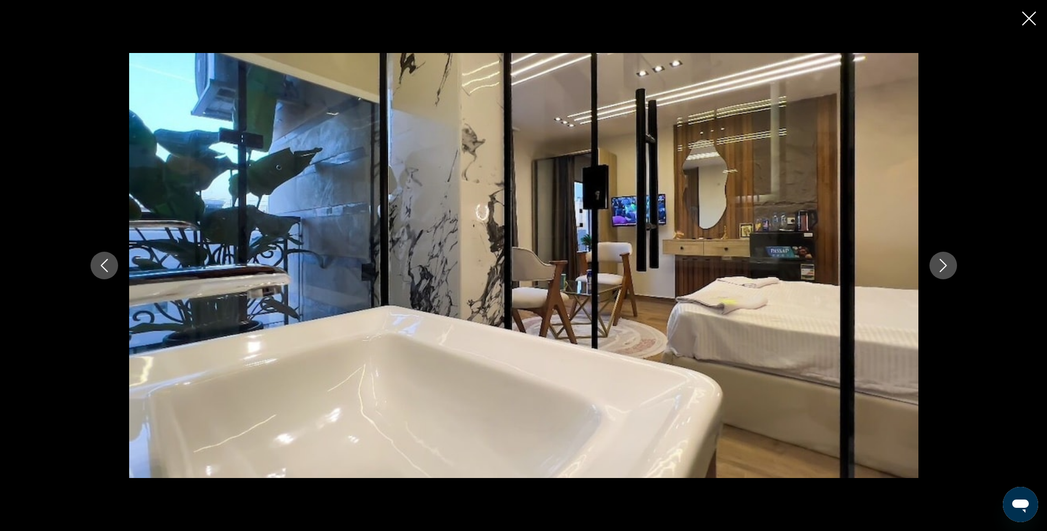
click at [944, 266] on icon "Next image" at bounding box center [943, 265] width 13 height 13
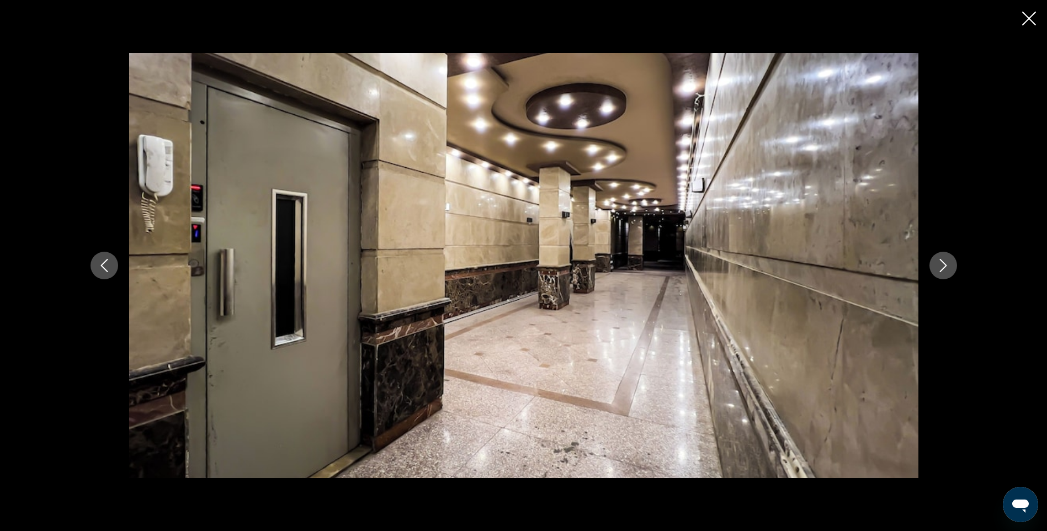
click at [944, 266] on icon "Next image" at bounding box center [943, 265] width 13 height 13
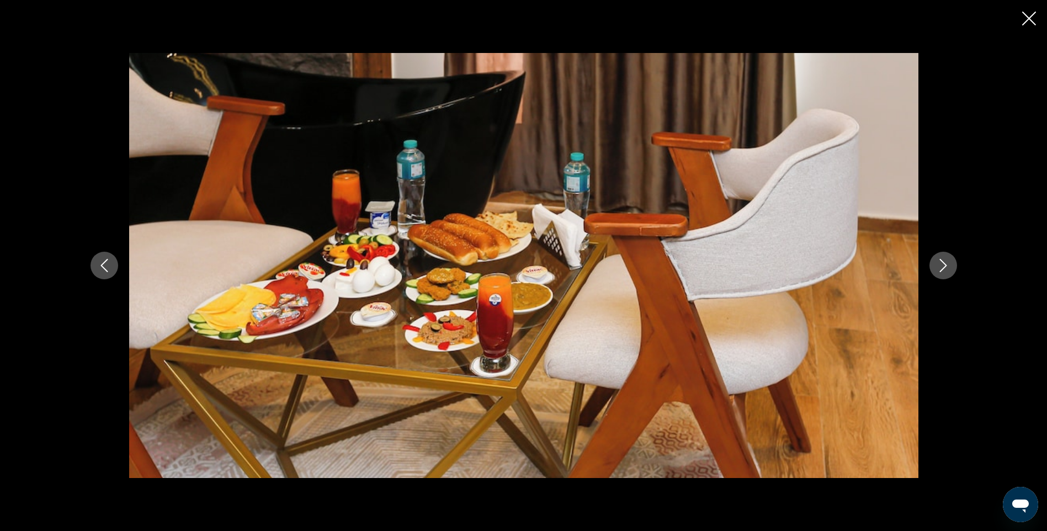
click at [944, 266] on icon "Next image" at bounding box center [943, 265] width 13 height 13
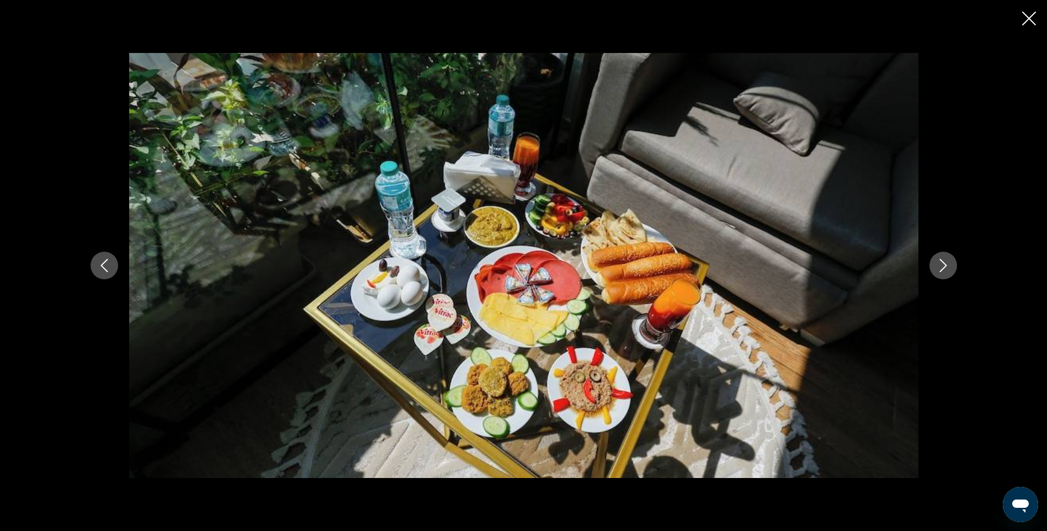
click at [944, 266] on icon "Next image" at bounding box center [943, 265] width 13 height 13
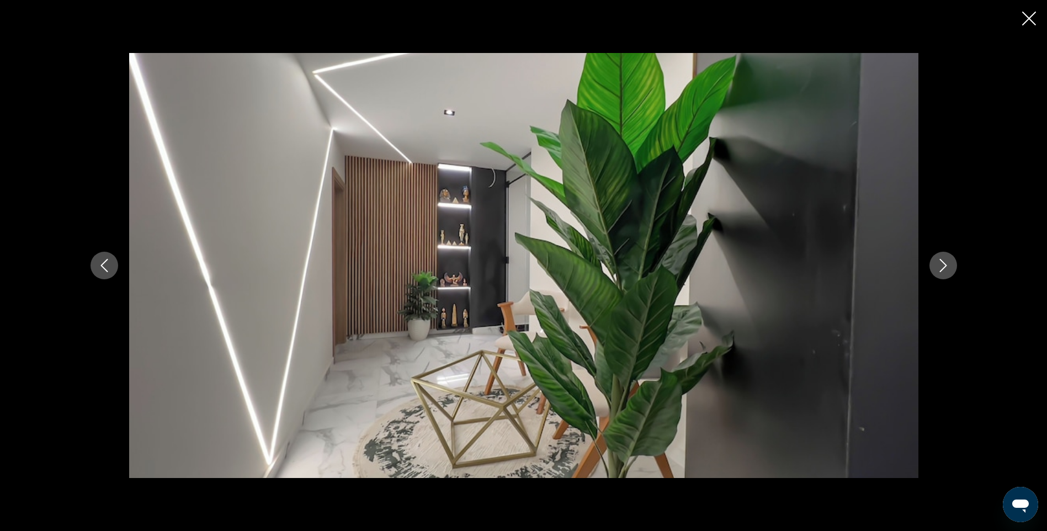
click at [944, 266] on icon "Next image" at bounding box center [943, 265] width 13 height 13
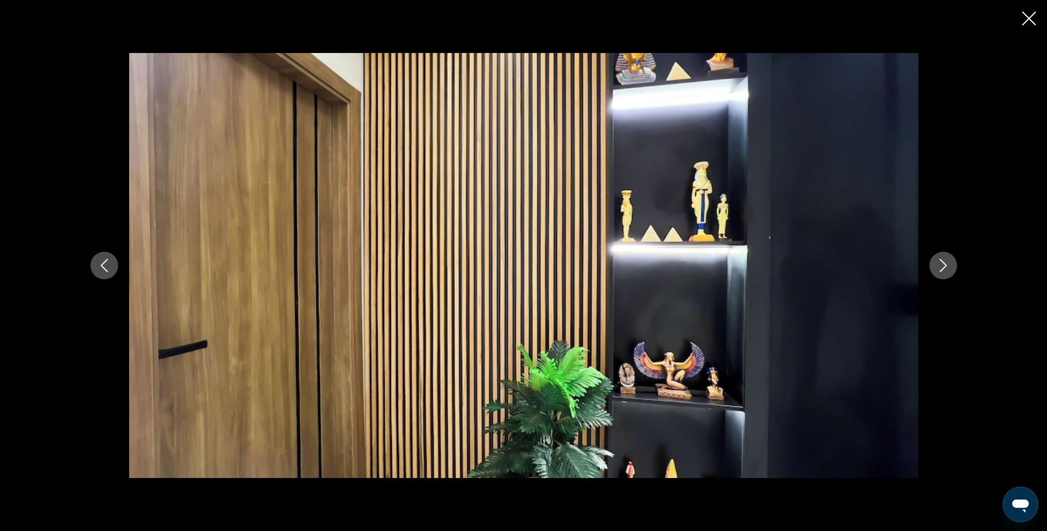
click at [944, 266] on icon "Next image" at bounding box center [943, 265] width 13 height 13
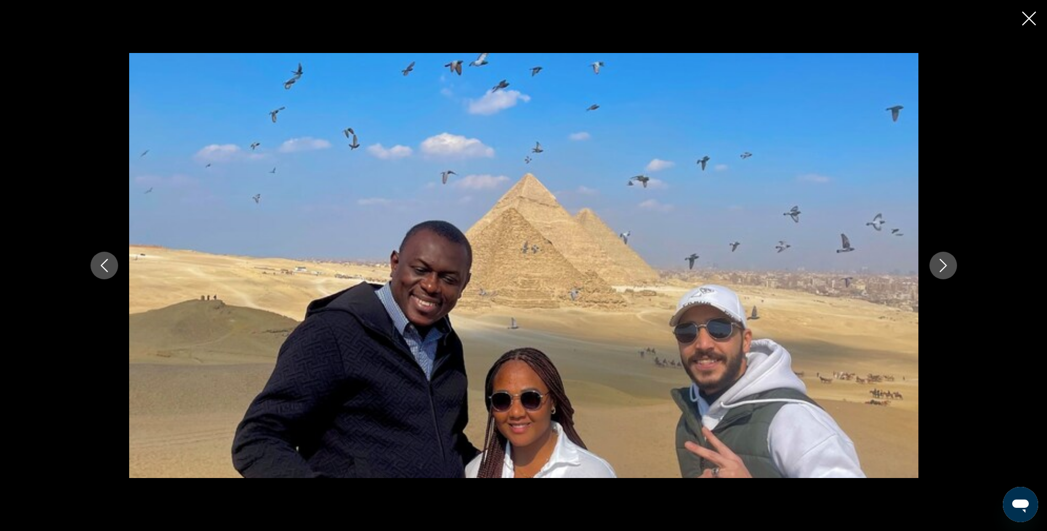
click at [944, 266] on icon "Next image" at bounding box center [943, 265] width 13 height 13
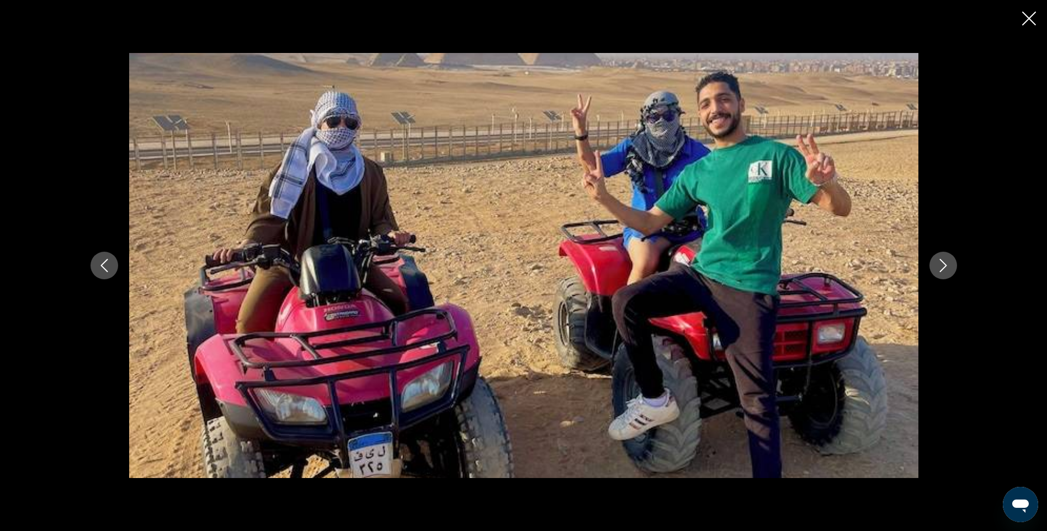
click at [944, 266] on icon "Next image" at bounding box center [943, 265] width 13 height 13
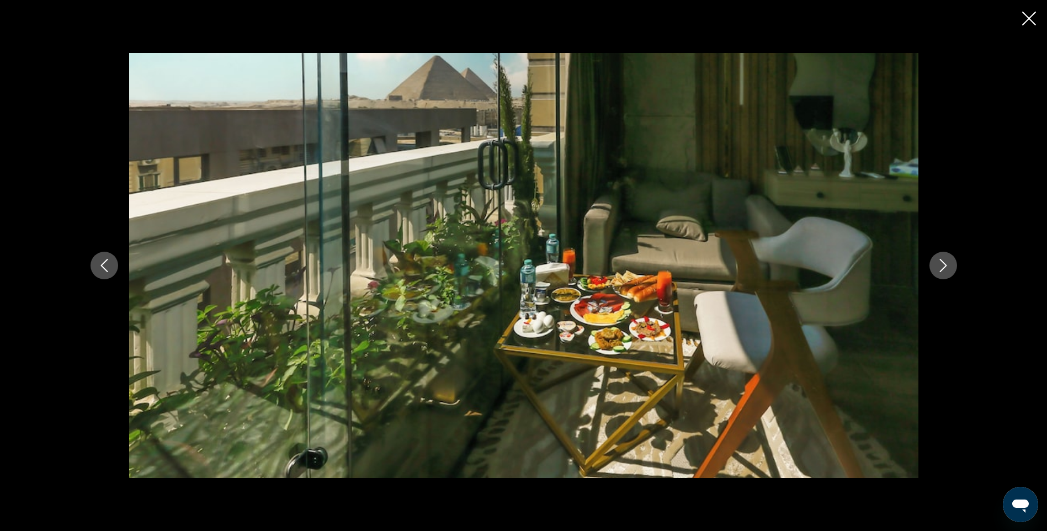
click at [944, 266] on icon "Next image" at bounding box center [943, 265] width 13 height 13
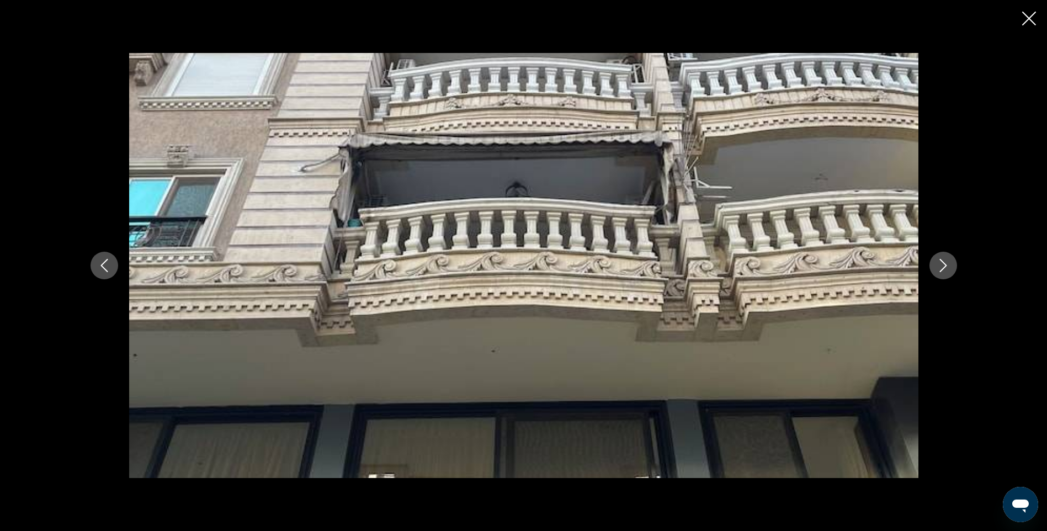
click at [944, 266] on icon "Next image" at bounding box center [943, 265] width 13 height 13
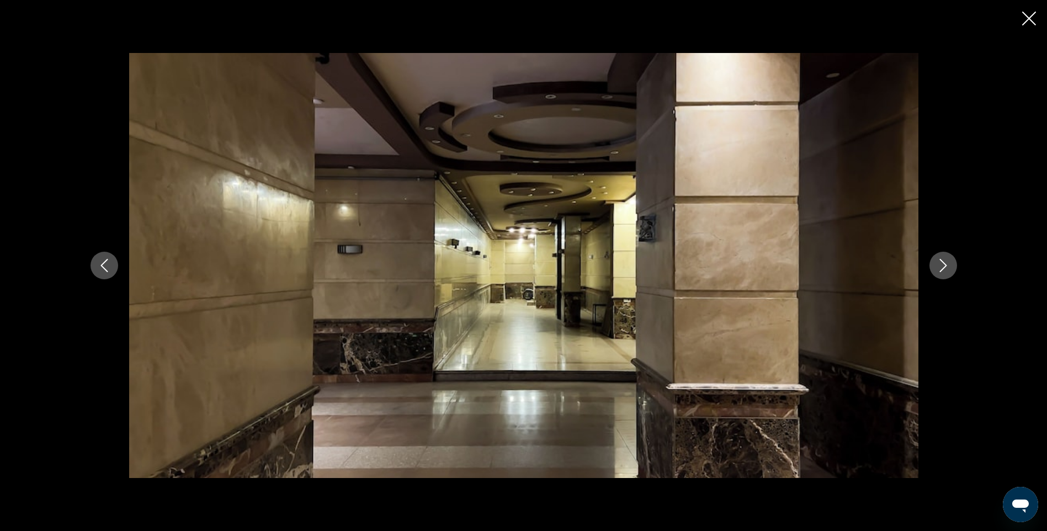
click at [944, 266] on icon "Next image" at bounding box center [943, 265] width 13 height 13
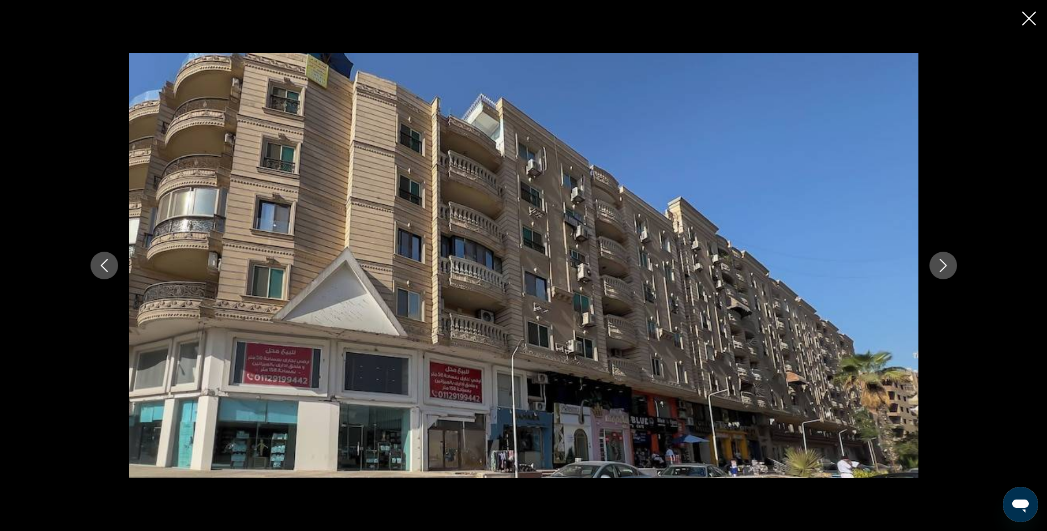
click at [944, 266] on icon "Next image" at bounding box center [943, 265] width 13 height 13
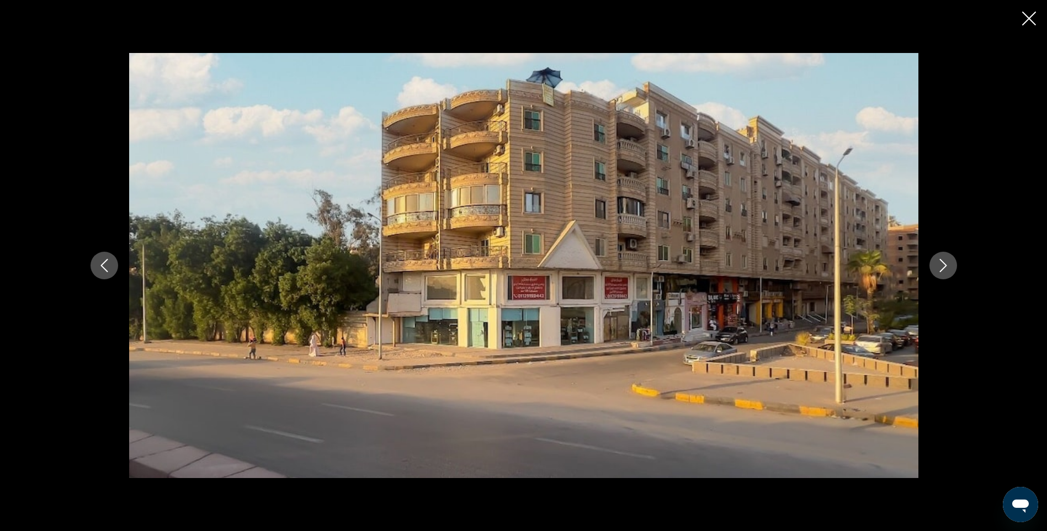
click at [944, 266] on icon "Next image" at bounding box center [943, 265] width 13 height 13
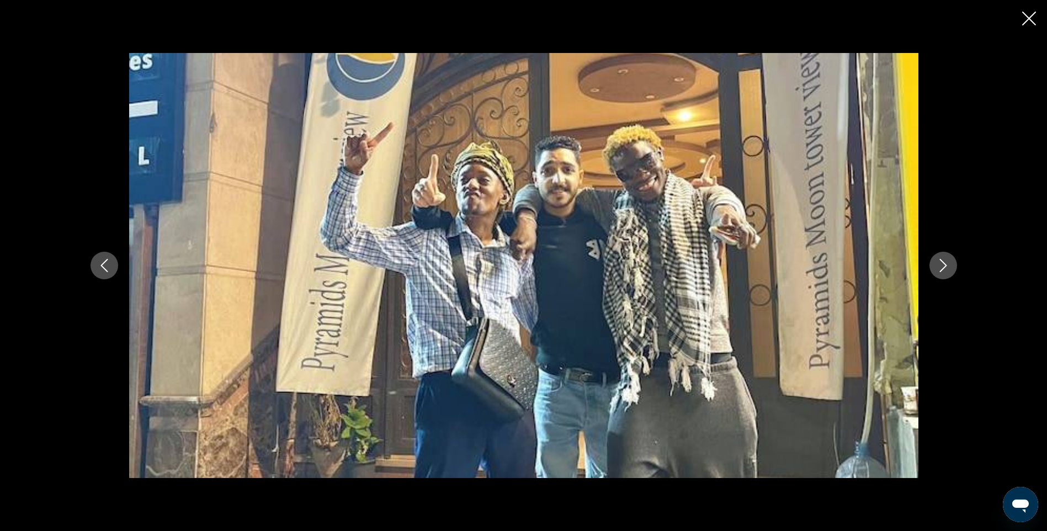
click at [944, 266] on icon "Next image" at bounding box center [943, 265] width 13 height 13
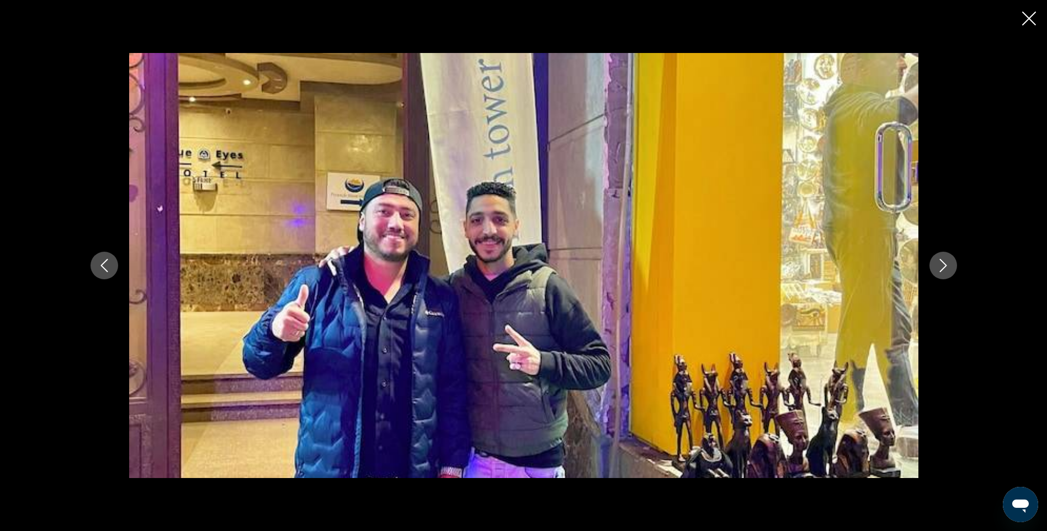
click at [944, 266] on icon "Next image" at bounding box center [943, 265] width 13 height 13
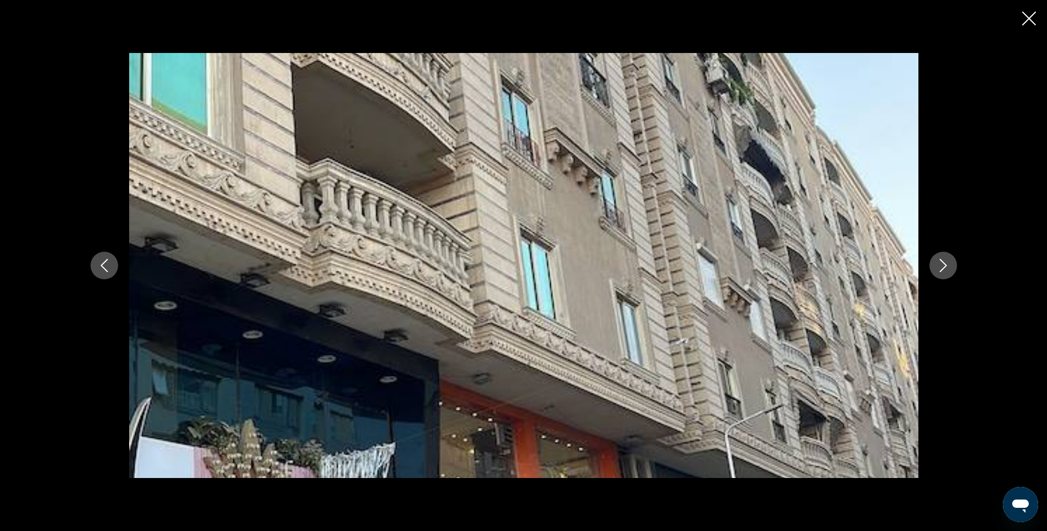
click at [944, 266] on icon "Next image" at bounding box center [943, 265] width 13 height 13
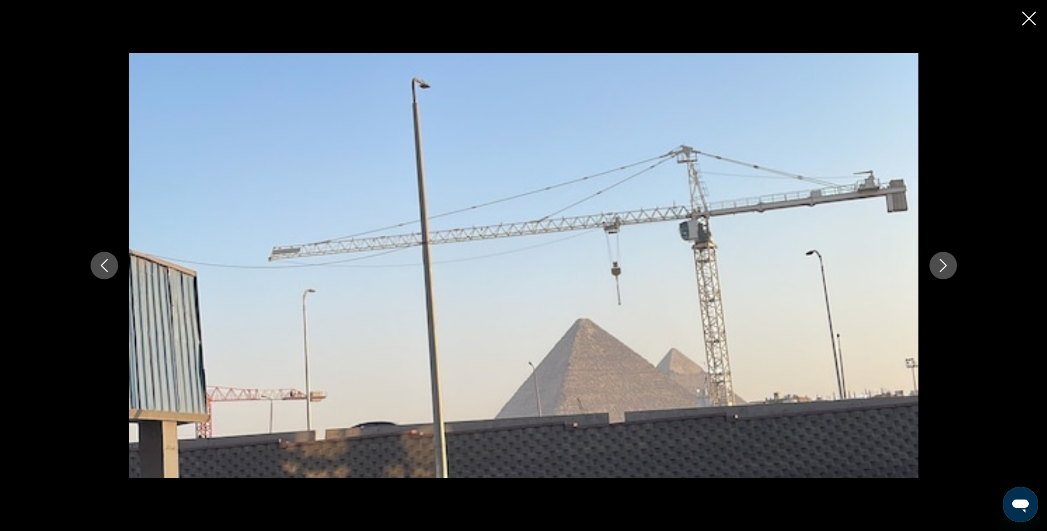
click at [944, 266] on icon "Next image" at bounding box center [943, 265] width 13 height 13
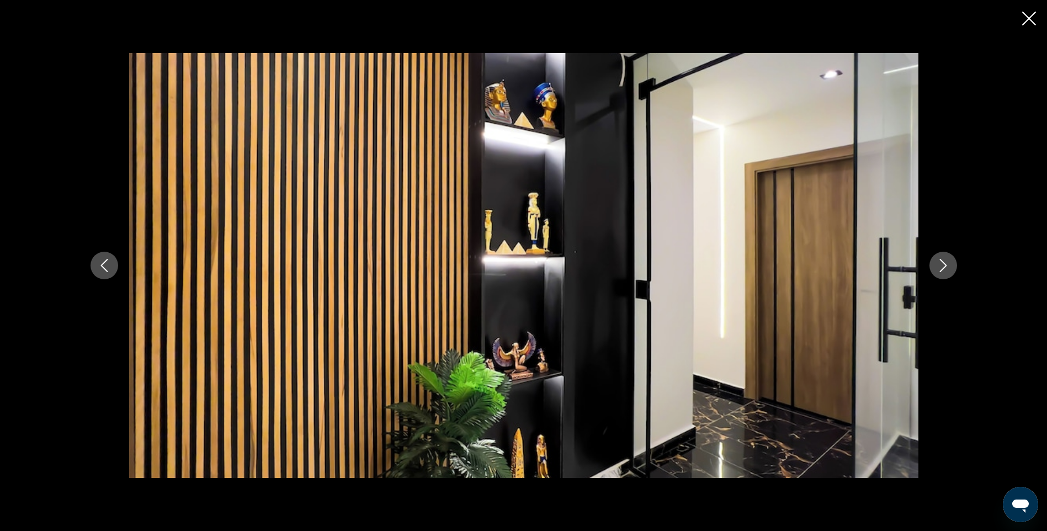
click at [944, 266] on icon "Next image" at bounding box center [943, 265] width 13 height 13
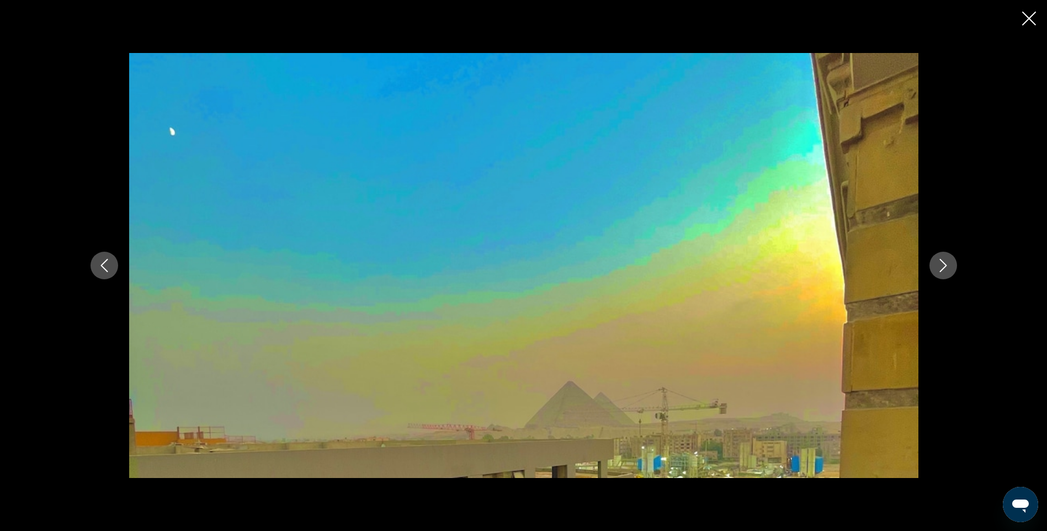
click at [944, 266] on icon "Next image" at bounding box center [943, 265] width 13 height 13
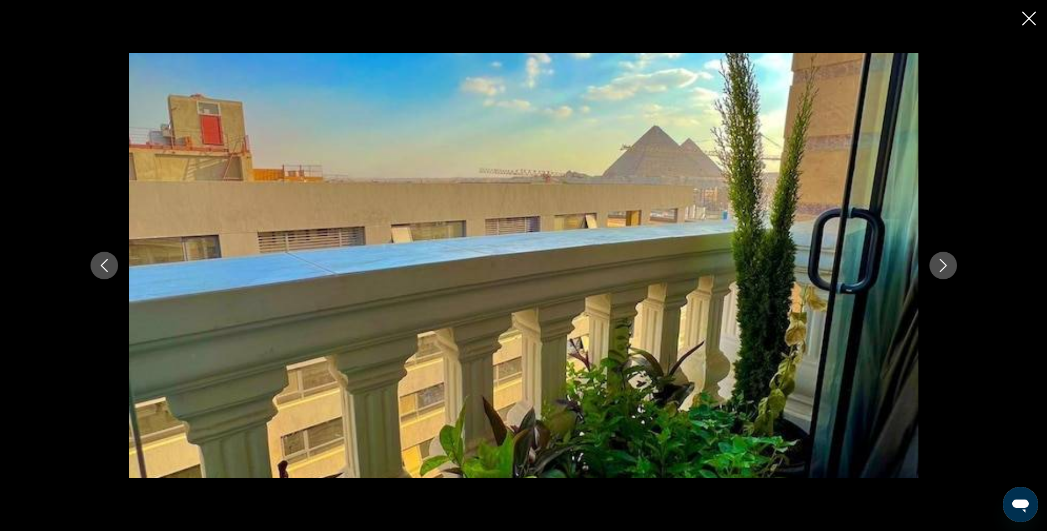
click at [944, 266] on icon "Next image" at bounding box center [943, 265] width 13 height 13
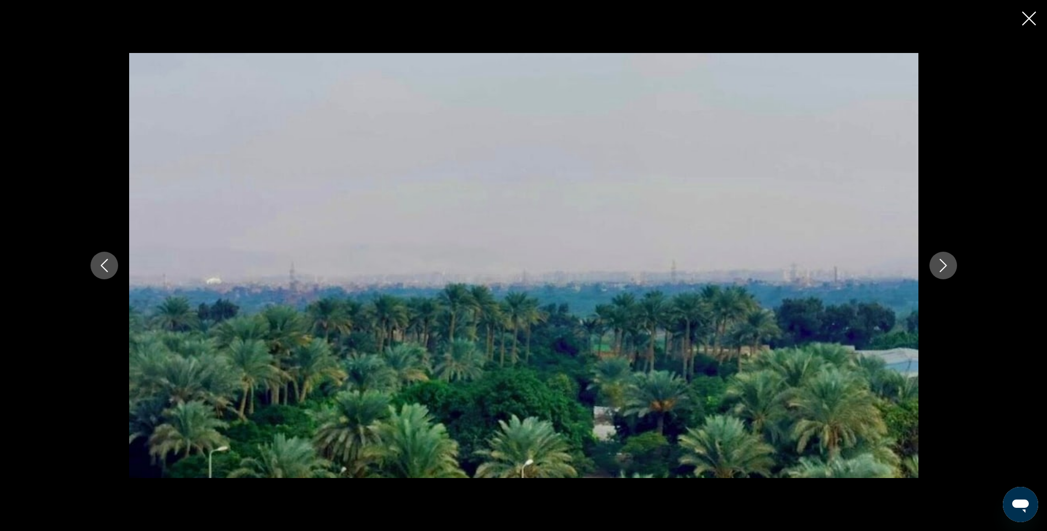
click at [944, 266] on icon "Next image" at bounding box center [943, 265] width 13 height 13
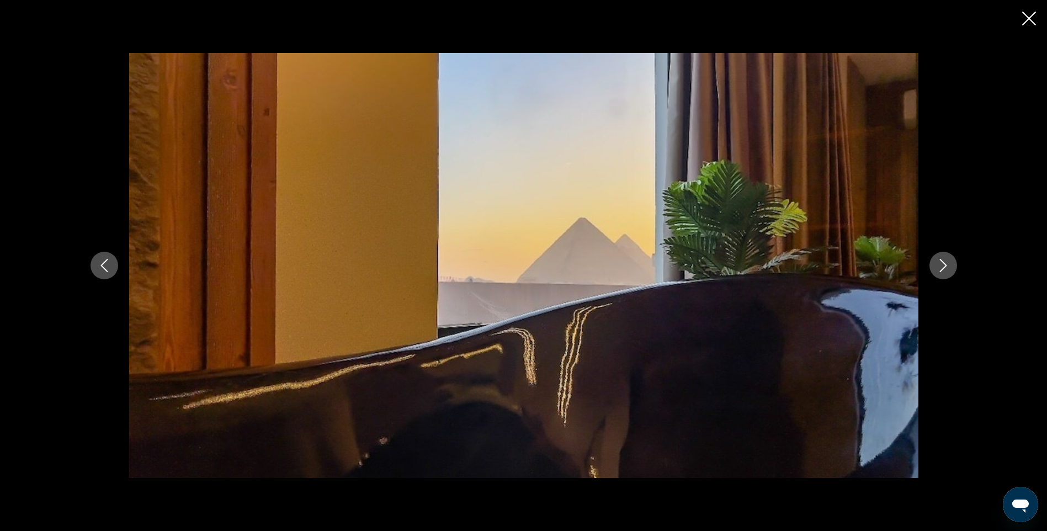
click at [944, 266] on icon "Next image" at bounding box center [943, 265] width 13 height 13
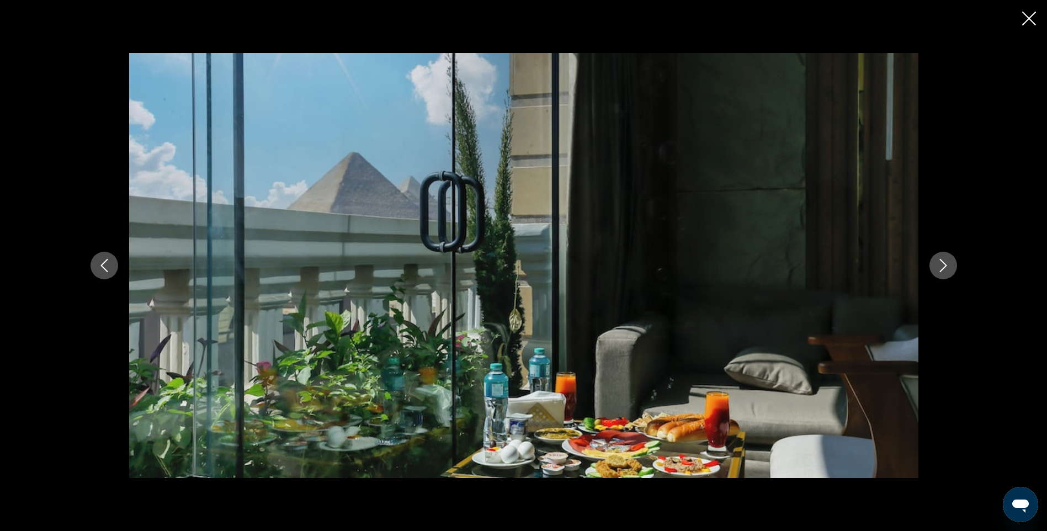
click at [944, 266] on icon "Next image" at bounding box center [943, 265] width 13 height 13
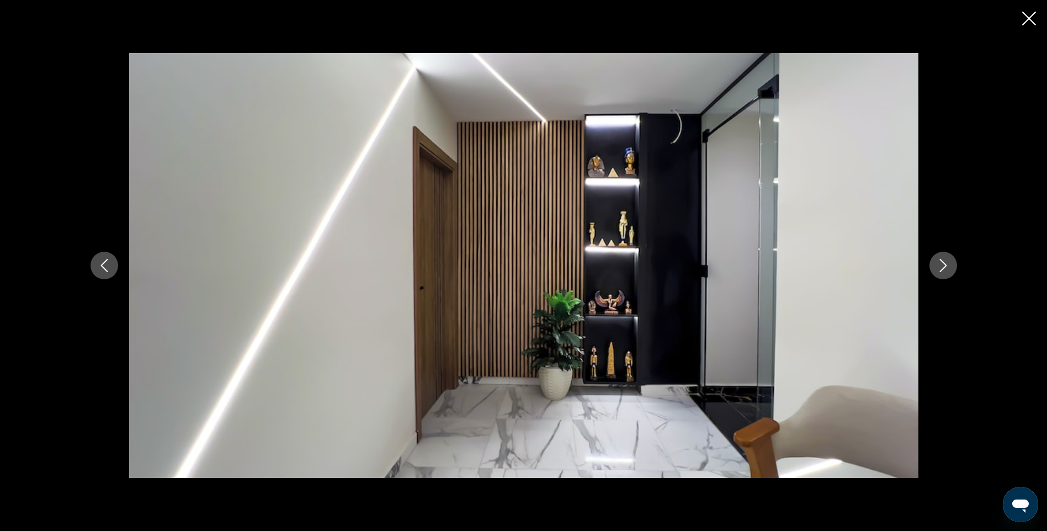
click at [944, 266] on icon "Next image" at bounding box center [943, 265] width 13 height 13
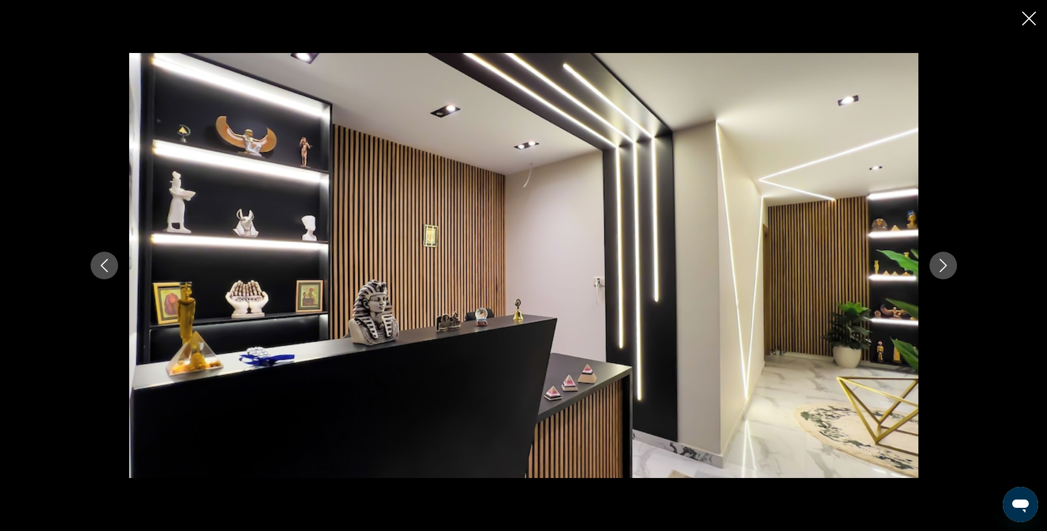
click at [1026, 18] on icon "Close slideshow" at bounding box center [1030, 19] width 14 height 14
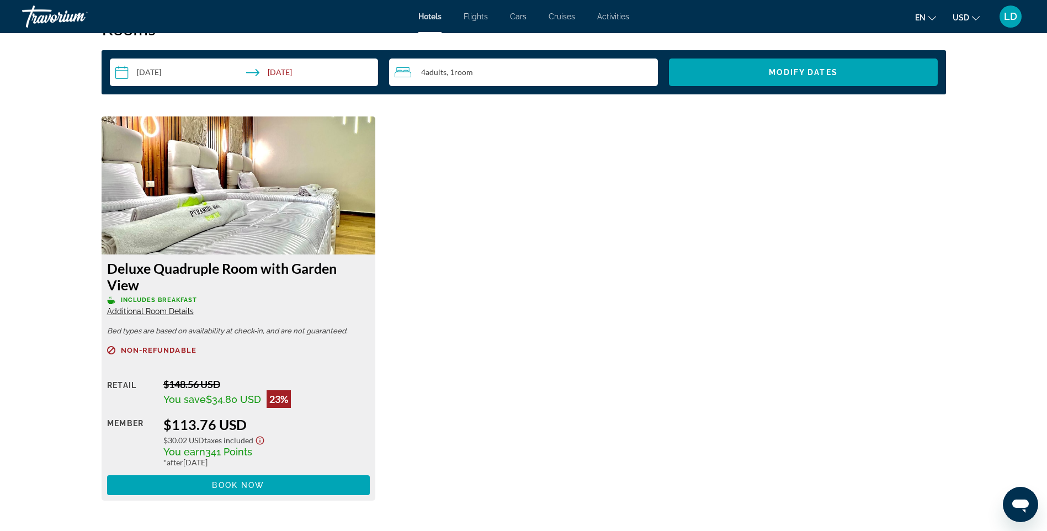
scroll to position [1767, 0]
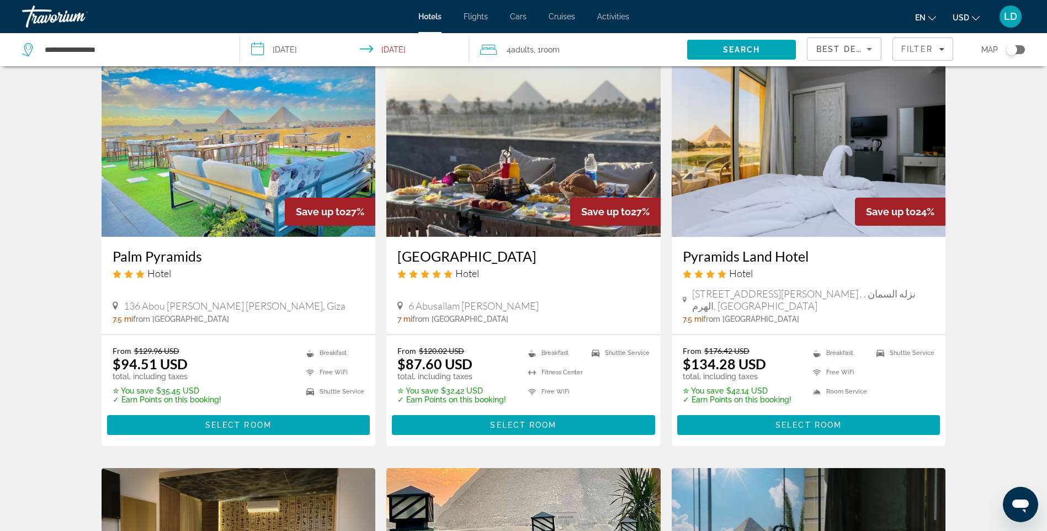
scroll to position [939, 0]
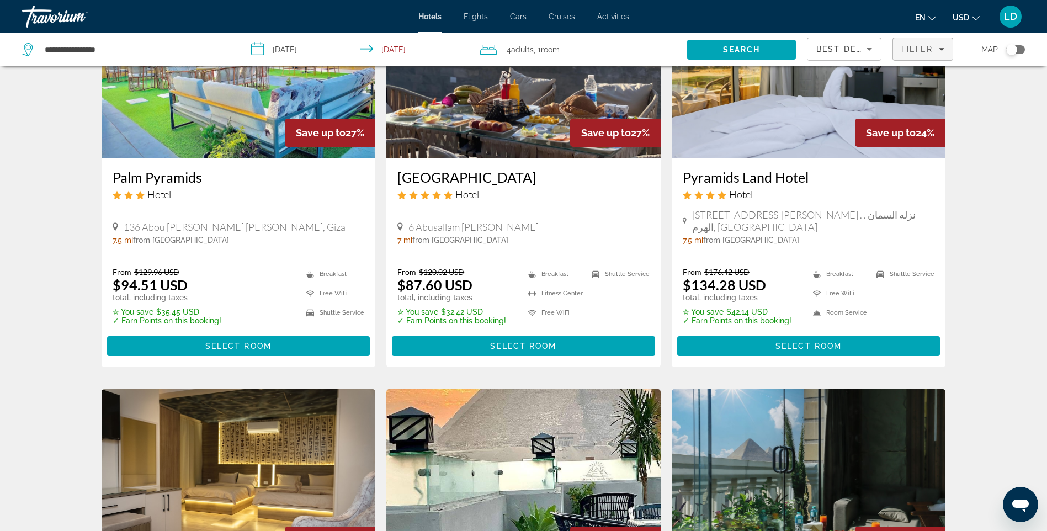
click at [943, 44] on span "Filters" at bounding box center [923, 49] width 60 height 27
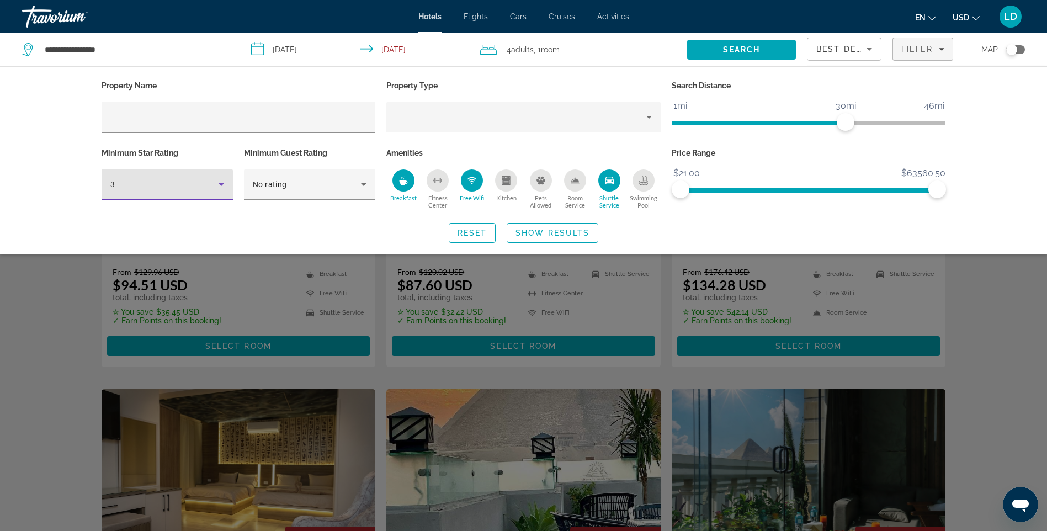
click at [224, 186] on icon "Hotel Filters" at bounding box center [221, 184] width 13 height 13
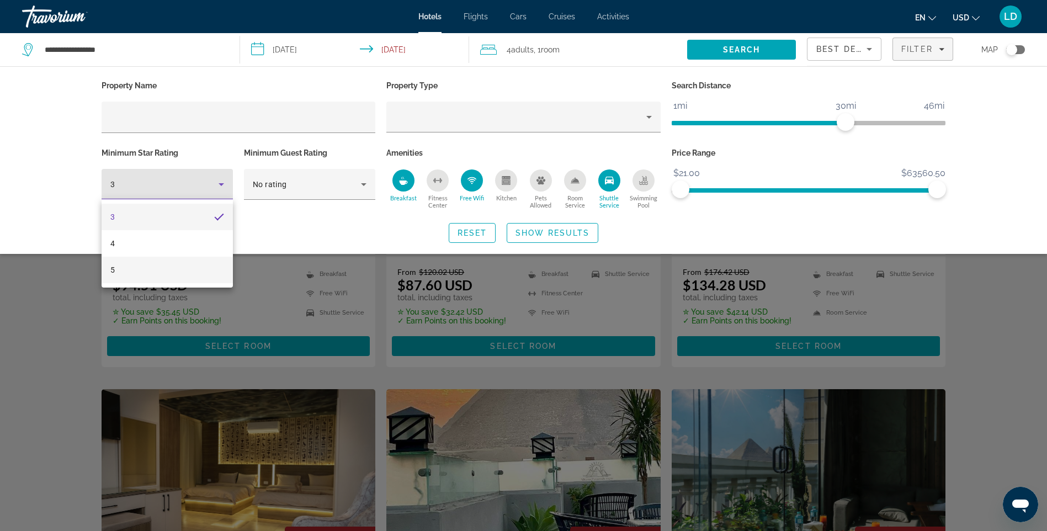
click at [116, 270] on mat-option "5" at bounding box center [167, 270] width 131 height 27
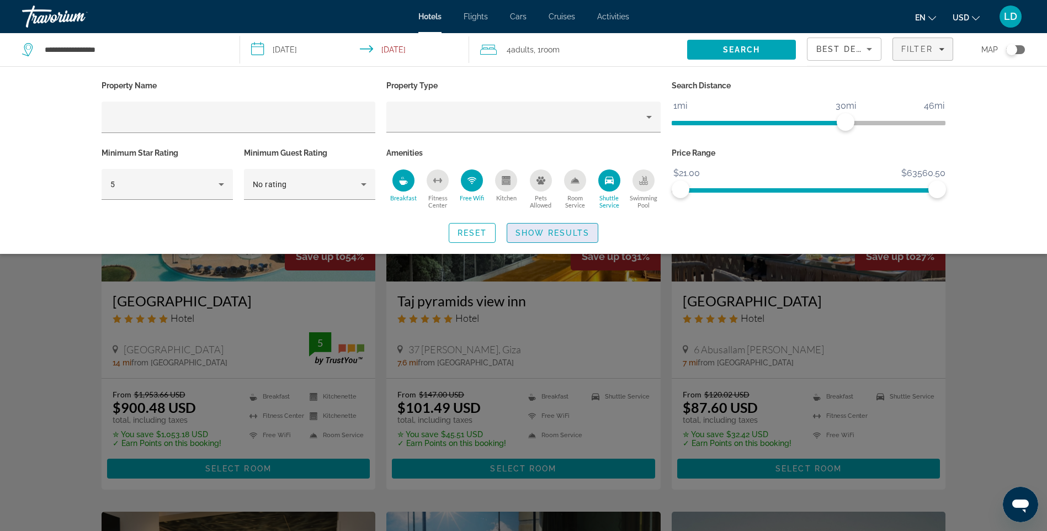
click at [547, 232] on span "Show Results" at bounding box center [553, 233] width 74 height 9
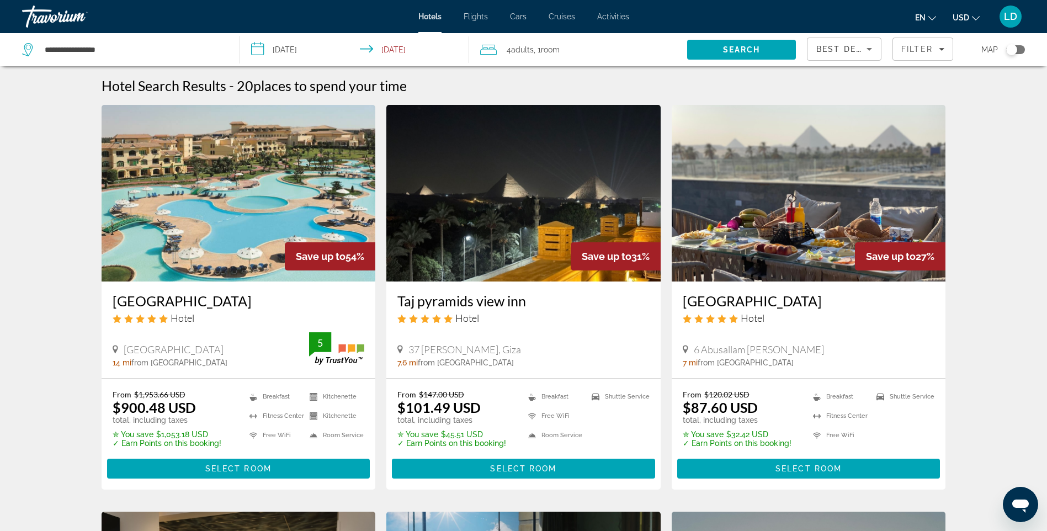
click at [510, 203] on img "Main content" at bounding box center [524, 193] width 274 height 177
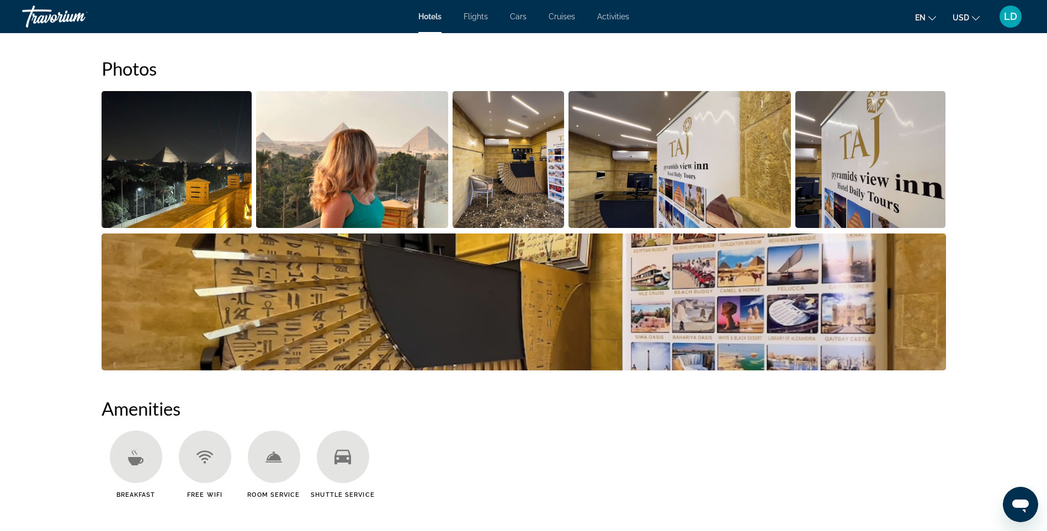
scroll to position [552, 0]
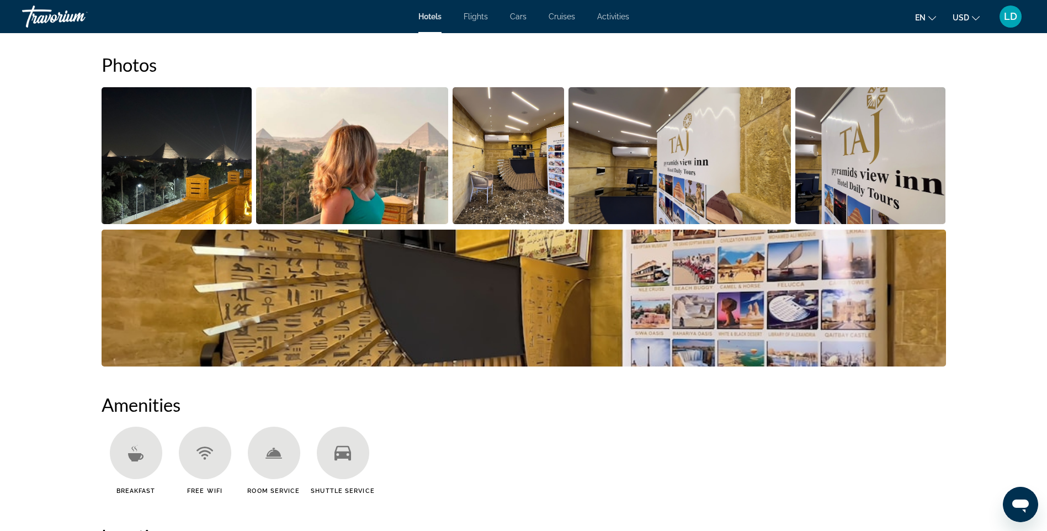
click at [394, 171] on img "Open full-screen image slider" at bounding box center [352, 155] width 192 height 137
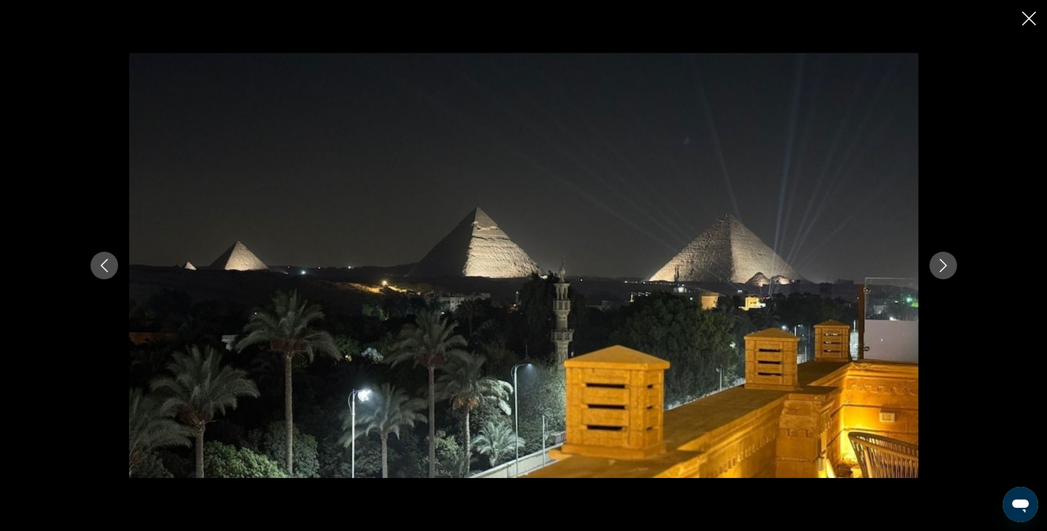
click at [946, 267] on icon "Next image" at bounding box center [943, 265] width 13 height 13
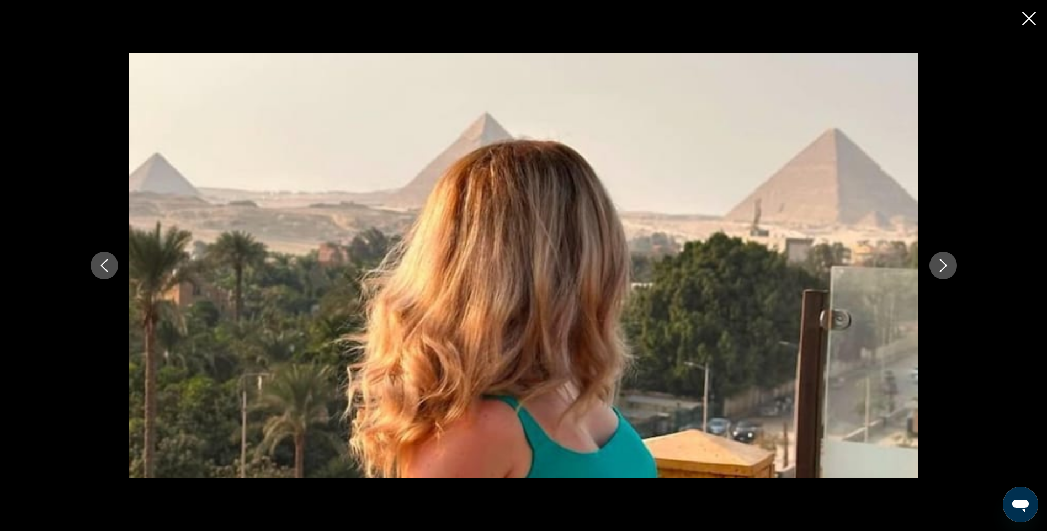
click at [946, 267] on icon "Next image" at bounding box center [943, 265] width 13 height 13
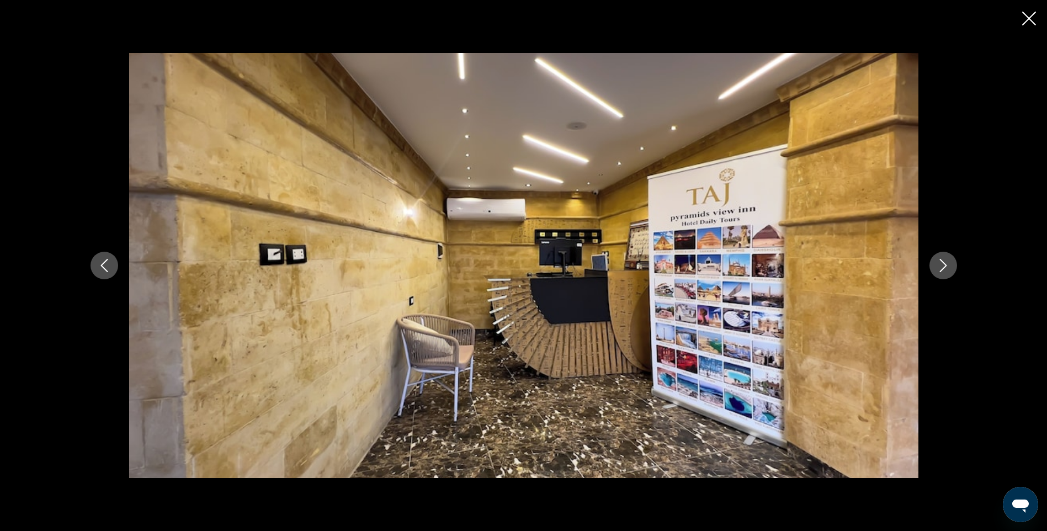
click at [946, 267] on icon "Next image" at bounding box center [943, 265] width 13 height 13
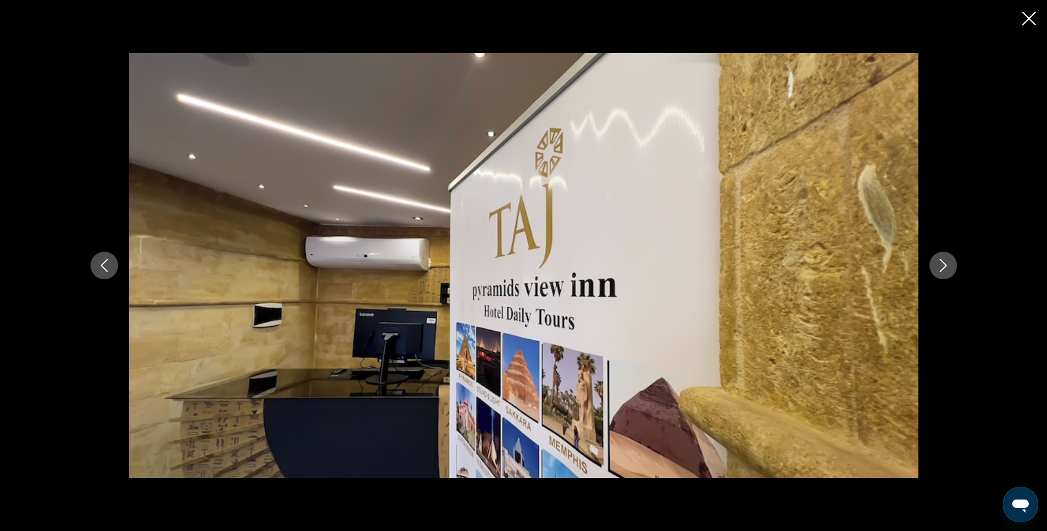
click at [946, 267] on icon "Next image" at bounding box center [943, 265] width 13 height 13
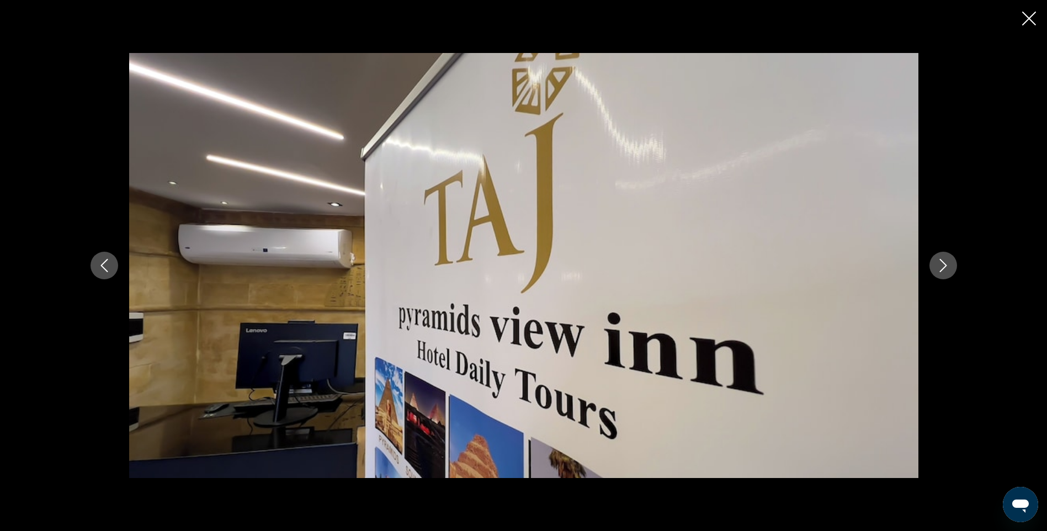
click at [946, 267] on icon "Next image" at bounding box center [943, 265] width 13 height 13
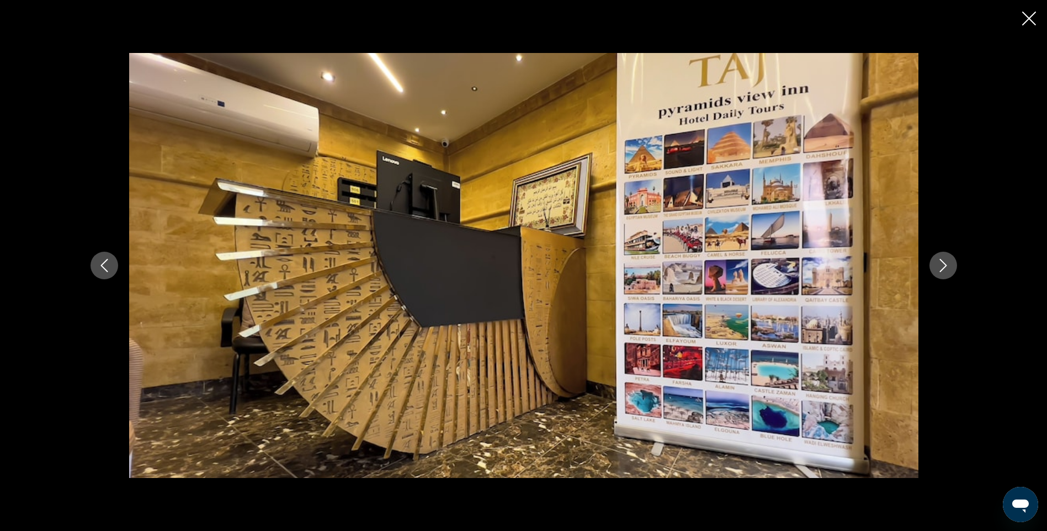
click at [946, 267] on icon "Next image" at bounding box center [943, 265] width 13 height 13
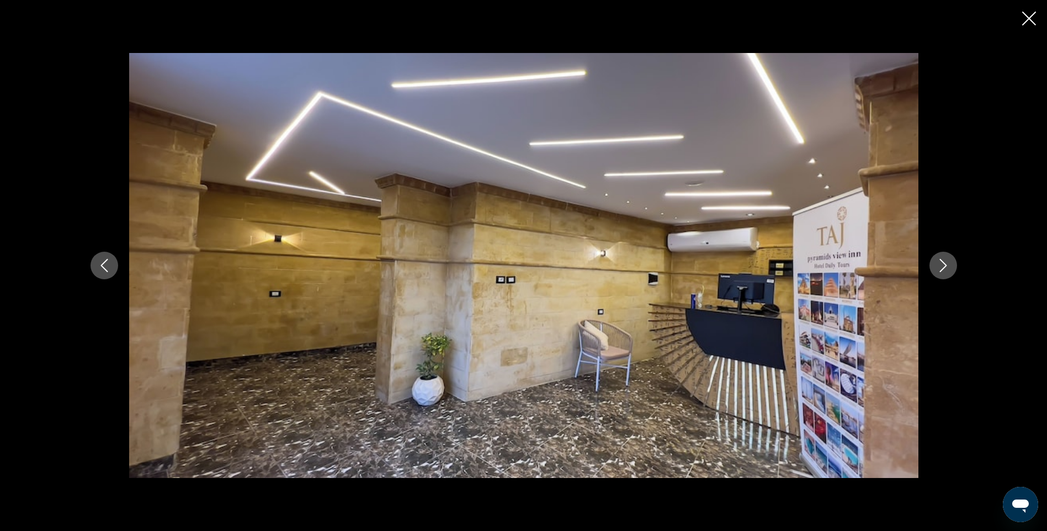
click at [946, 267] on icon "Next image" at bounding box center [943, 265] width 13 height 13
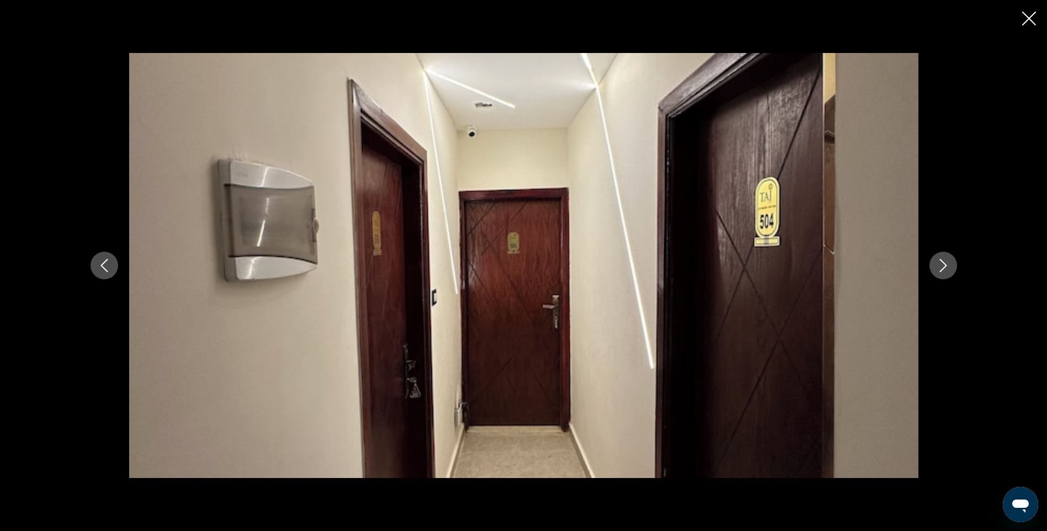
click at [946, 267] on icon "Next image" at bounding box center [943, 265] width 13 height 13
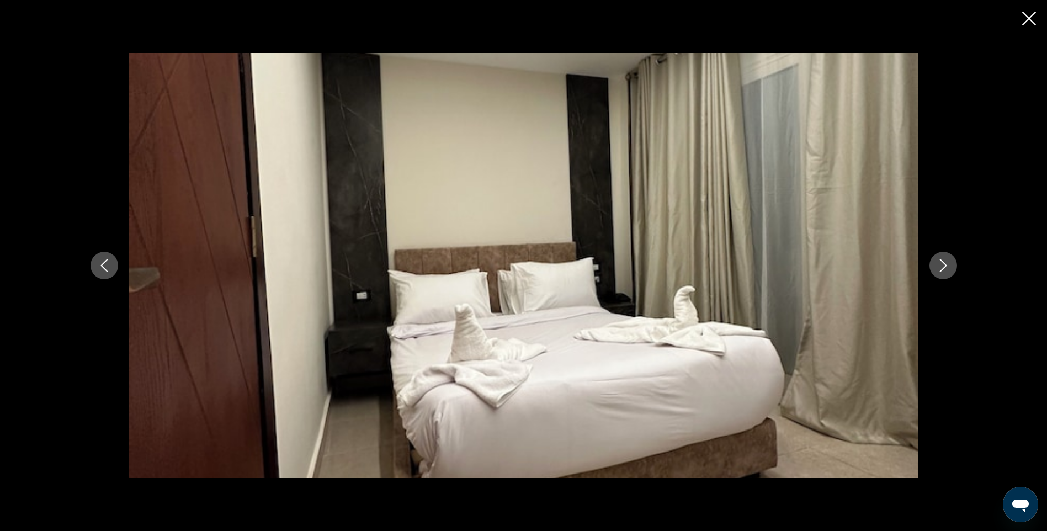
click at [946, 267] on icon "Next image" at bounding box center [943, 265] width 13 height 13
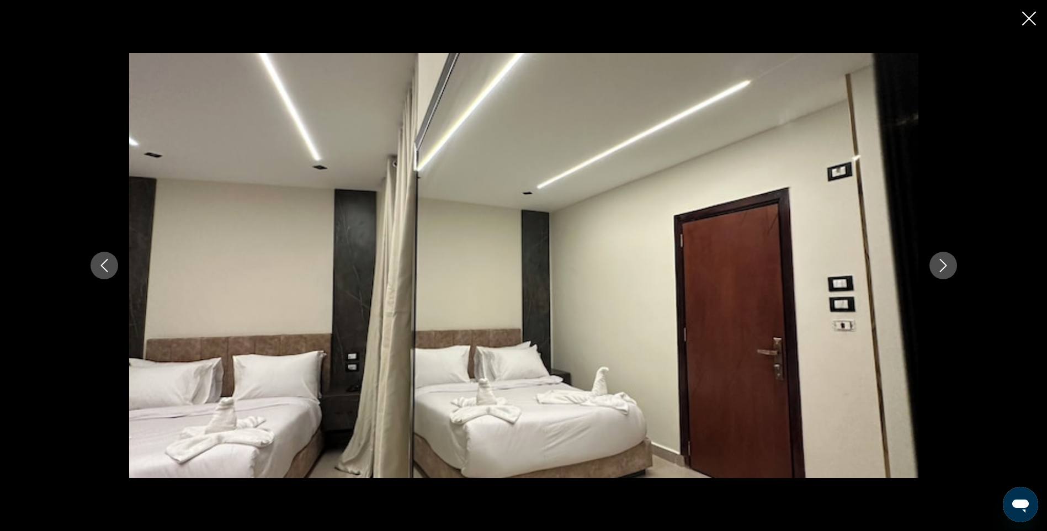
click at [946, 267] on icon "Next image" at bounding box center [943, 265] width 13 height 13
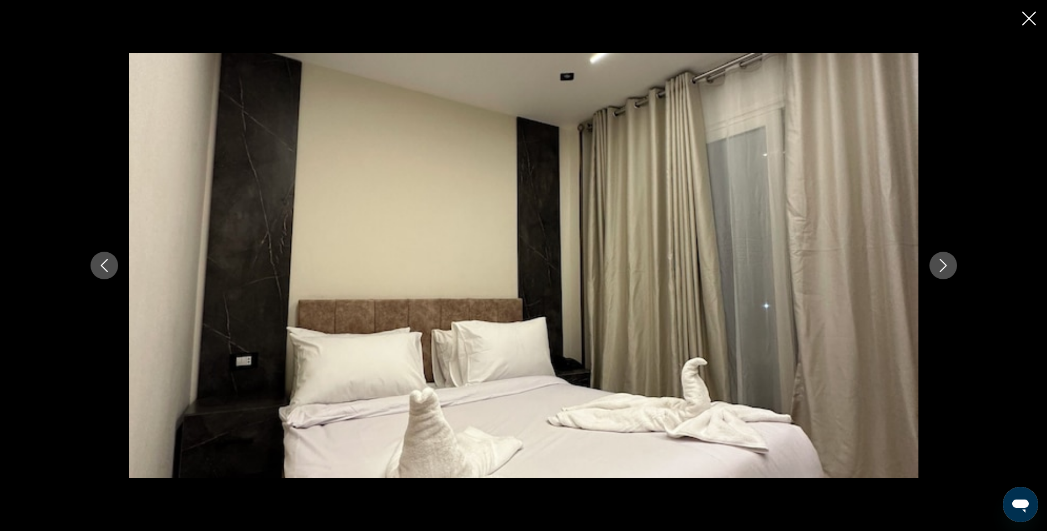
click at [946, 267] on icon "Next image" at bounding box center [943, 265] width 13 height 13
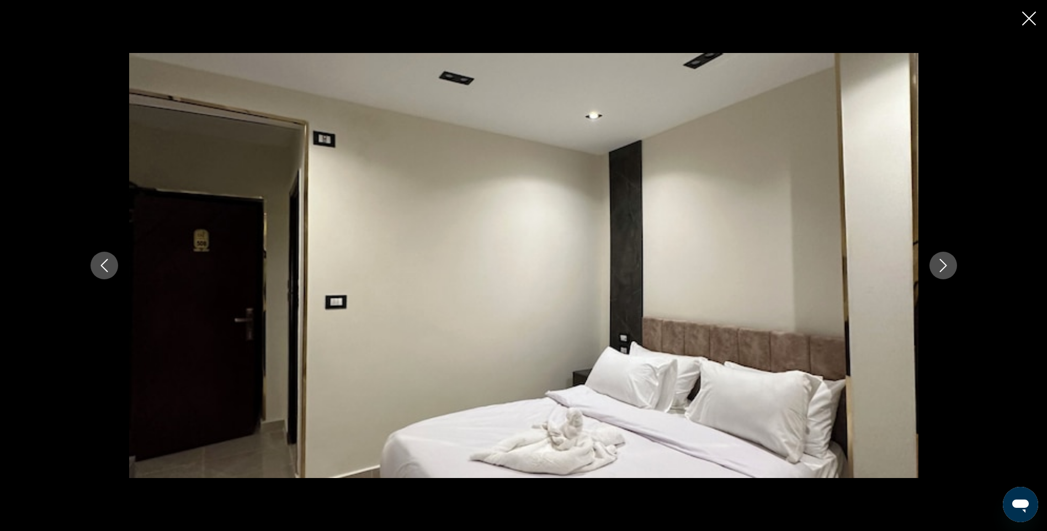
click at [946, 267] on icon "Next image" at bounding box center [943, 265] width 13 height 13
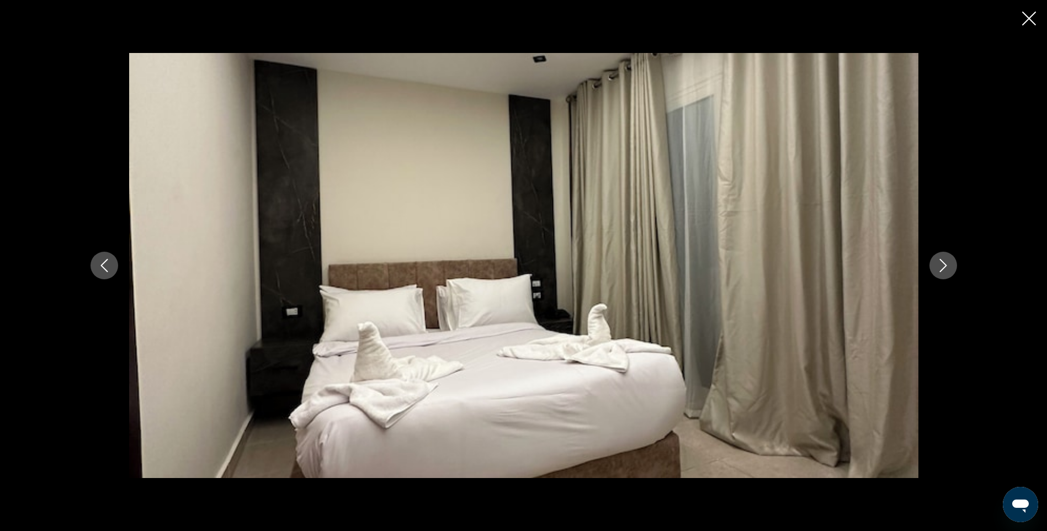
click at [946, 267] on icon "Next image" at bounding box center [943, 265] width 13 height 13
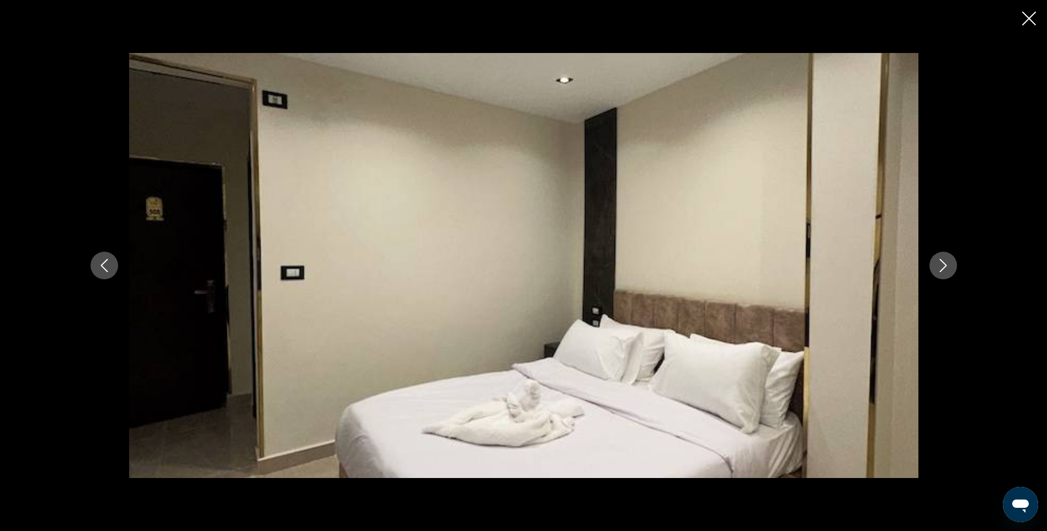
click at [946, 267] on icon "Next image" at bounding box center [943, 265] width 13 height 13
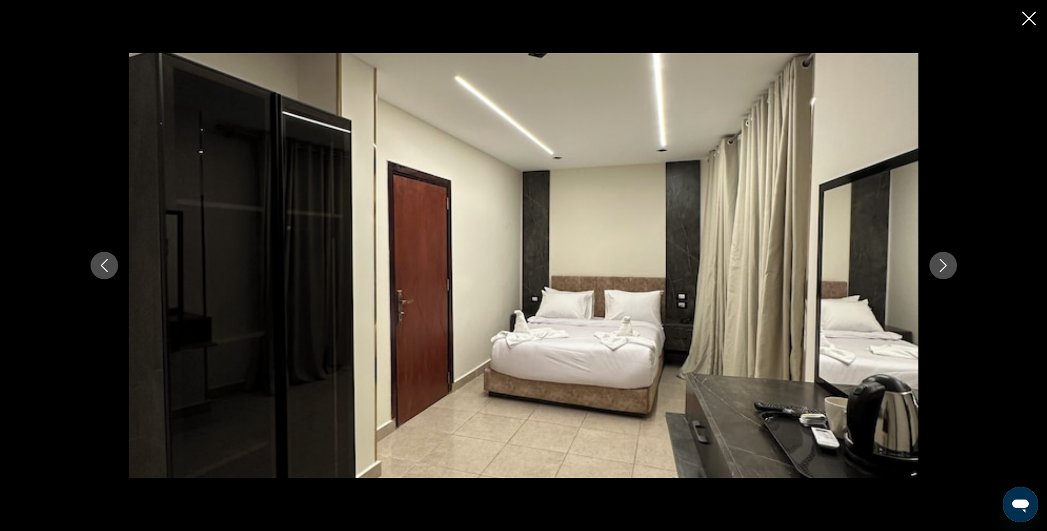
click at [946, 267] on icon "Next image" at bounding box center [943, 265] width 13 height 13
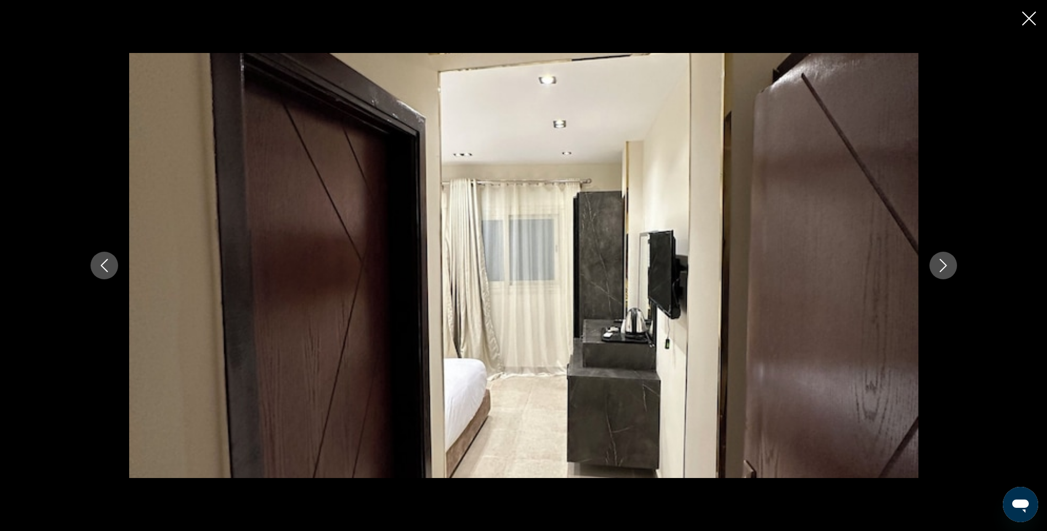
click at [946, 267] on icon "Next image" at bounding box center [943, 265] width 13 height 13
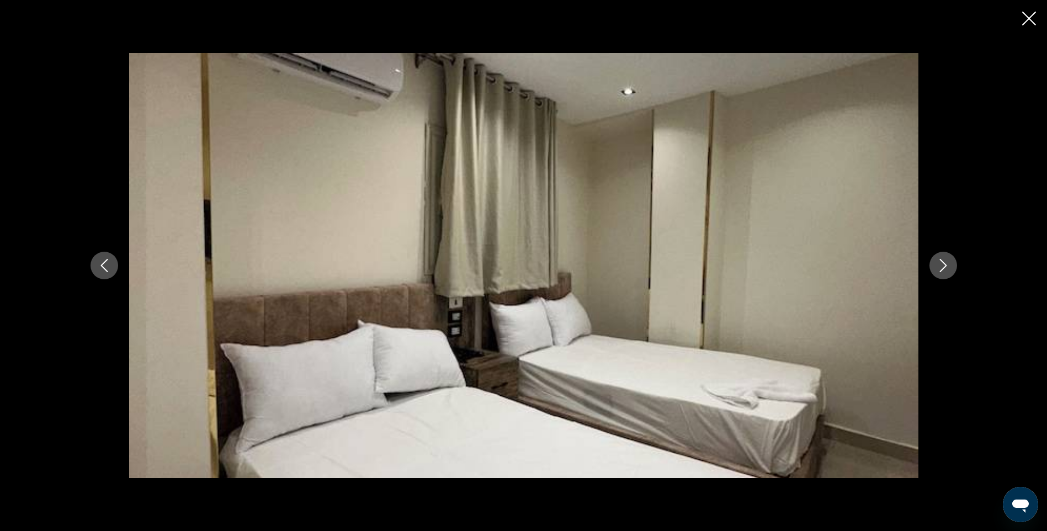
click at [946, 267] on icon "Next image" at bounding box center [943, 265] width 13 height 13
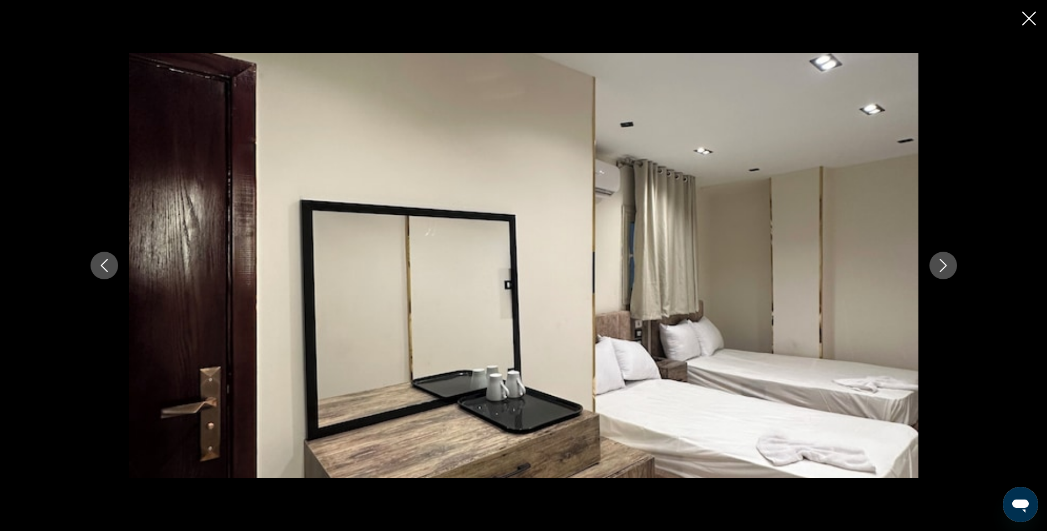
click at [946, 267] on icon "Next image" at bounding box center [943, 265] width 13 height 13
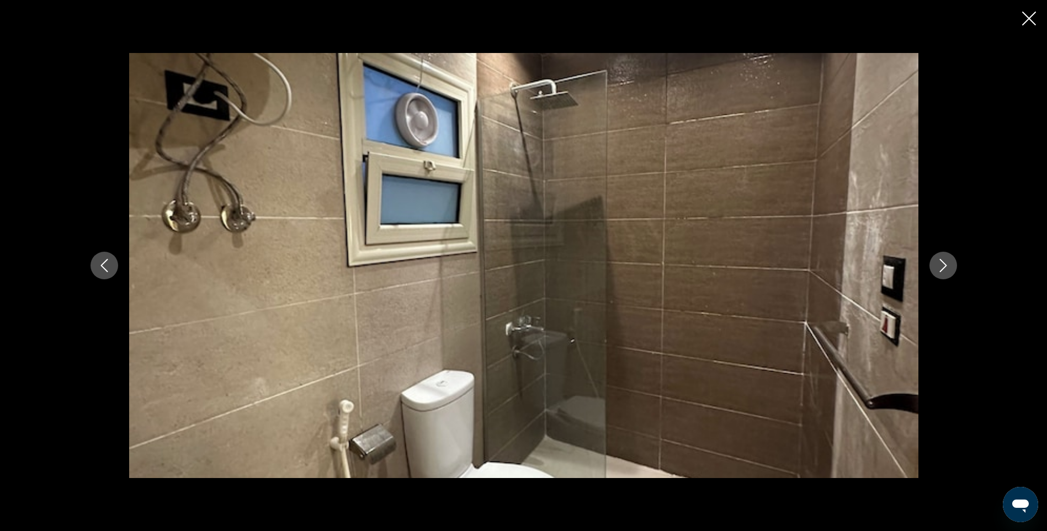
click at [946, 267] on icon "Next image" at bounding box center [943, 265] width 13 height 13
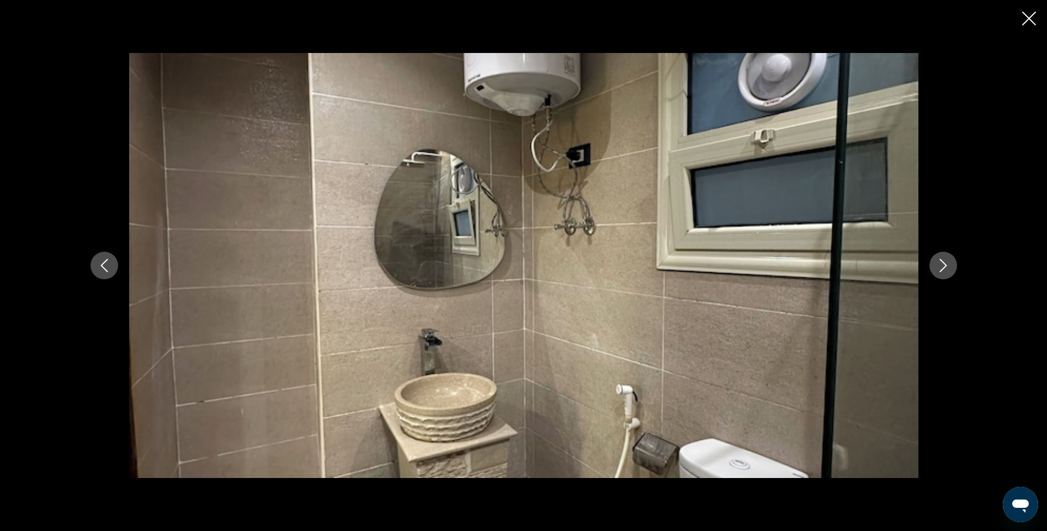
click at [946, 267] on icon "Next image" at bounding box center [943, 265] width 13 height 13
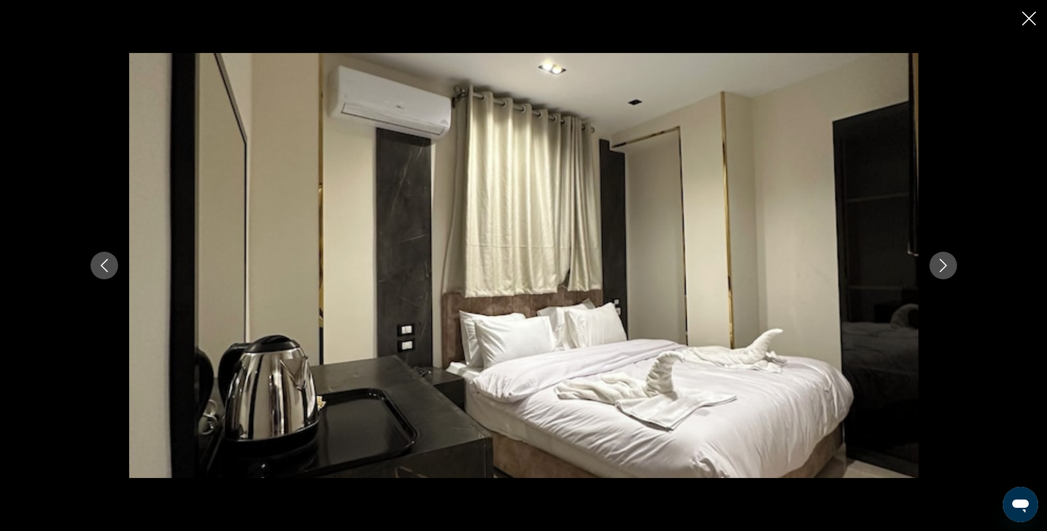
click at [946, 267] on icon "Next image" at bounding box center [943, 265] width 13 height 13
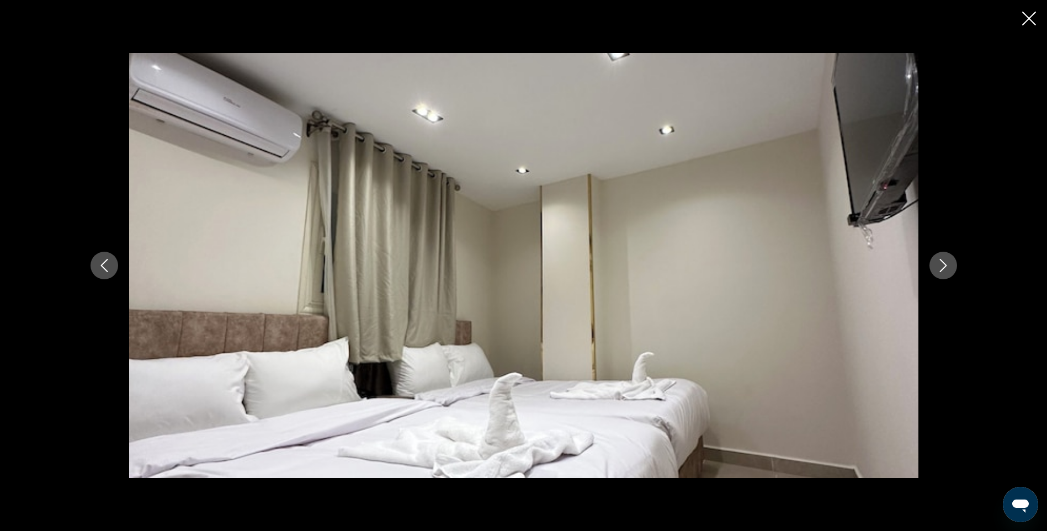
click at [946, 267] on icon "Next image" at bounding box center [943, 265] width 13 height 13
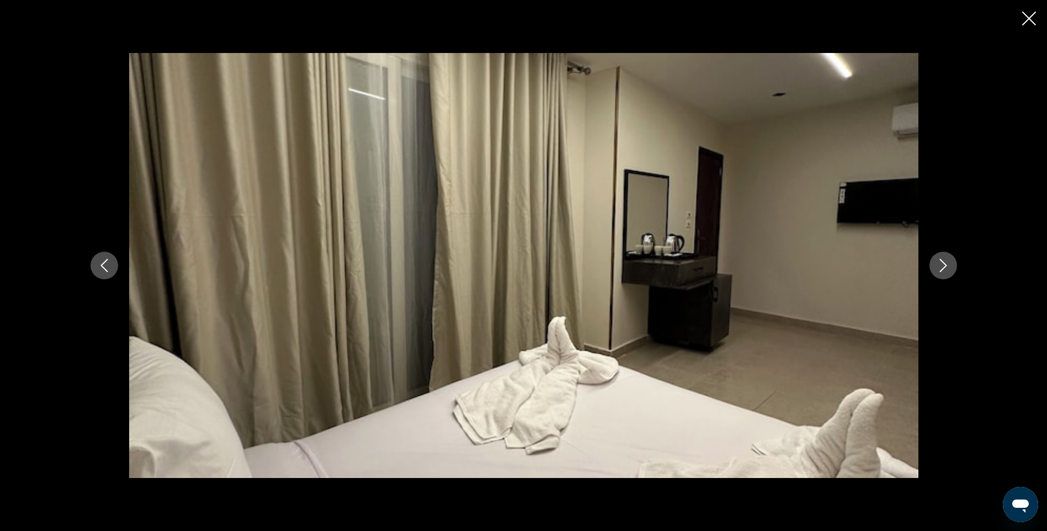
click at [946, 267] on icon "Next image" at bounding box center [943, 265] width 13 height 13
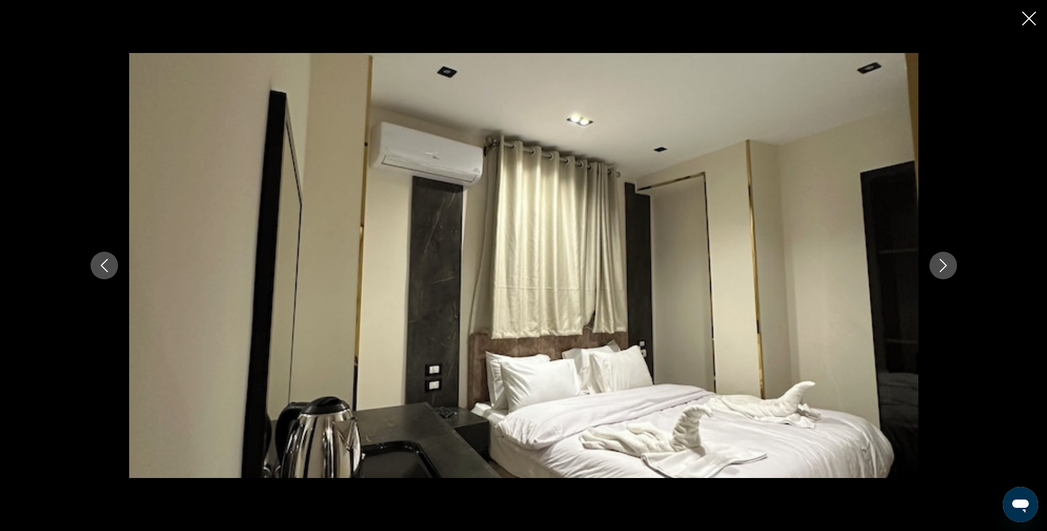
click at [946, 267] on icon "Next image" at bounding box center [943, 265] width 13 height 13
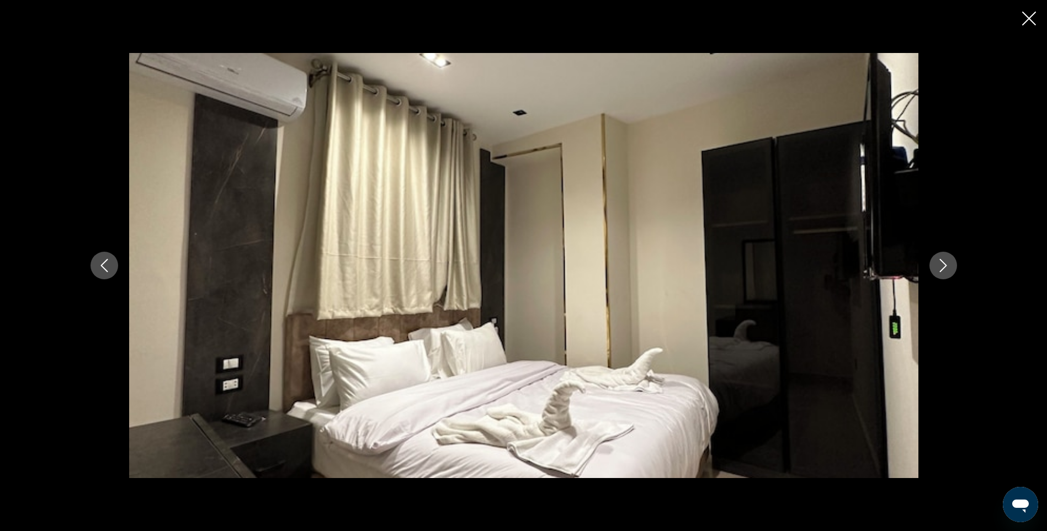
click at [946, 267] on icon "Next image" at bounding box center [943, 265] width 13 height 13
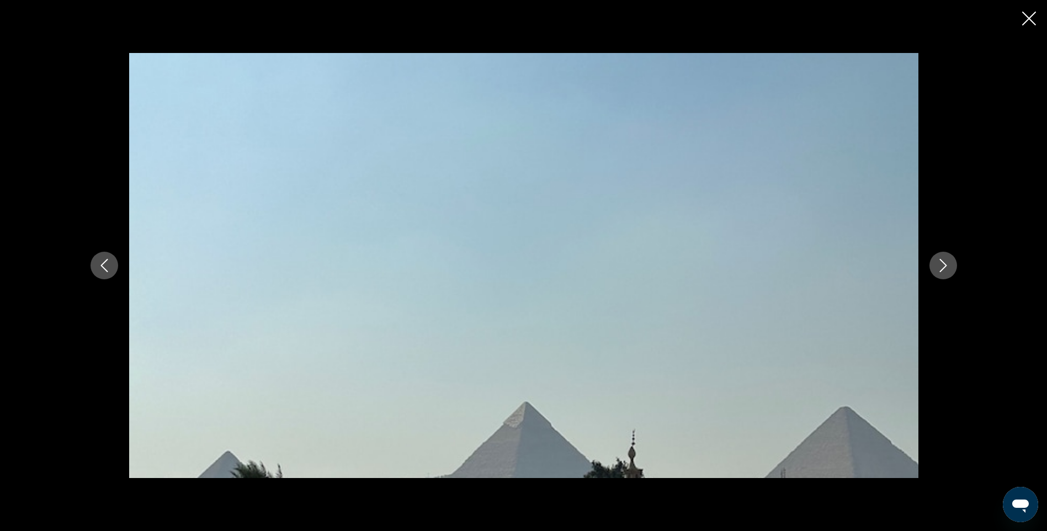
click at [946, 267] on icon "Next image" at bounding box center [943, 265] width 13 height 13
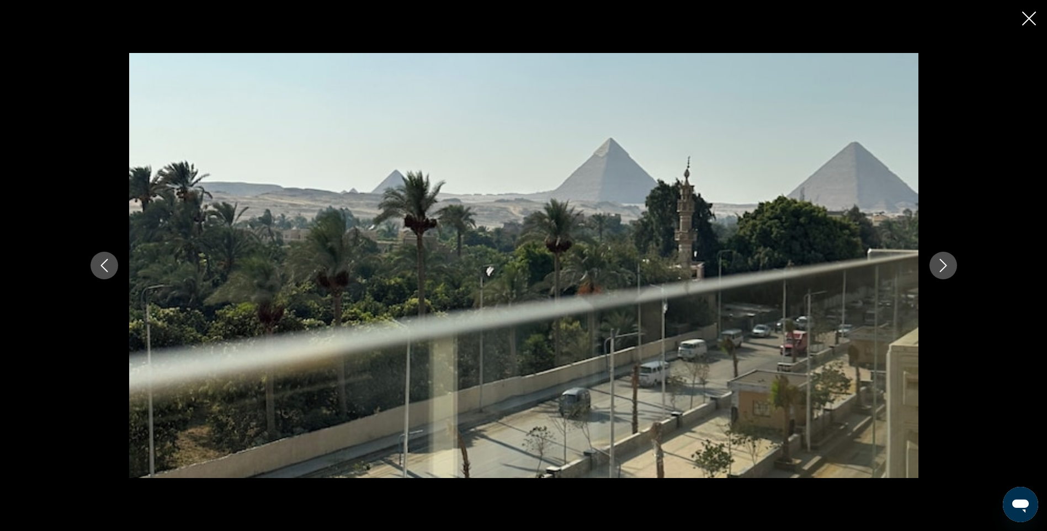
click at [946, 267] on icon "Next image" at bounding box center [943, 265] width 13 height 13
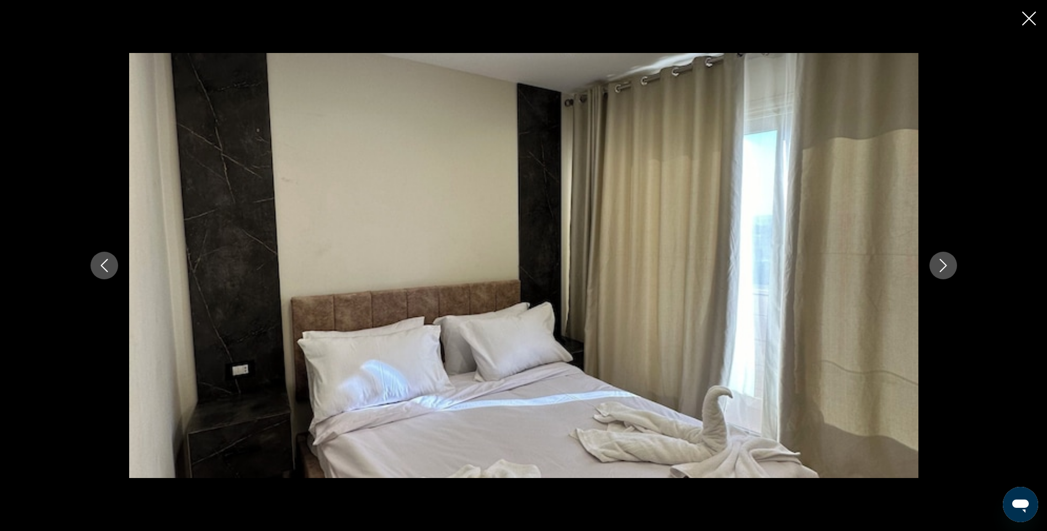
click at [946, 267] on icon "Next image" at bounding box center [943, 265] width 13 height 13
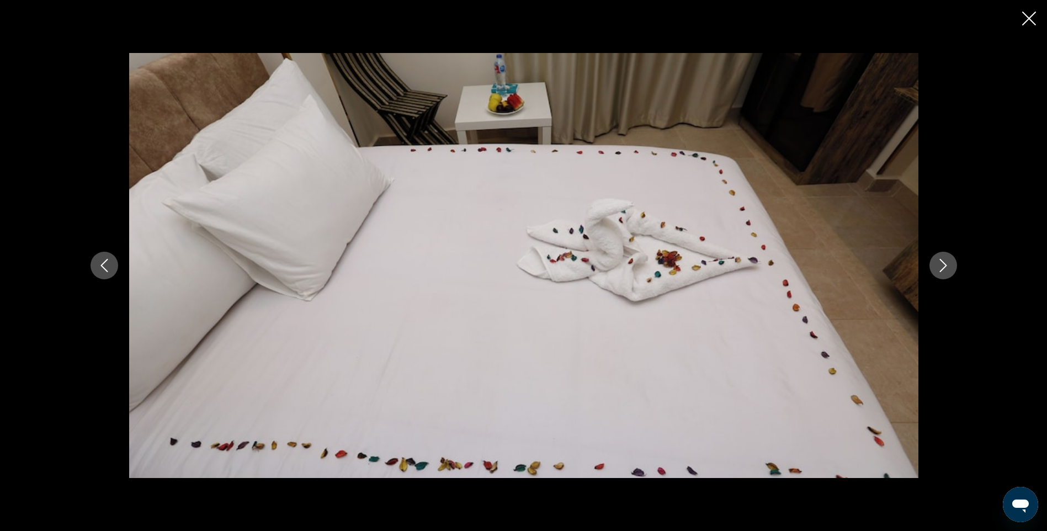
click at [946, 267] on icon "Next image" at bounding box center [943, 265] width 13 height 13
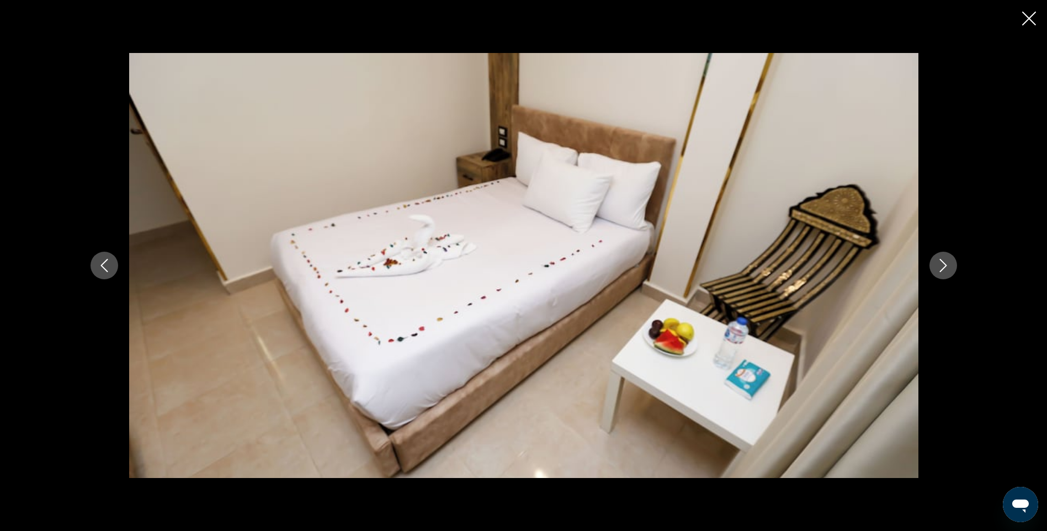
click at [946, 267] on icon "Next image" at bounding box center [943, 265] width 13 height 13
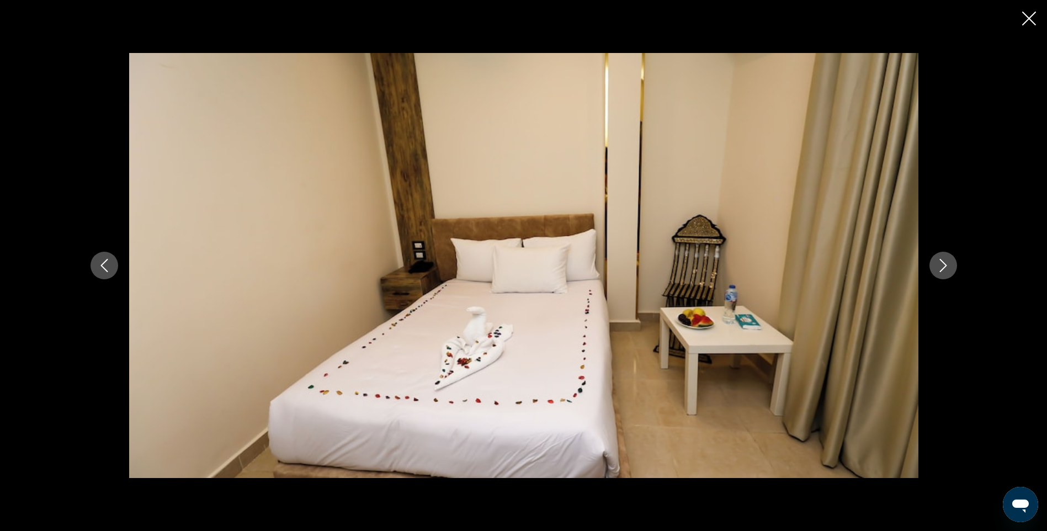
click at [946, 267] on icon "Next image" at bounding box center [943, 265] width 13 height 13
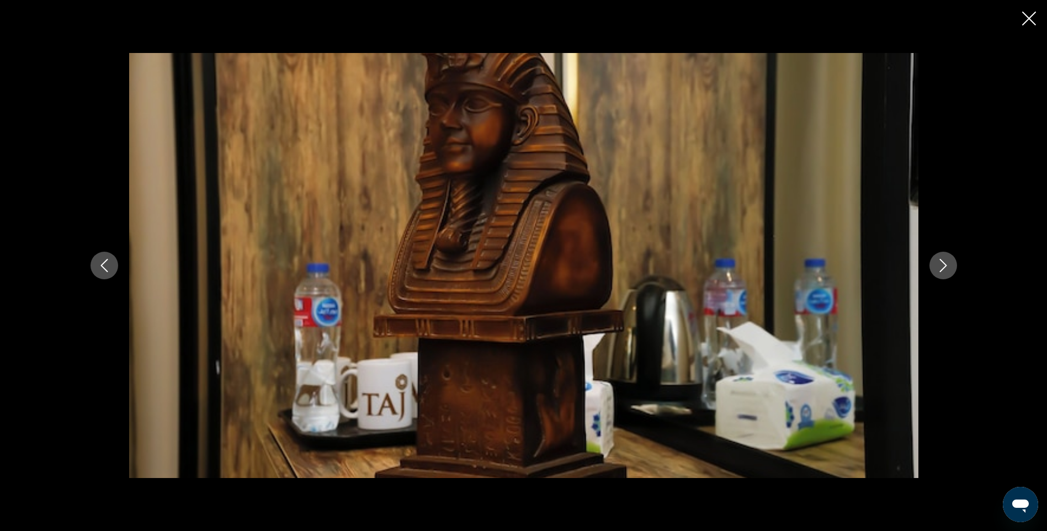
click at [946, 267] on icon "Next image" at bounding box center [943, 265] width 13 height 13
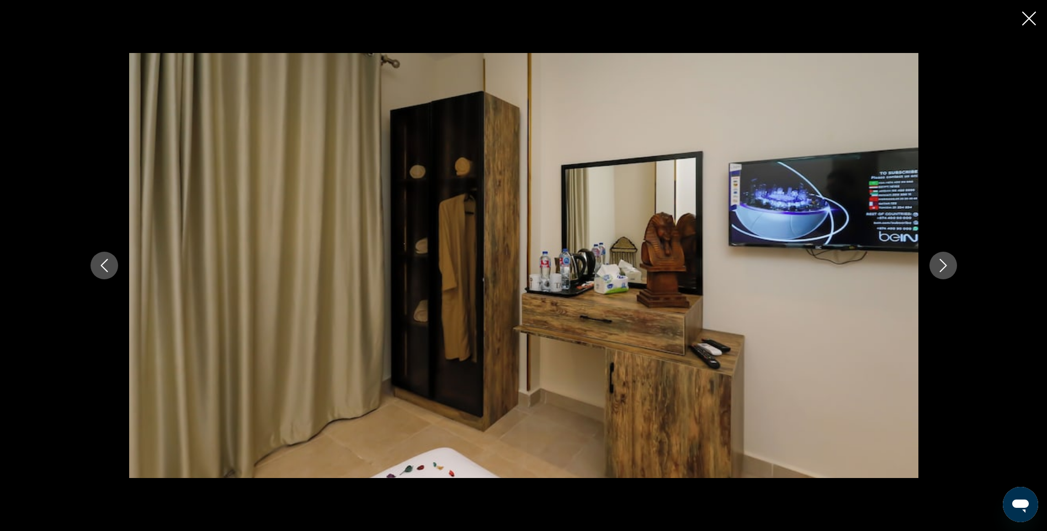
click at [946, 267] on icon "Next image" at bounding box center [943, 265] width 13 height 13
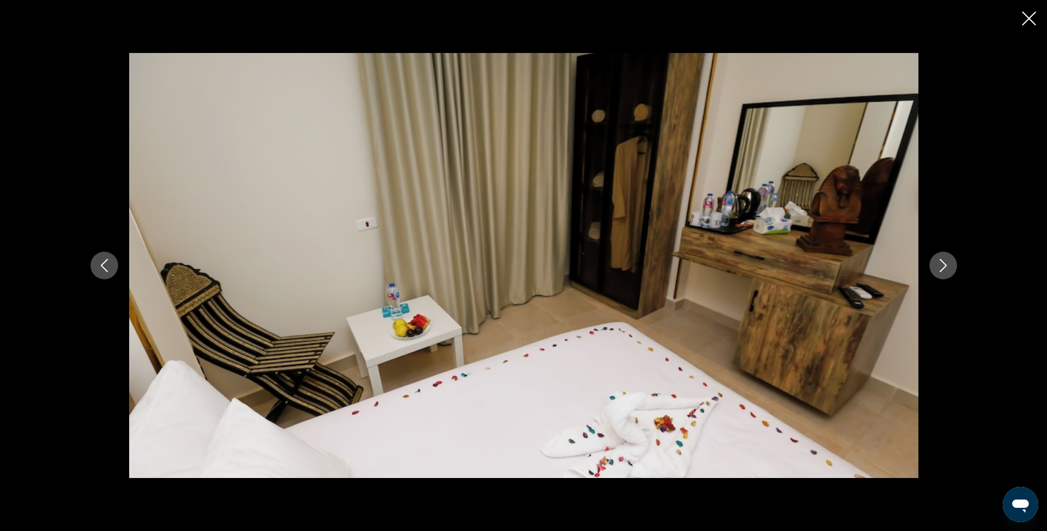
click at [946, 267] on icon "Next image" at bounding box center [943, 265] width 13 height 13
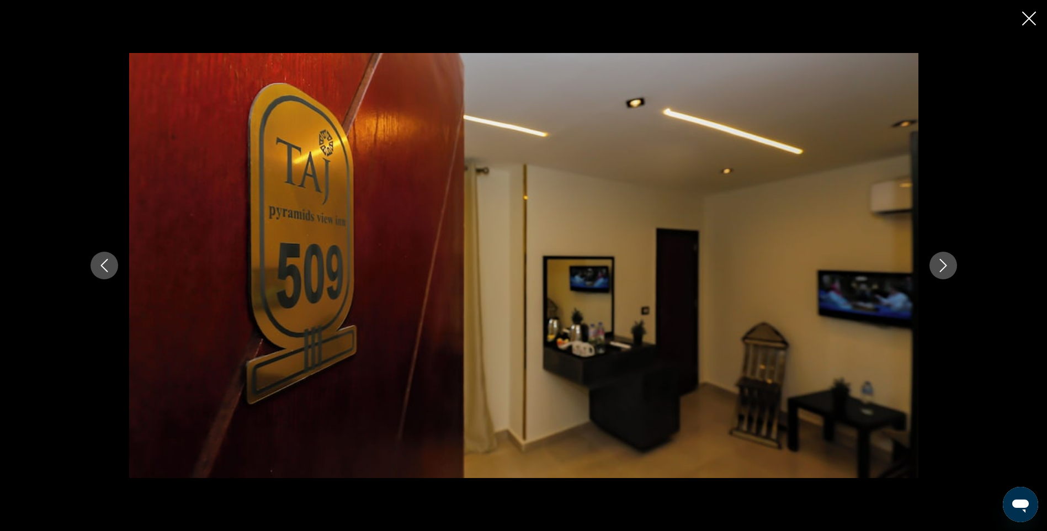
click at [946, 267] on icon "Next image" at bounding box center [943, 265] width 13 height 13
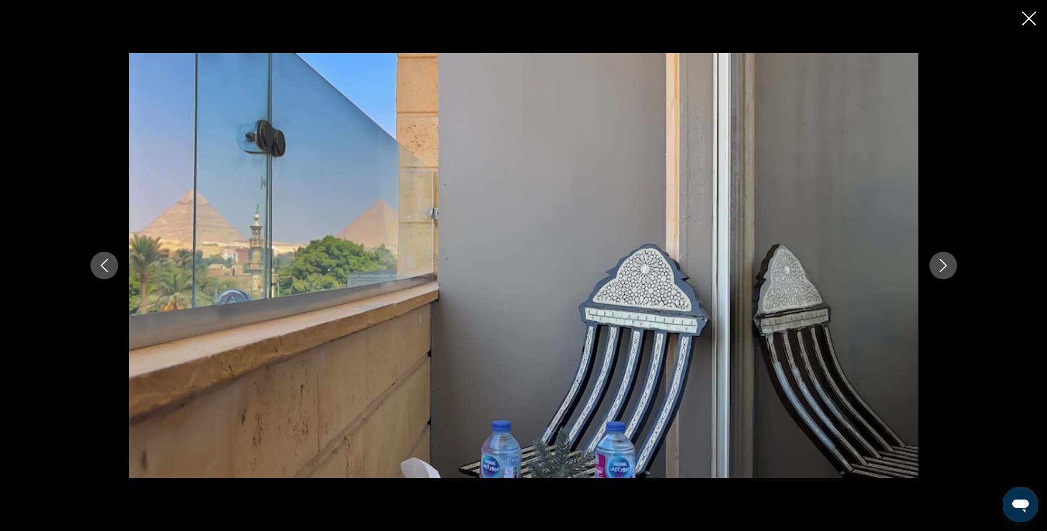
click at [946, 267] on icon "Next image" at bounding box center [943, 265] width 13 height 13
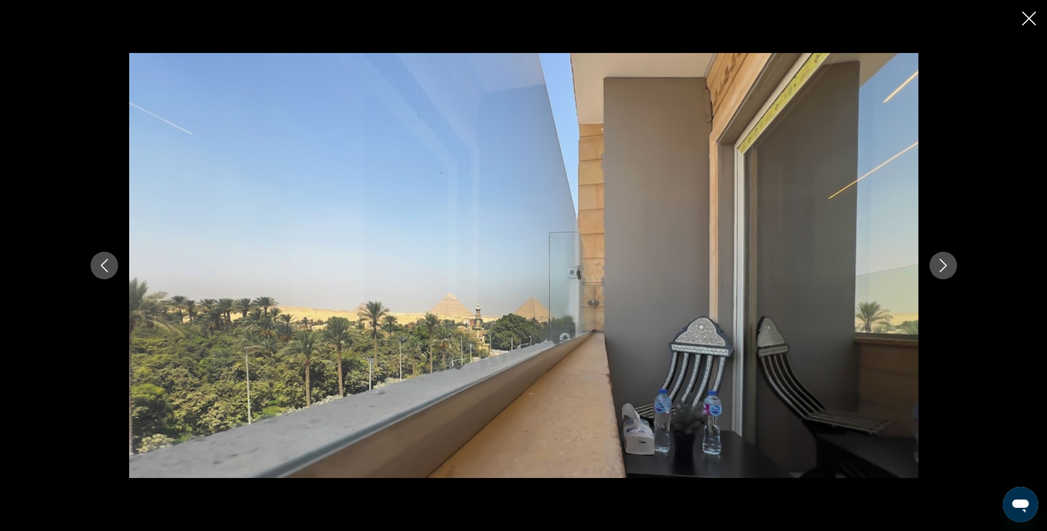
click at [946, 267] on icon "Next image" at bounding box center [943, 265] width 13 height 13
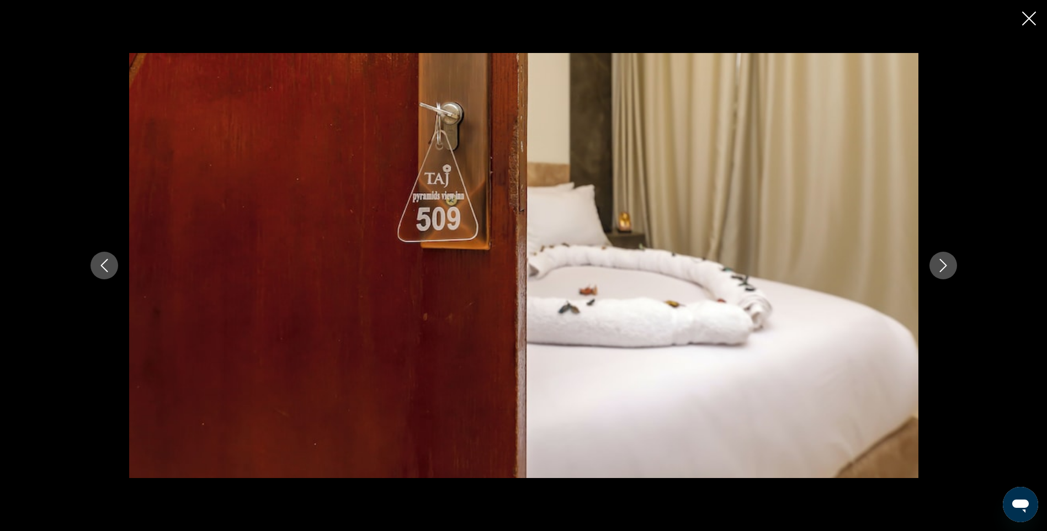
click at [946, 267] on icon "Next image" at bounding box center [943, 265] width 13 height 13
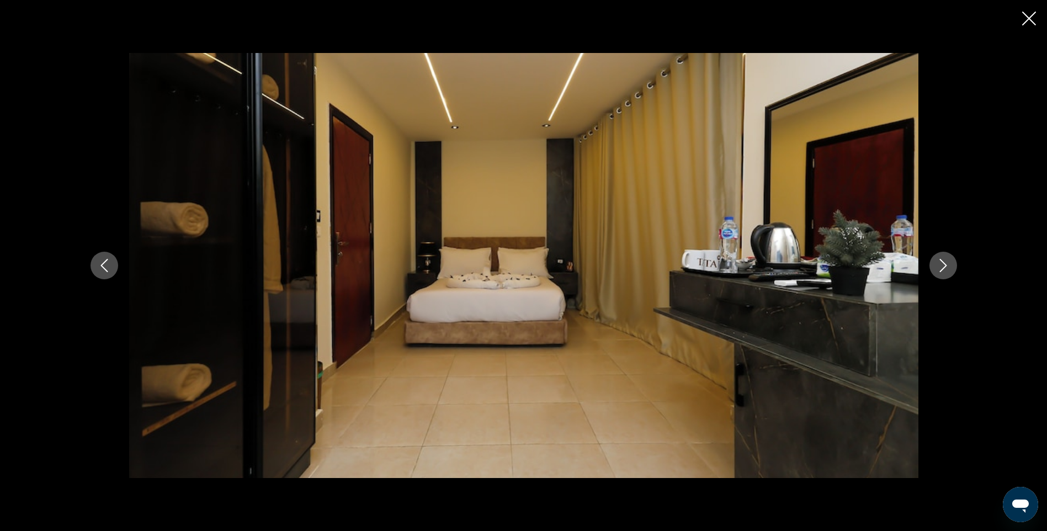
click at [946, 267] on icon "Next image" at bounding box center [943, 265] width 13 height 13
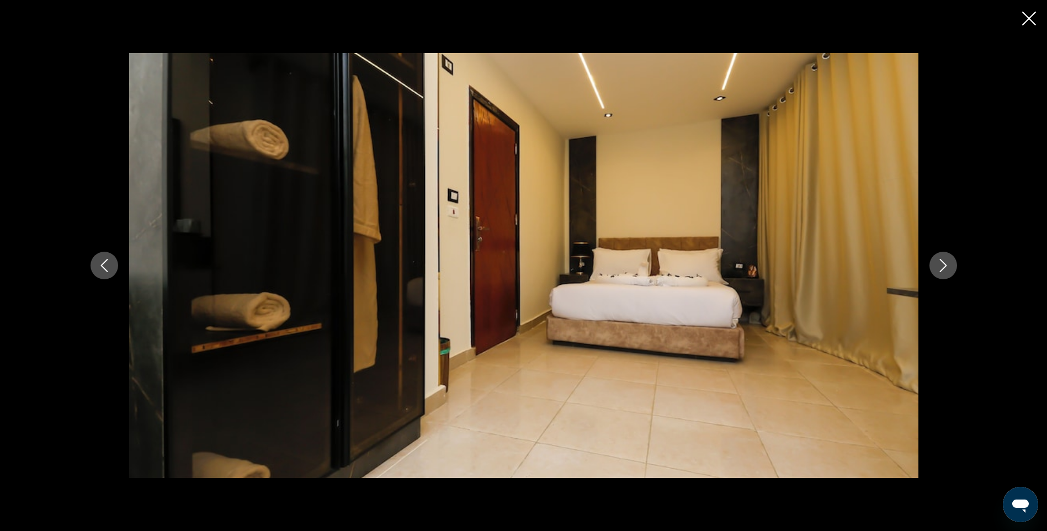
click at [946, 267] on icon "Next image" at bounding box center [943, 265] width 13 height 13
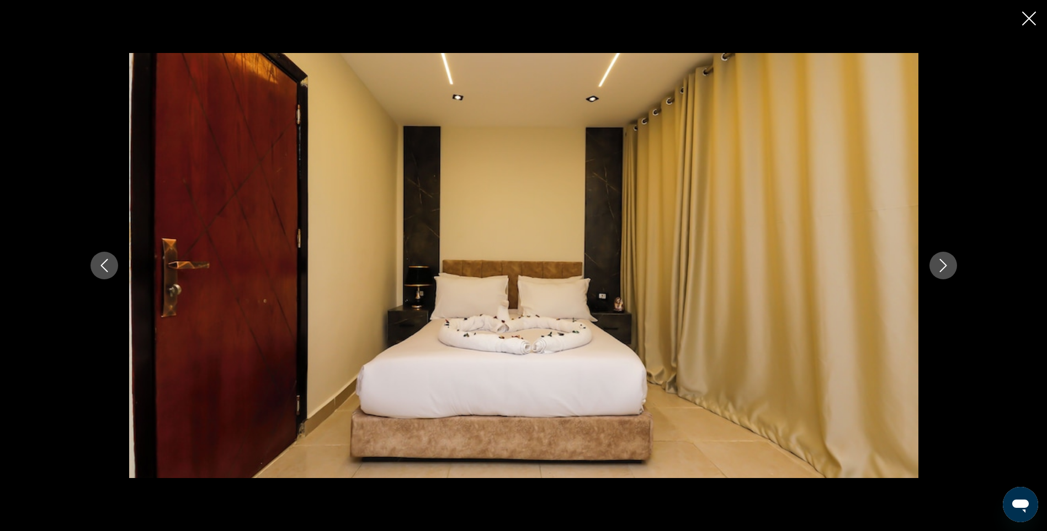
click at [946, 267] on icon "Next image" at bounding box center [943, 265] width 13 height 13
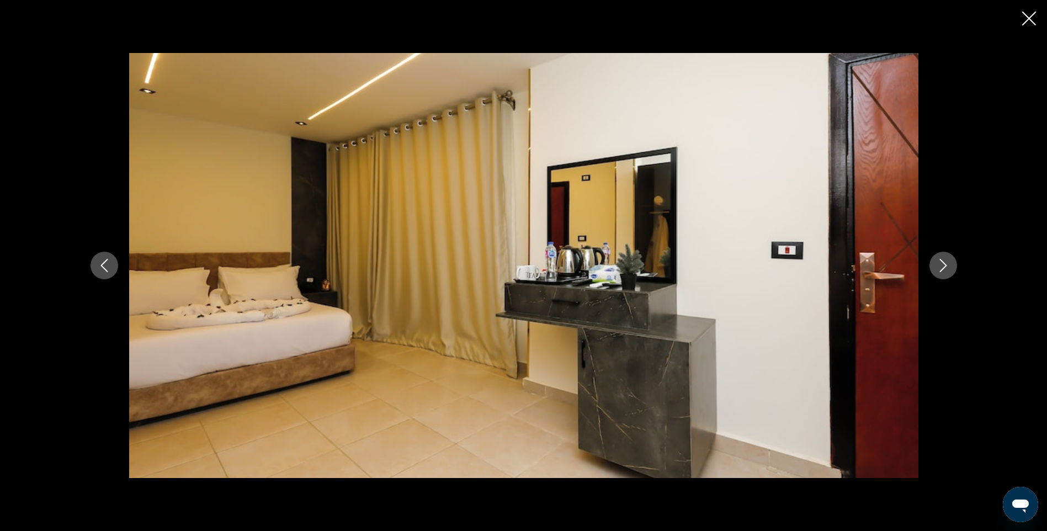
click at [946, 267] on icon "Next image" at bounding box center [943, 265] width 13 height 13
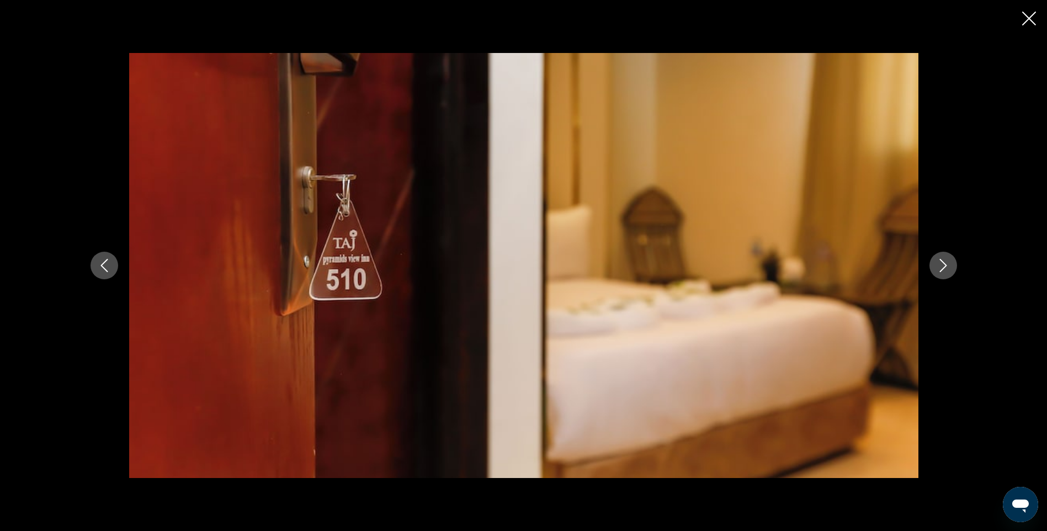
click at [946, 267] on icon "Next image" at bounding box center [943, 265] width 13 height 13
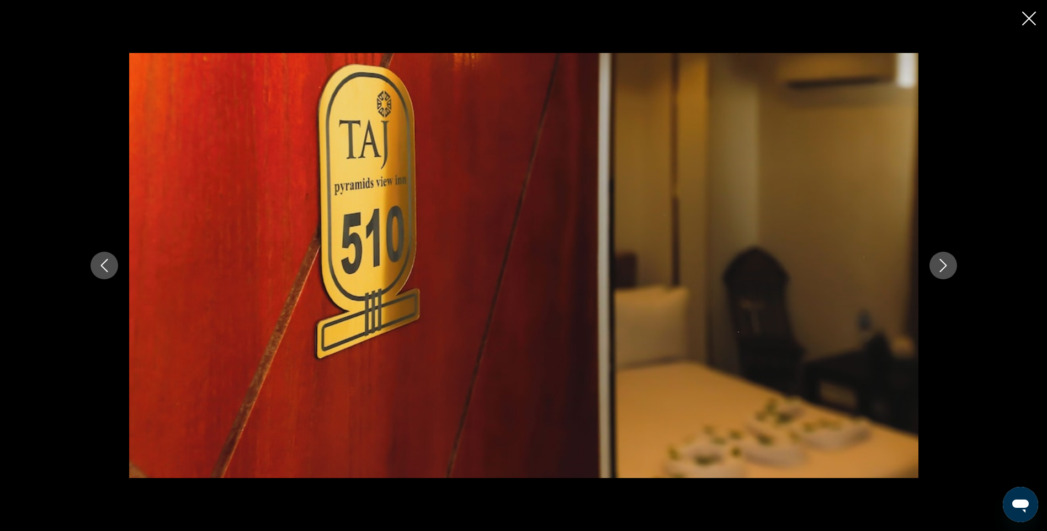
click at [946, 267] on icon "Next image" at bounding box center [943, 265] width 13 height 13
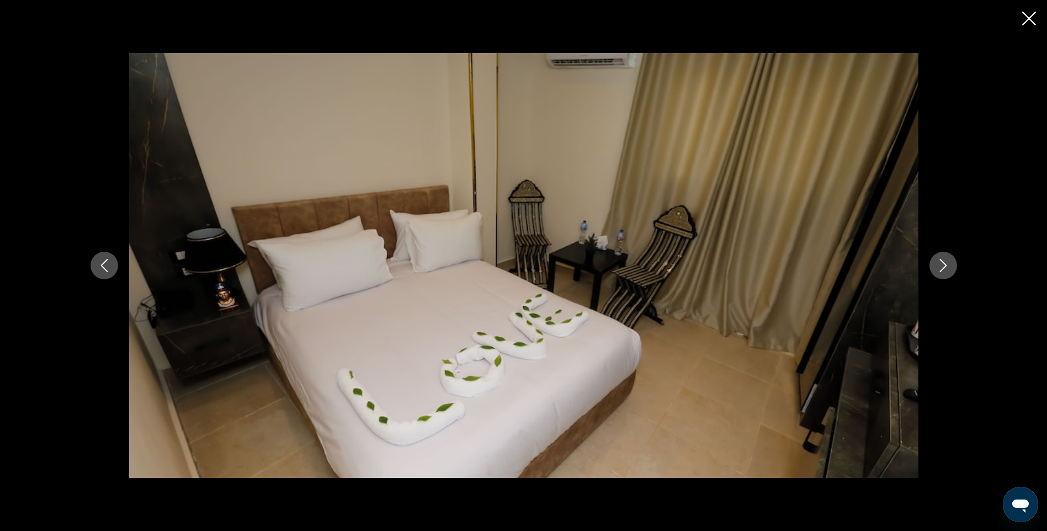
click at [946, 267] on icon "Next image" at bounding box center [943, 265] width 13 height 13
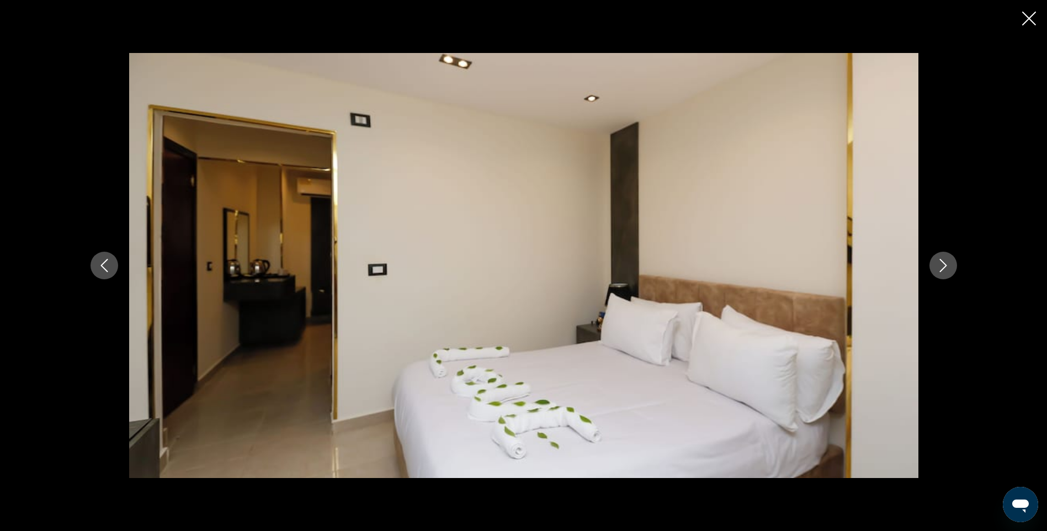
click at [946, 267] on icon "Next image" at bounding box center [943, 265] width 13 height 13
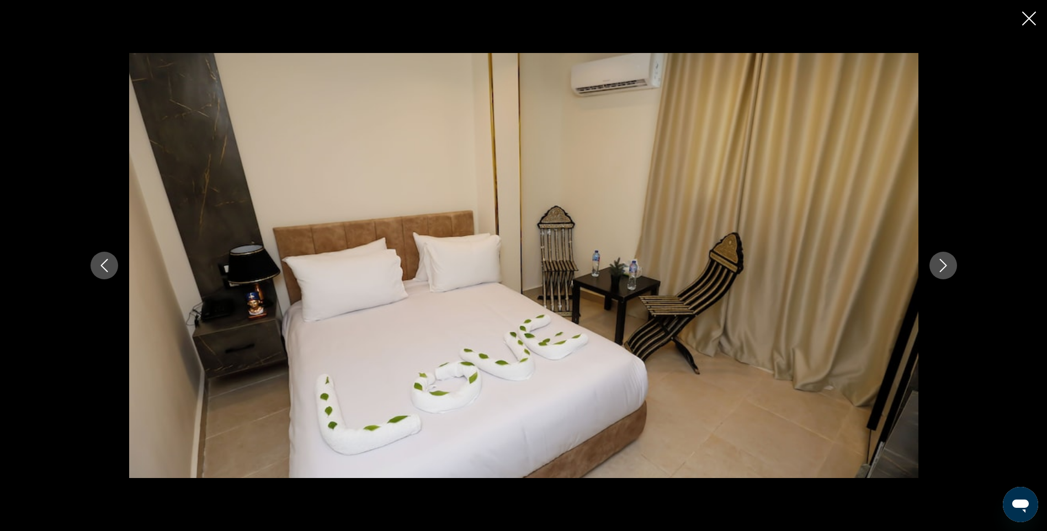
click at [946, 267] on icon "Next image" at bounding box center [943, 265] width 13 height 13
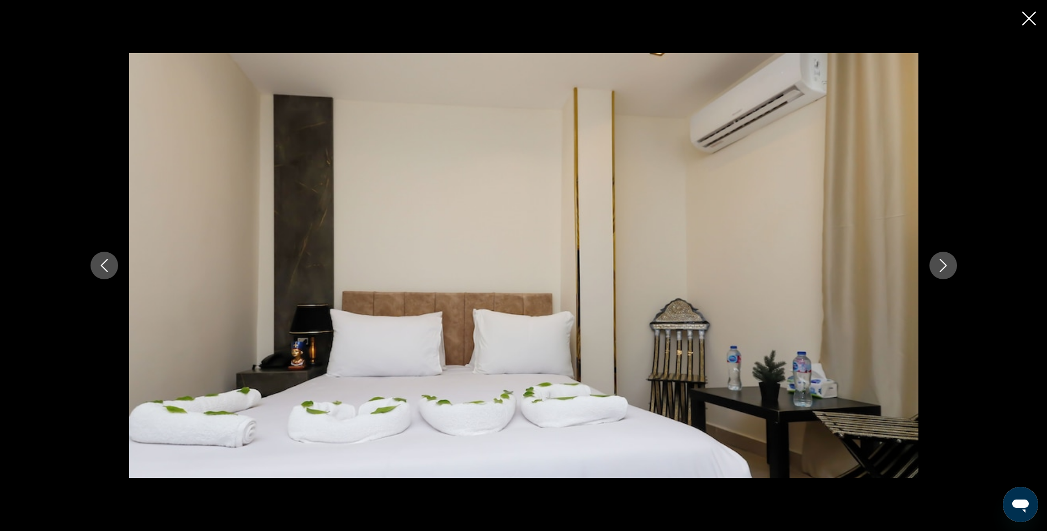
click at [946, 267] on icon "Next image" at bounding box center [943, 265] width 13 height 13
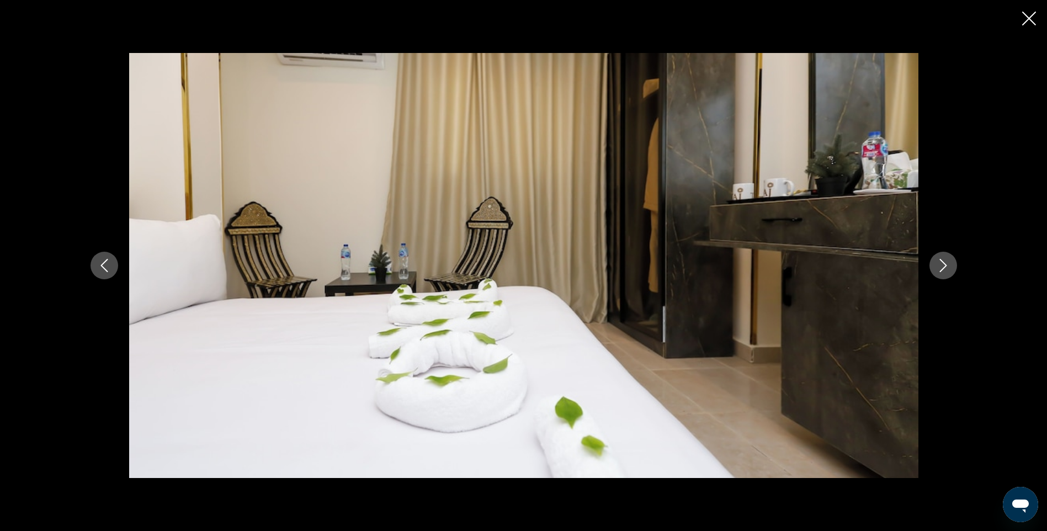
click at [946, 267] on icon "Next image" at bounding box center [943, 265] width 13 height 13
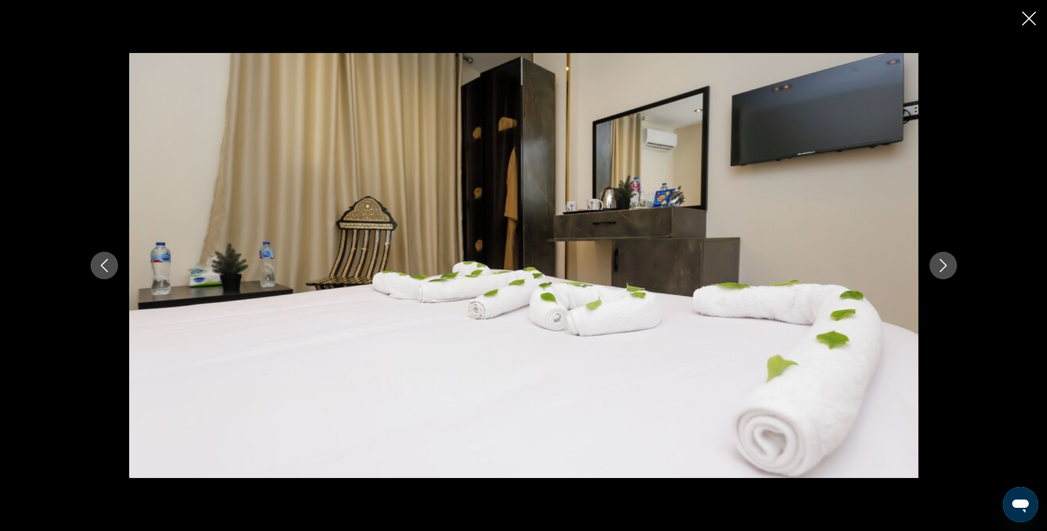
click at [946, 267] on icon "Next image" at bounding box center [943, 265] width 13 height 13
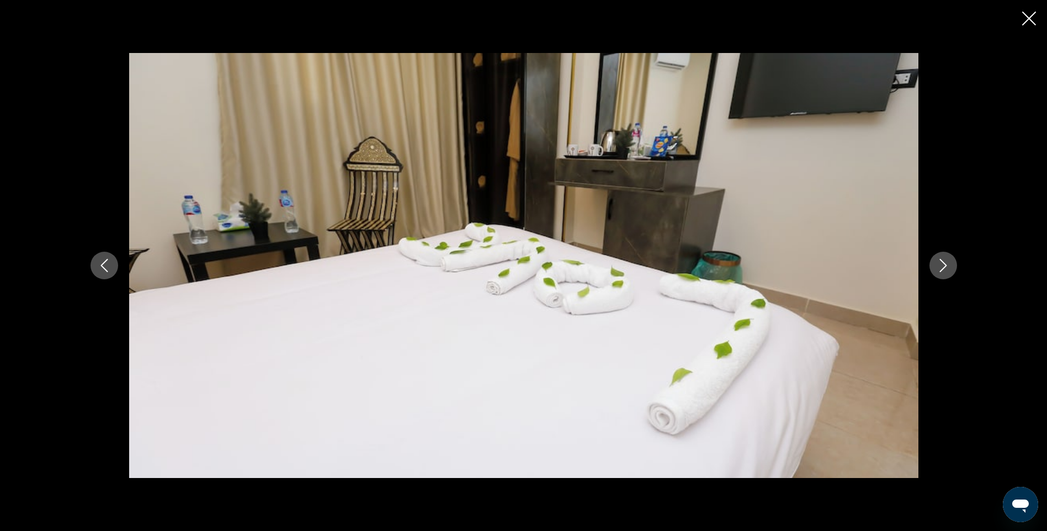
click at [946, 267] on icon "Next image" at bounding box center [943, 265] width 13 height 13
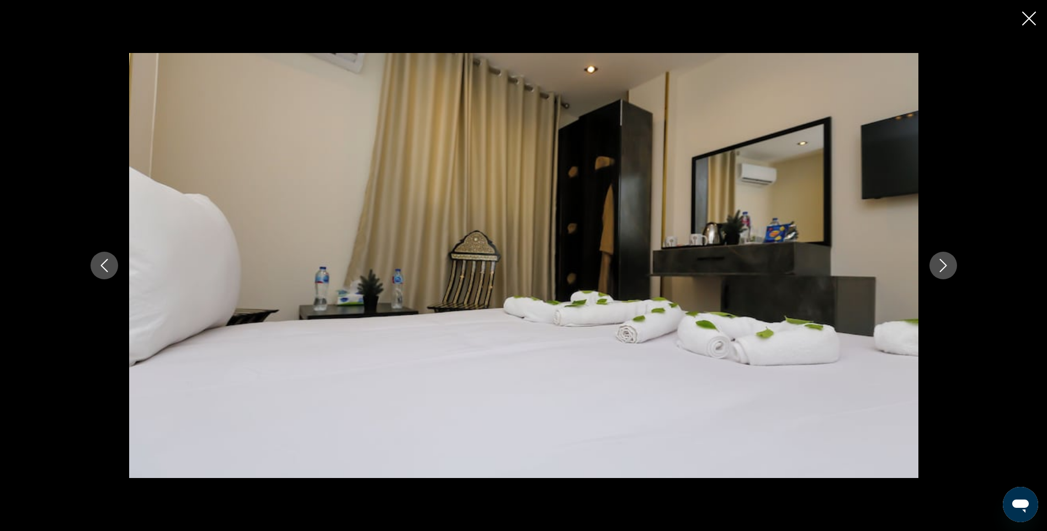
click at [946, 267] on icon "Next image" at bounding box center [943, 265] width 13 height 13
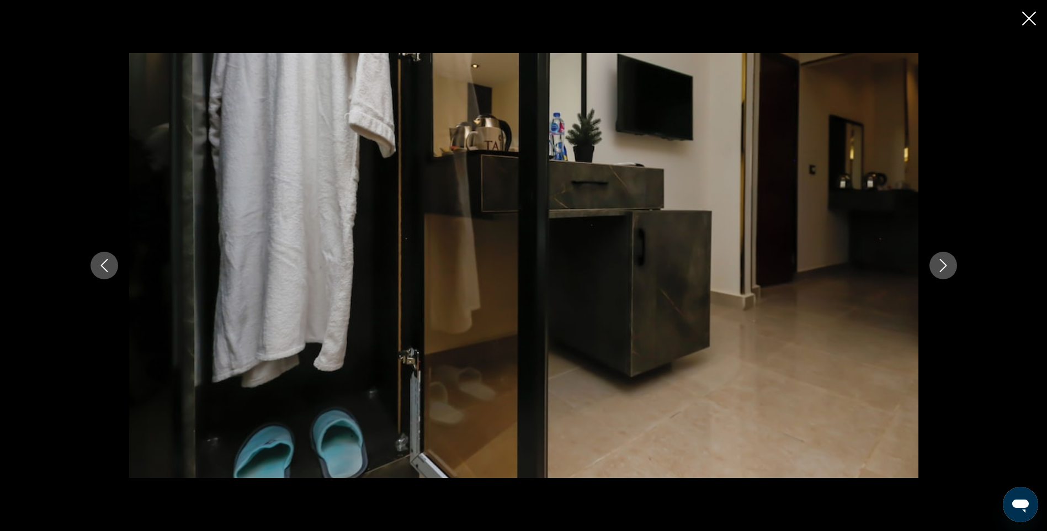
click at [946, 267] on icon "Next image" at bounding box center [943, 265] width 13 height 13
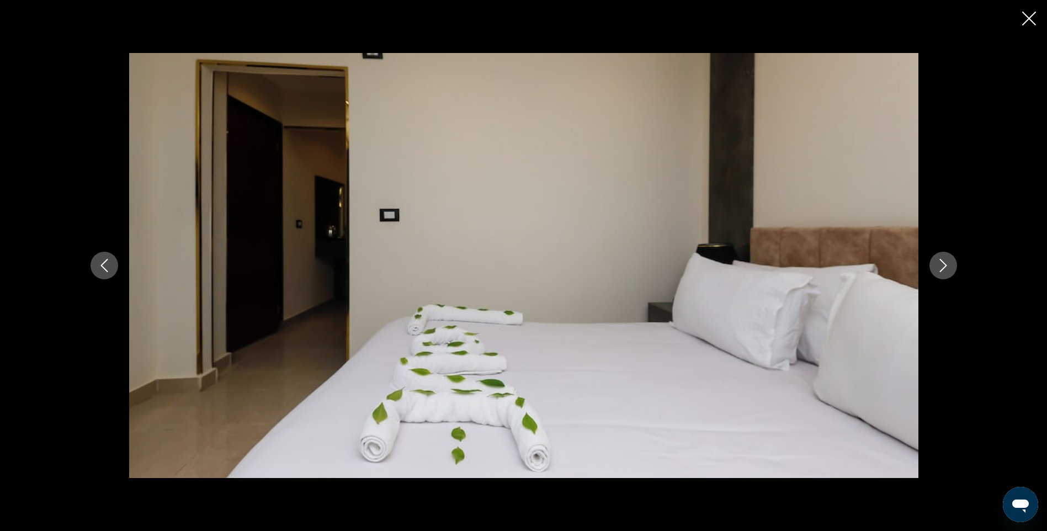
click at [946, 267] on icon "Next image" at bounding box center [943, 265] width 13 height 13
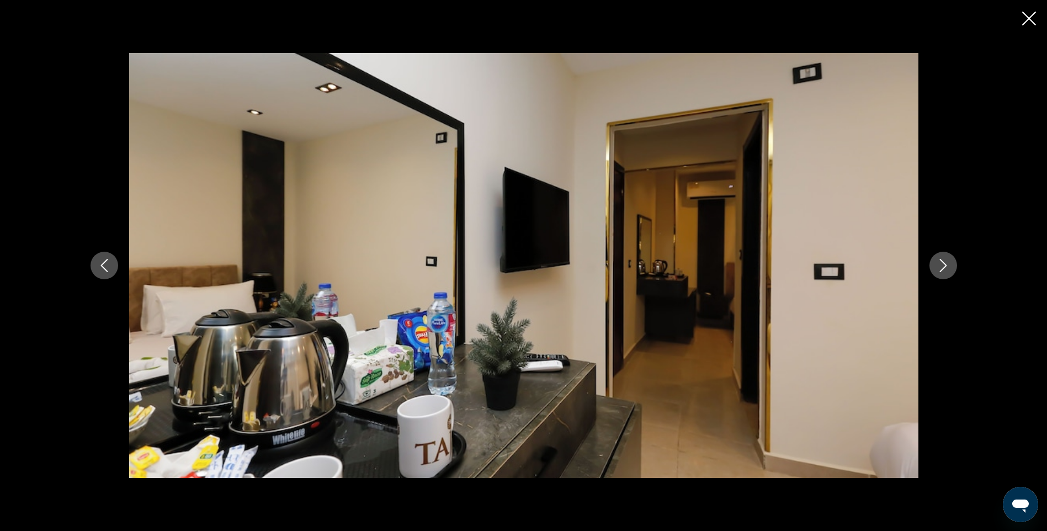
click at [946, 267] on icon "Next image" at bounding box center [943, 265] width 13 height 13
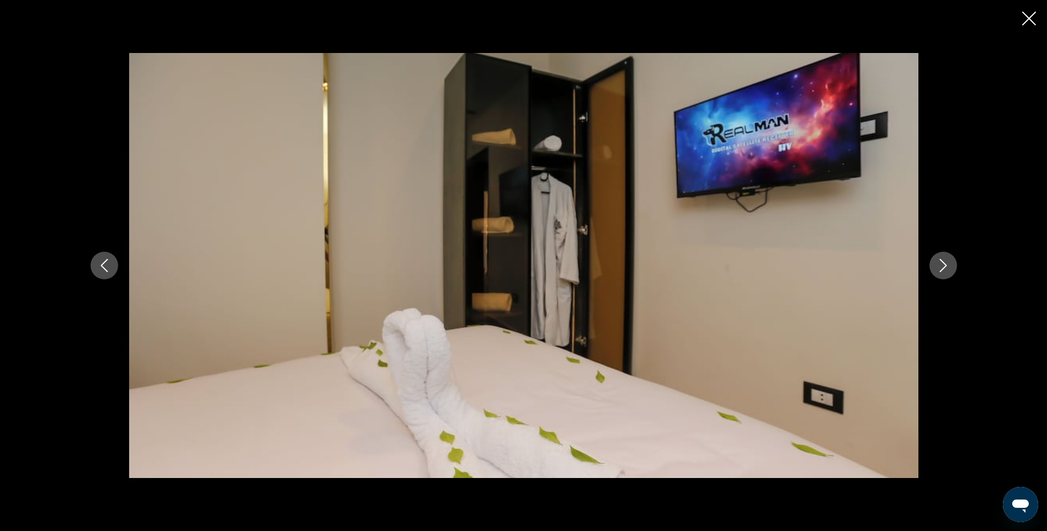
click at [946, 267] on icon "Next image" at bounding box center [943, 265] width 13 height 13
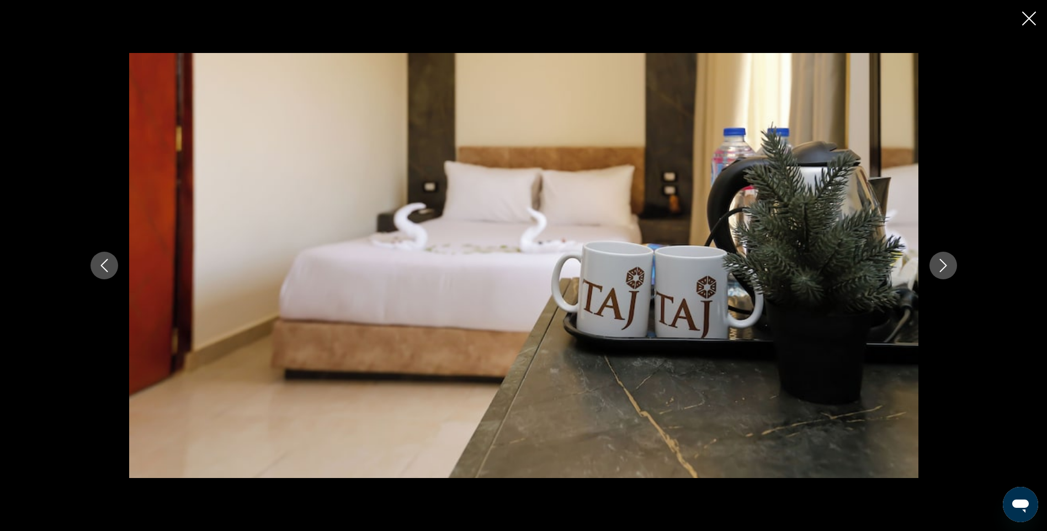
click at [946, 267] on icon "Next image" at bounding box center [943, 265] width 13 height 13
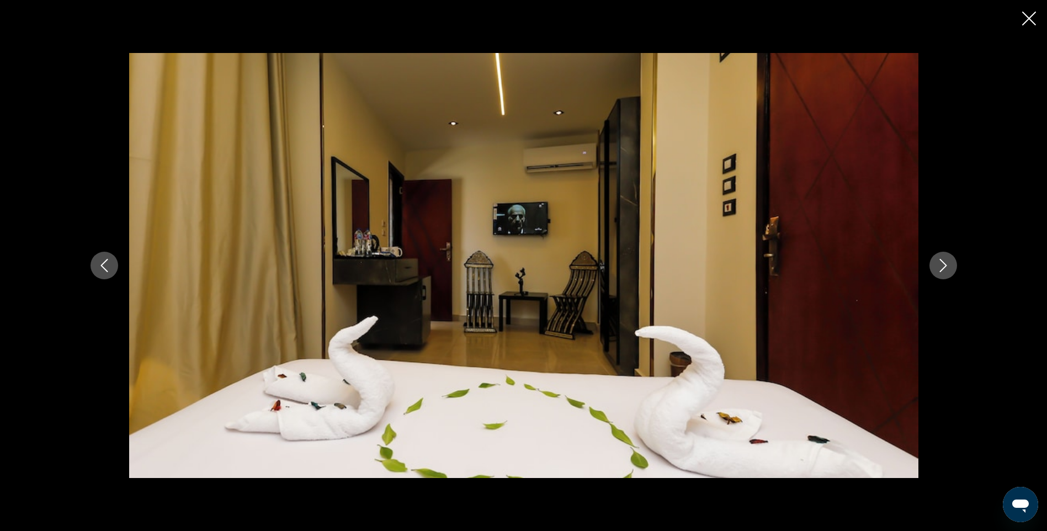
click at [946, 267] on icon "Next image" at bounding box center [943, 265] width 13 height 13
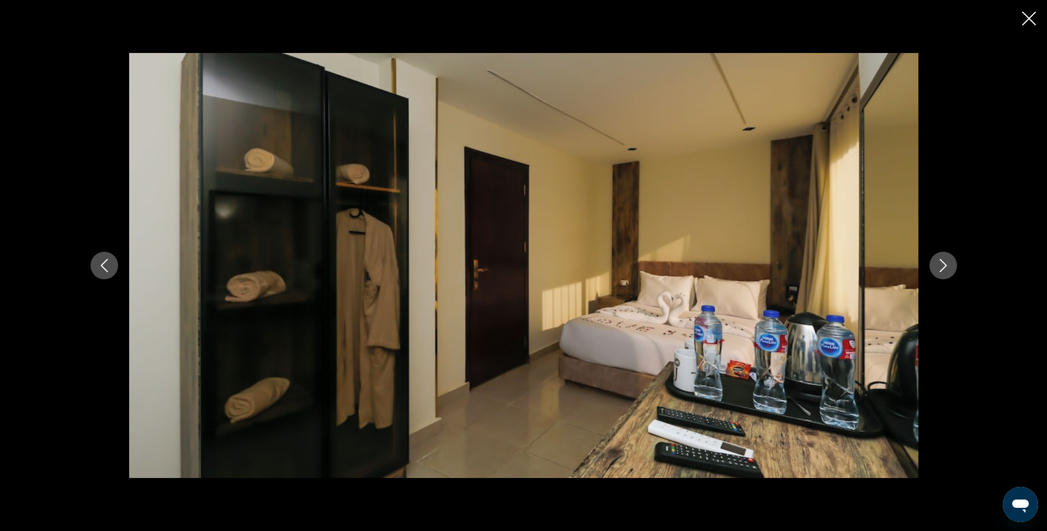
click at [946, 267] on icon "Next image" at bounding box center [943, 265] width 13 height 13
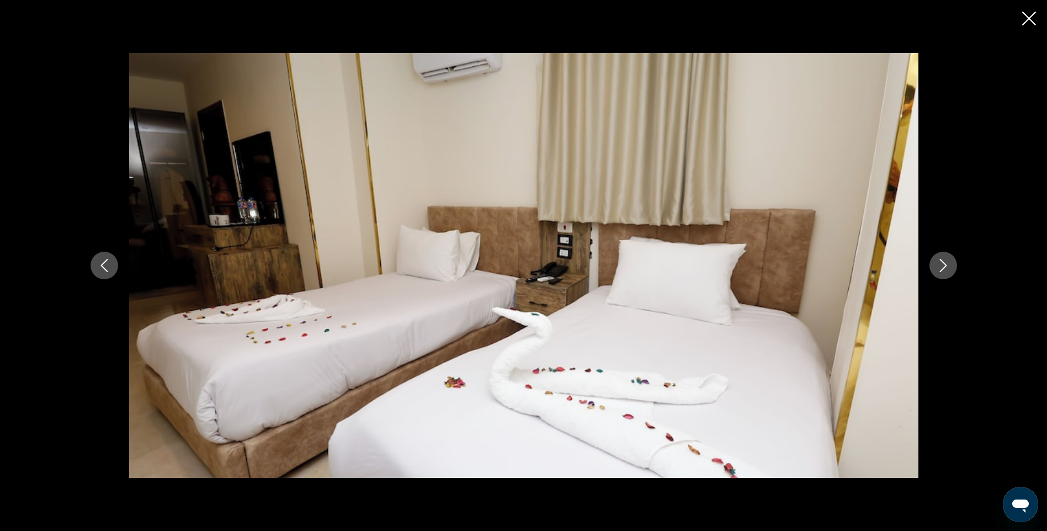
click at [1028, 17] on icon "Close slideshow" at bounding box center [1030, 19] width 14 height 14
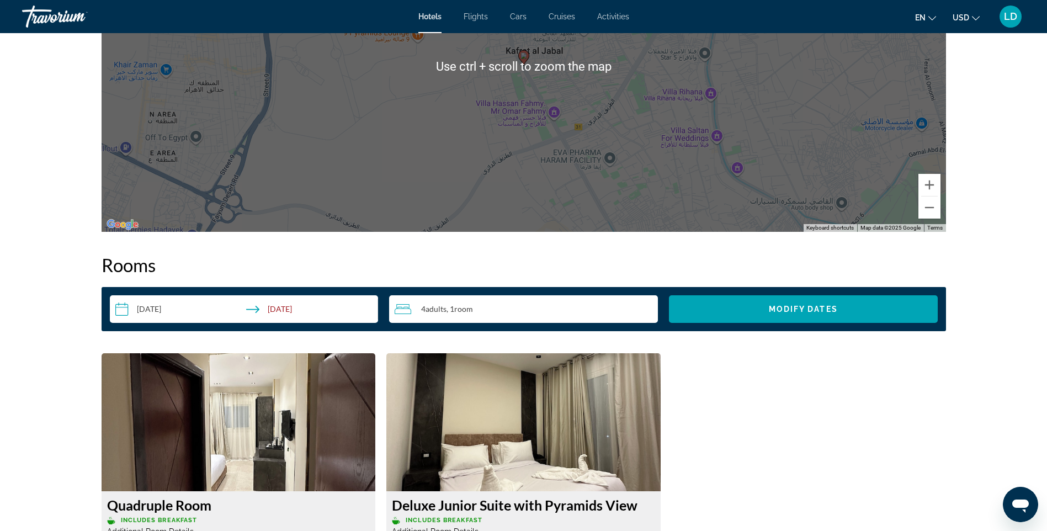
scroll to position [1436, 0]
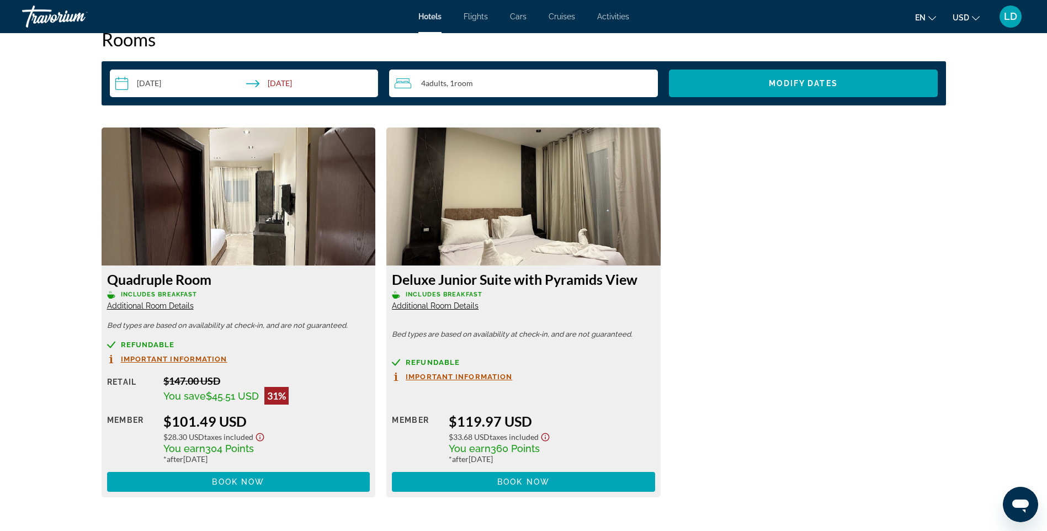
click at [131, 304] on span "Additional Room Details" at bounding box center [150, 305] width 87 height 9
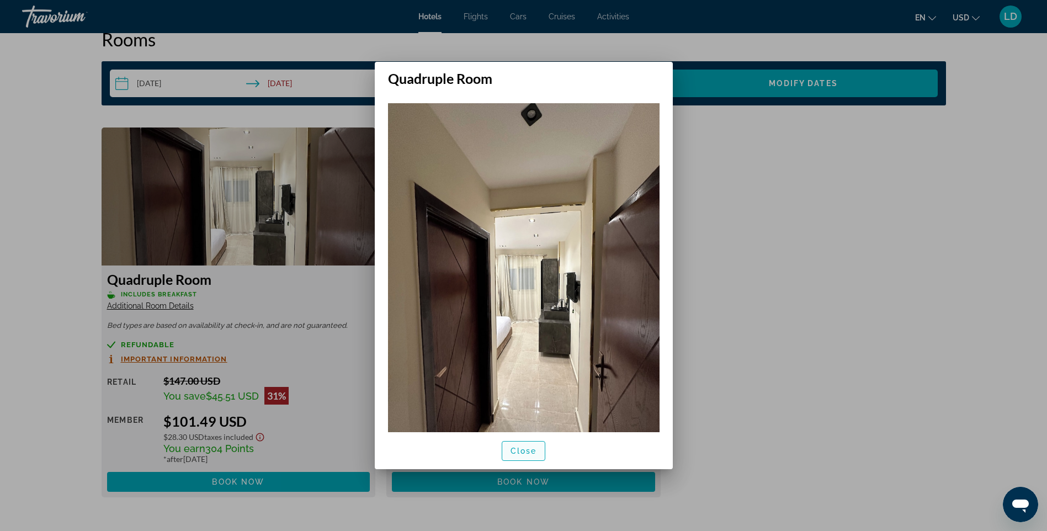
click at [532, 451] on span "Close" at bounding box center [524, 451] width 27 height 9
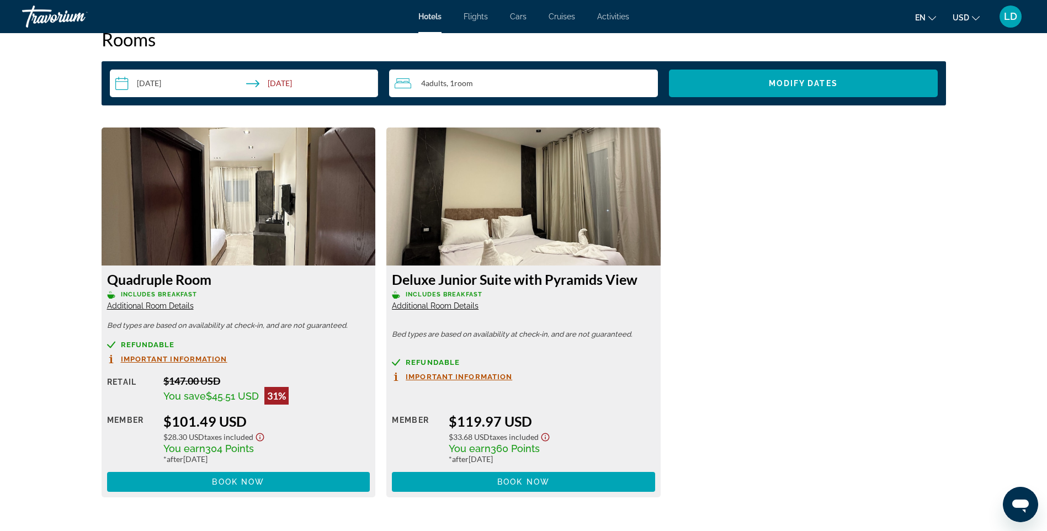
scroll to position [1436, 0]
click at [248, 235] on img "Main content" at bounding box center [239, 197] width 274 height 138
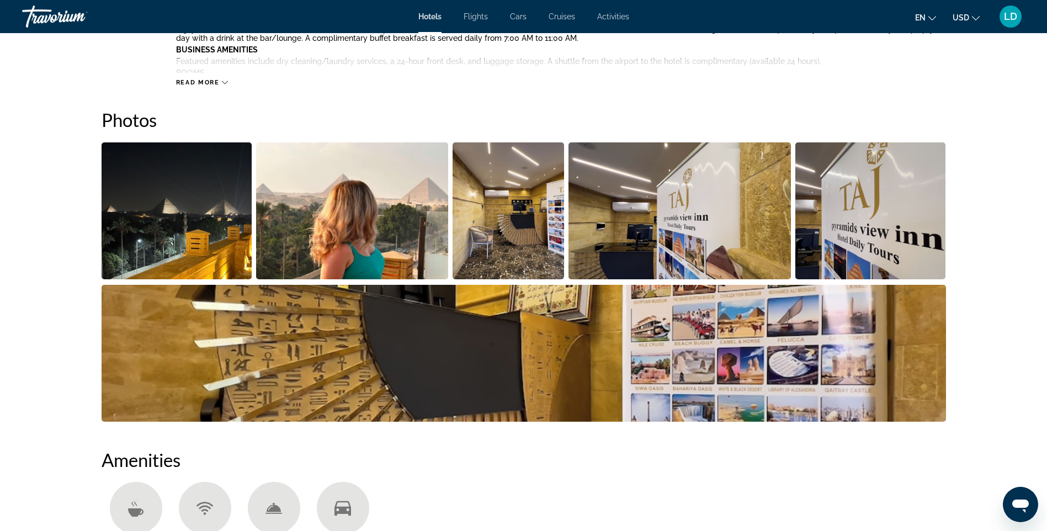
scroll to position [221, 0]
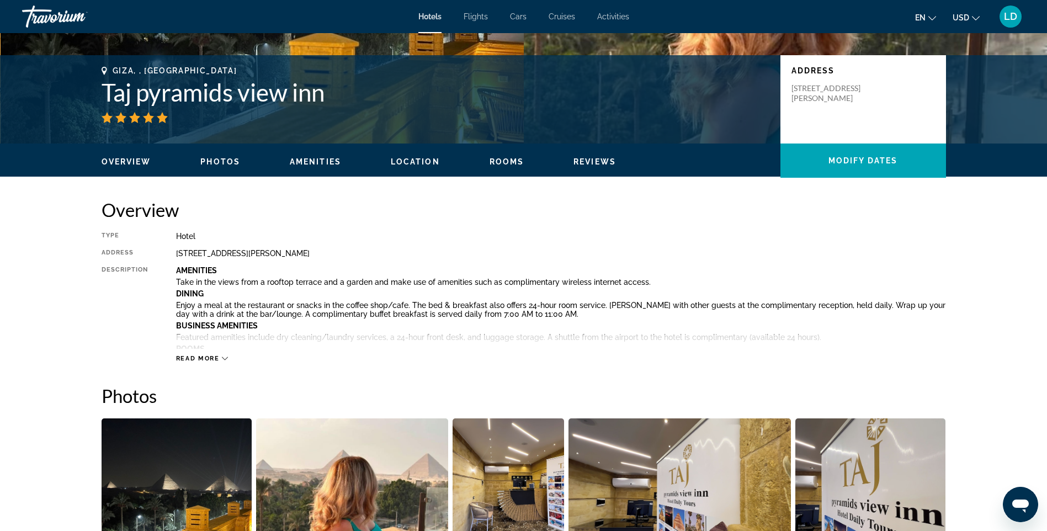
click at [199, 355] on button "Read more" at bounding box center [202, 359] width 52 height 8
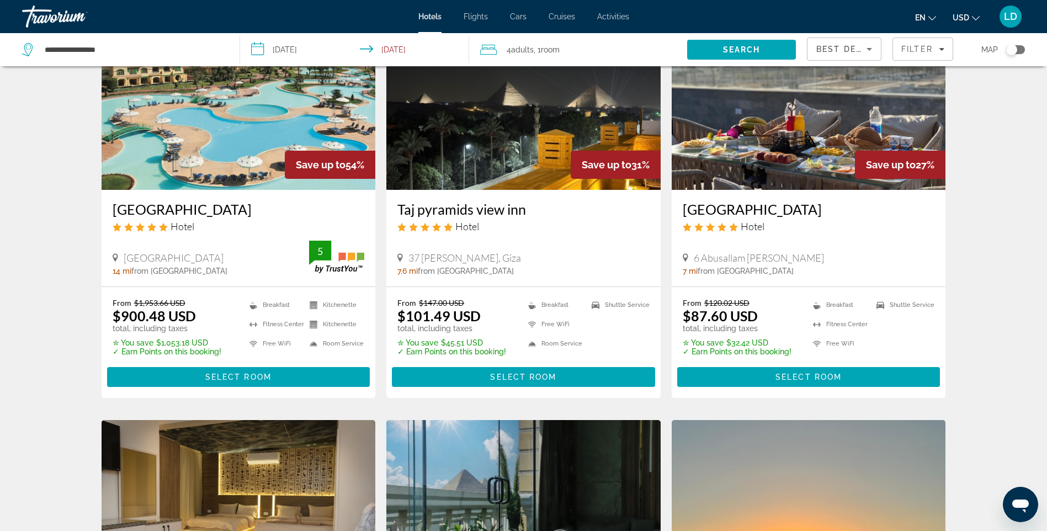
scroll to position [110, 0]
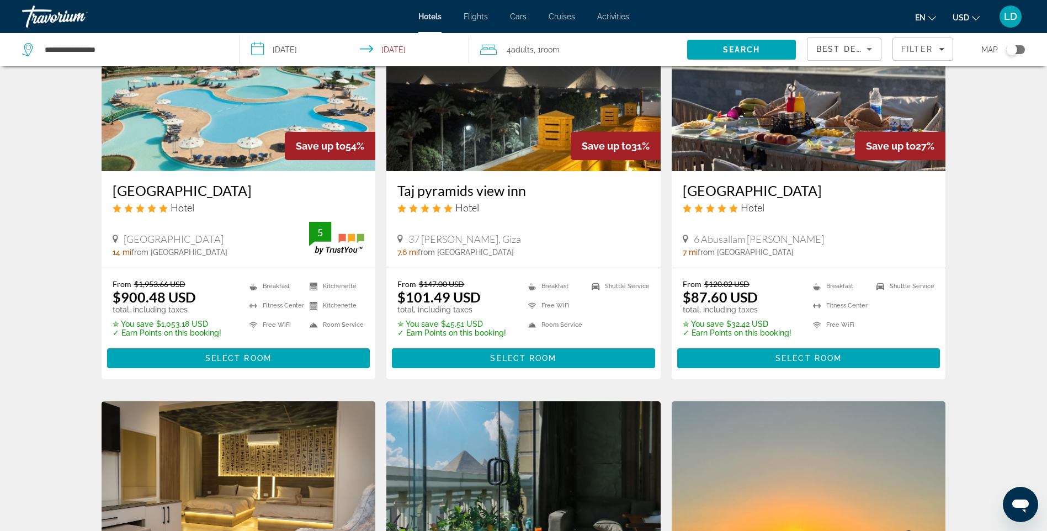
click at [786, 124] on img "Main content" at bounding box center [809, 82] width 274 height 177
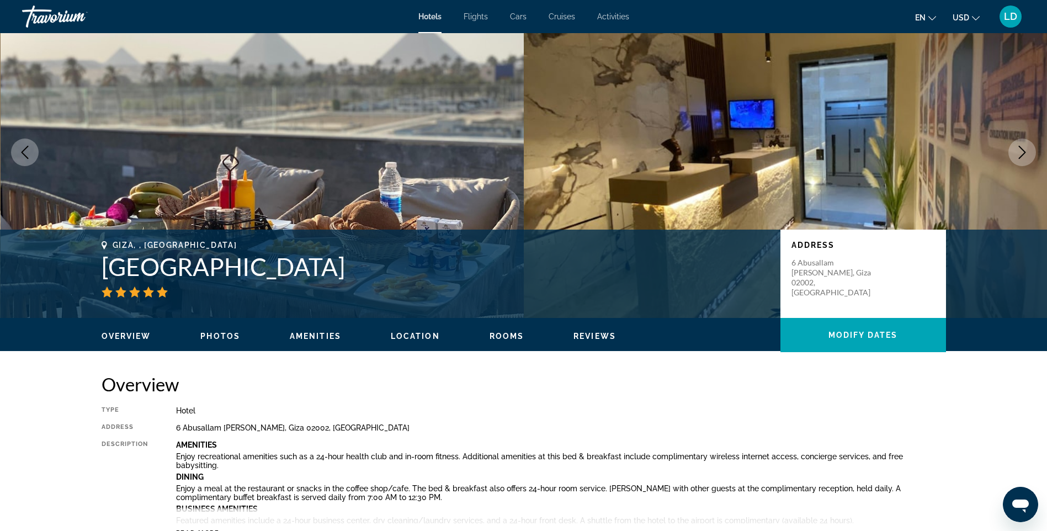
scroll to position [110, 0]
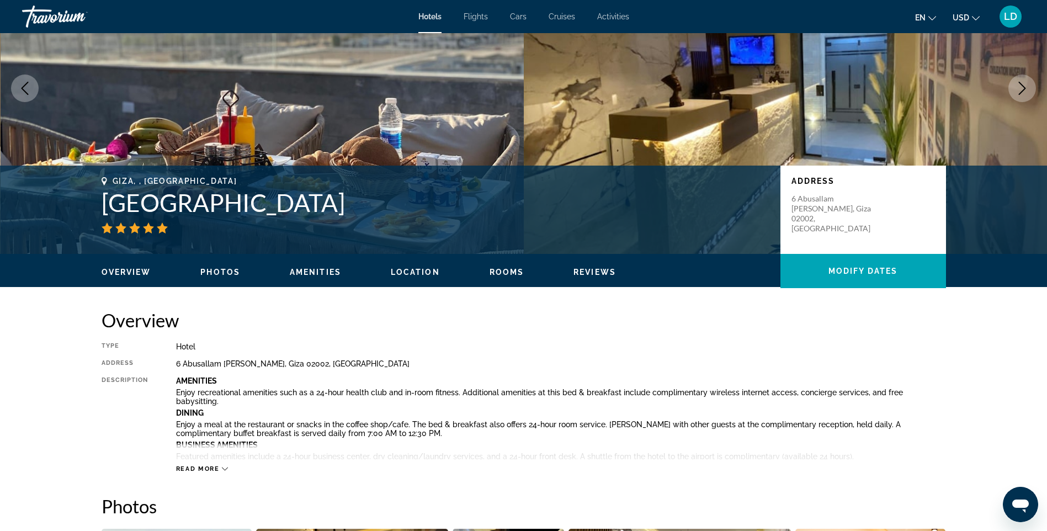
click at [327, 273] on span "Amenities" at bounding box center [315, 272] width 51 height 9
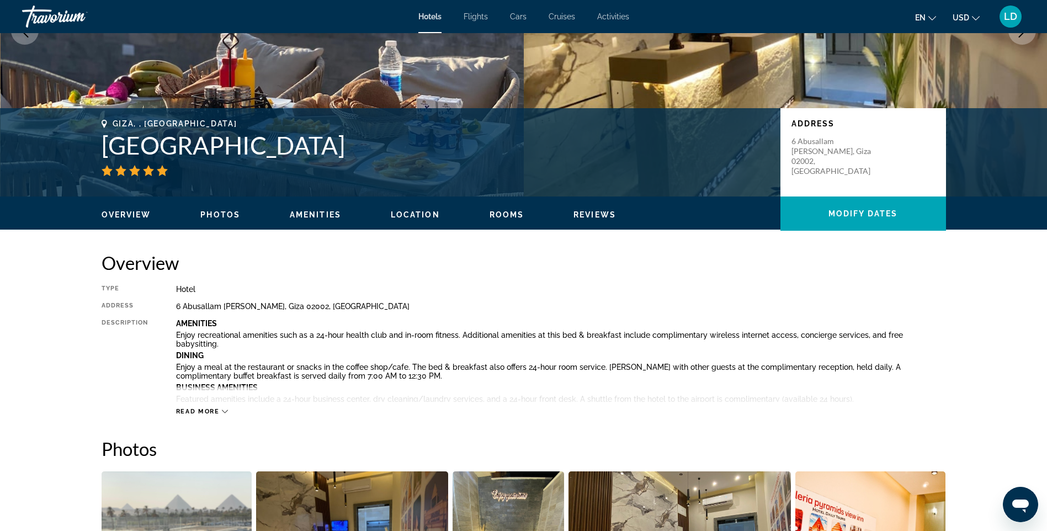
scroll to position [162, 0]
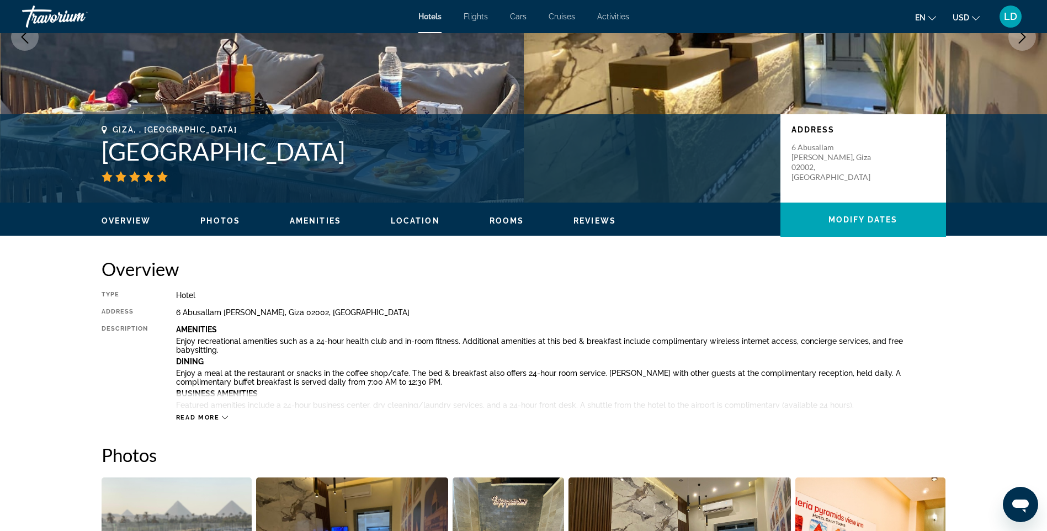
click at [206, 421] on span "Read more" at bounding box center [198, 417] width 44 height 7
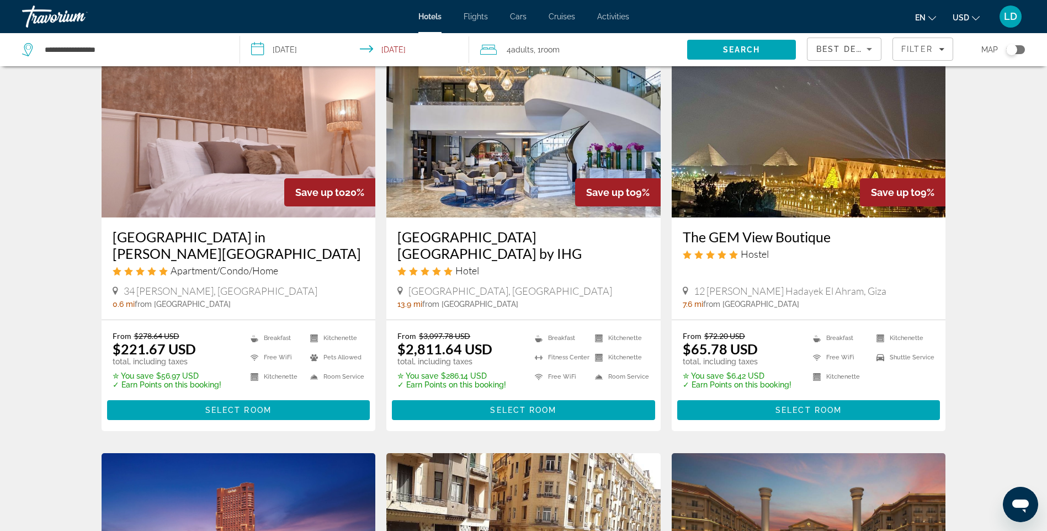
scroll to position [883, 0]
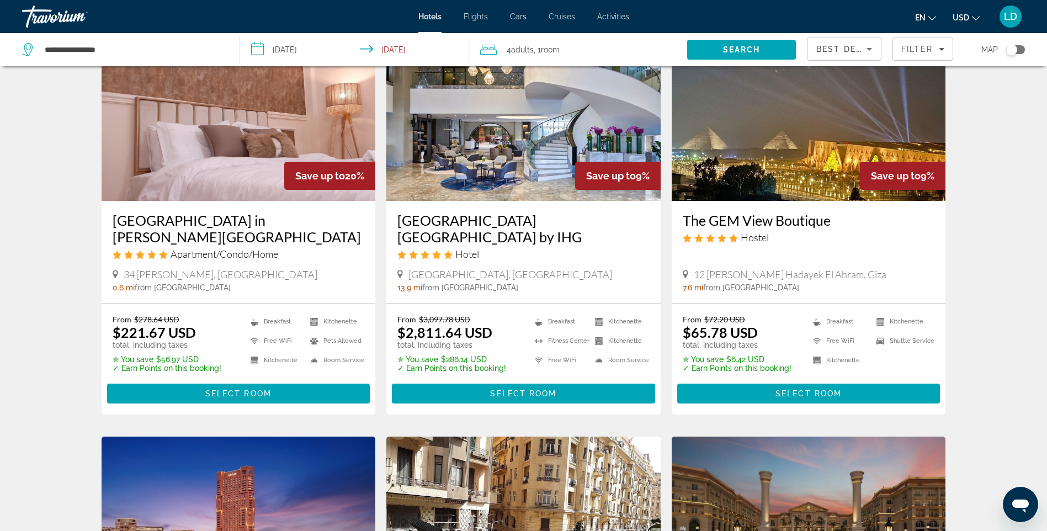
click at [785, 155] on img "Main content" at bounding box center [809, 112] width 274 height 177
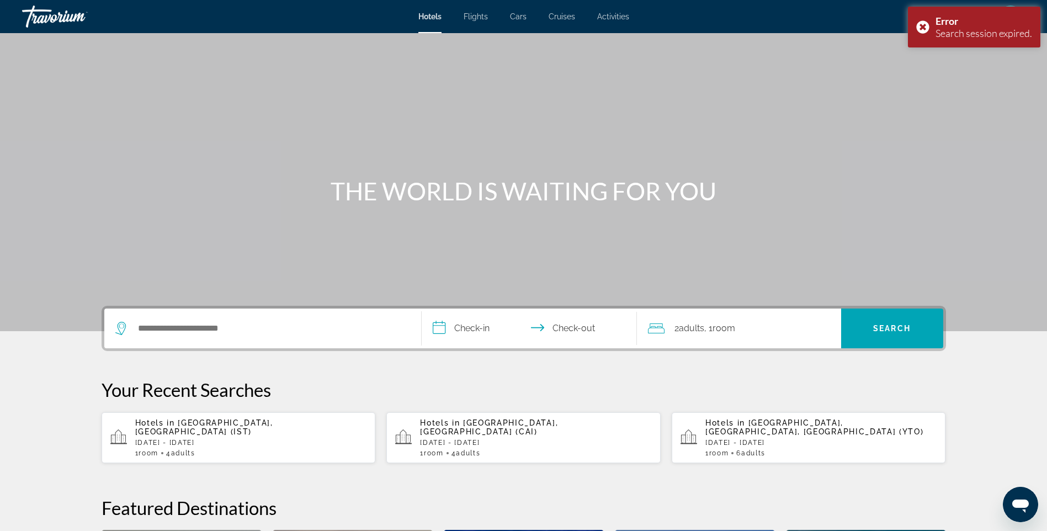
click at [479, 439] on p "[DATE] - [DATE]" at bounding box center [536, 443] width 232 height 8
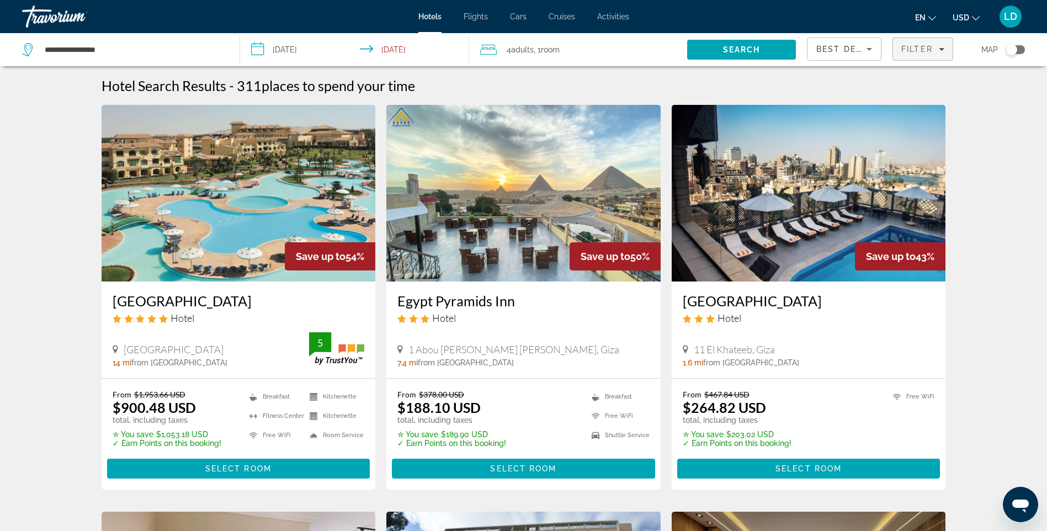
click at [922, 47] on span "Filter" at bounding box center [917, 49] width 31 height 9
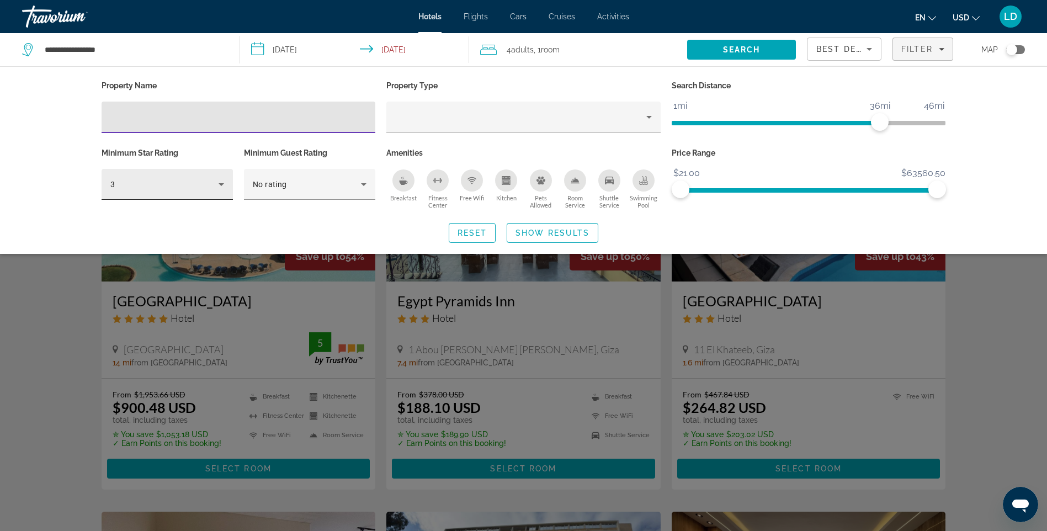
click at [225, 189] on icon "Hotel Filters" at bounding box center [221, 184] width 13 height 13
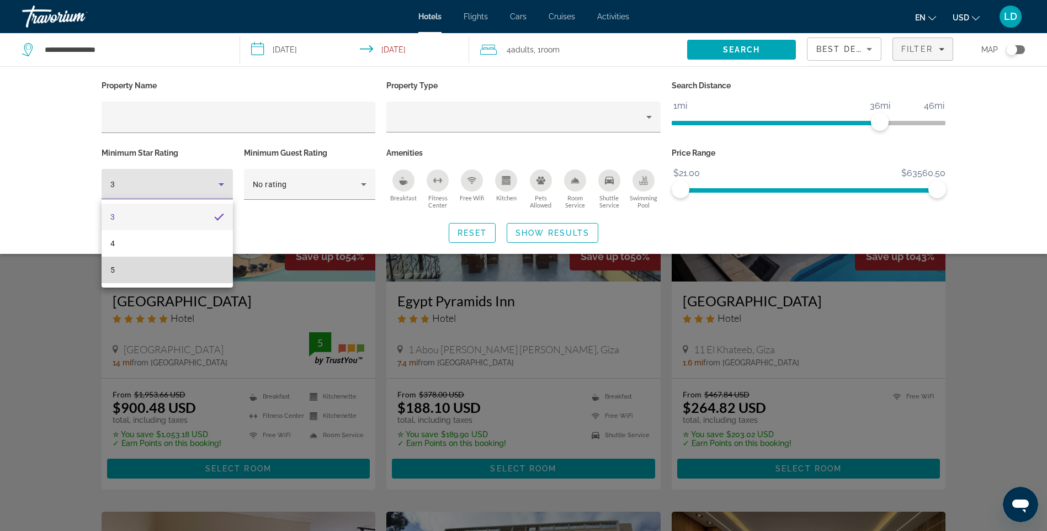
click at [112, 271] on span "5" at bounding box center [112, 269] width 4 height 13
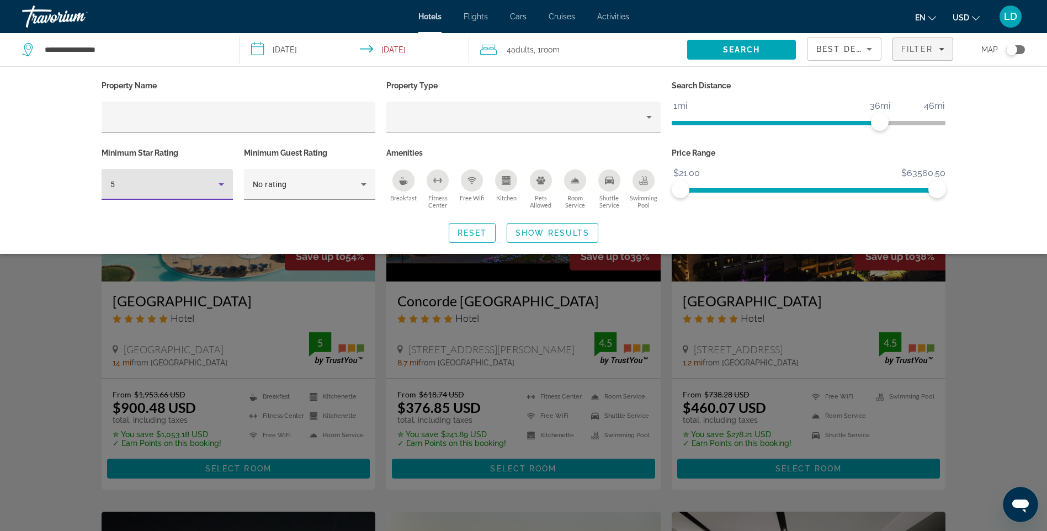
click at [401, 190] on div "Breakfast" at bounding box center [404, 181] width 22 height 22
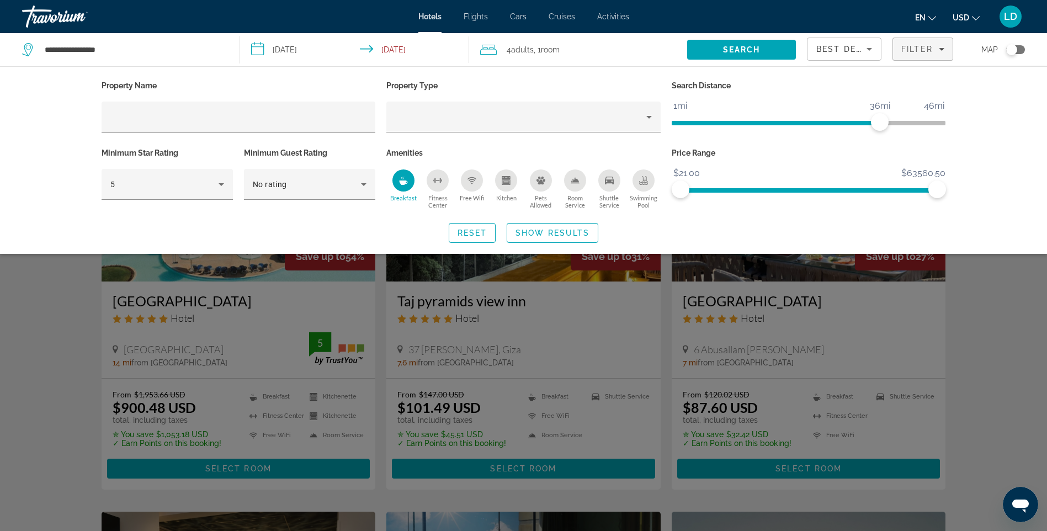
click at [479, 189] on div "Free Wifi" at bounding box center [472, 181] width 22 height 22
click at [616, 202] on span "Shuttle Service" at bounding box center [609, 201] width 34 height 14
click at [572, 235] on span "Show Results" at bounding box center [553, 233] width 74 height 9
